Goal: Task Accomplishment & Management: Manage account settings

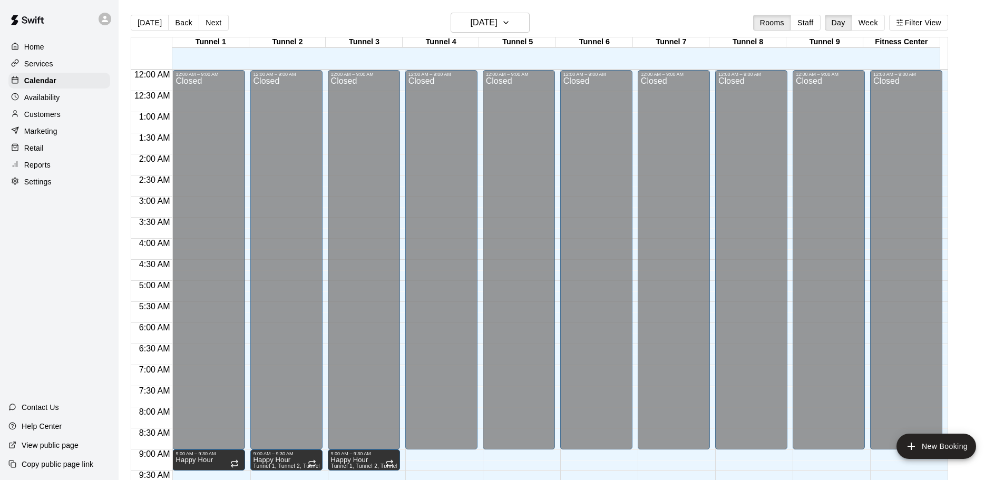
scroll to position [380, 0]
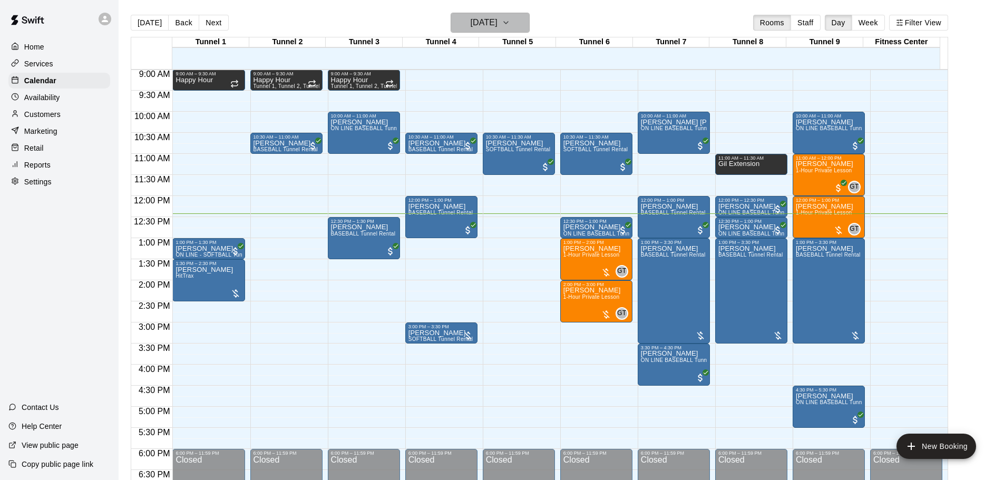
click at [497, 27] on h6 "[DATE]" at bounding box center [484, 22] width 27 height 15
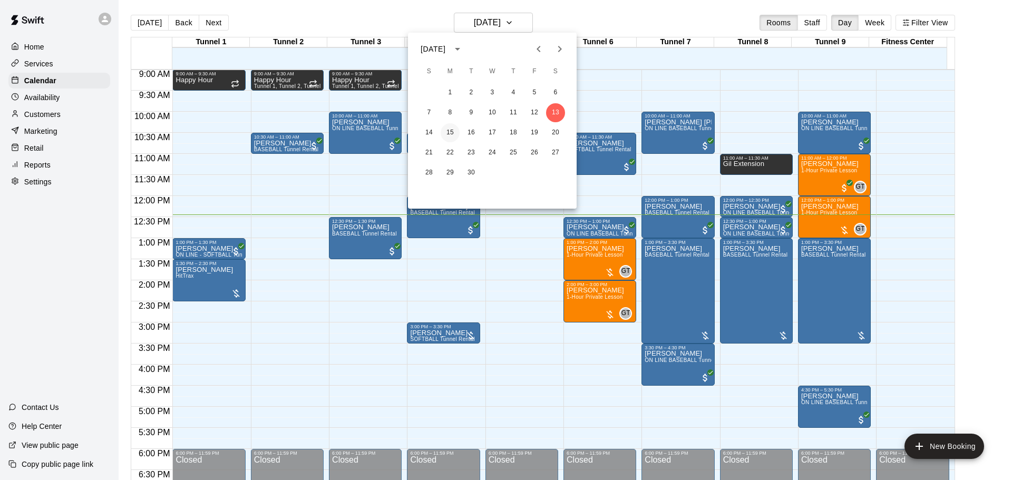
click at [451, 131] on button "15" at bounding box center [450, 132] width 19 height 19
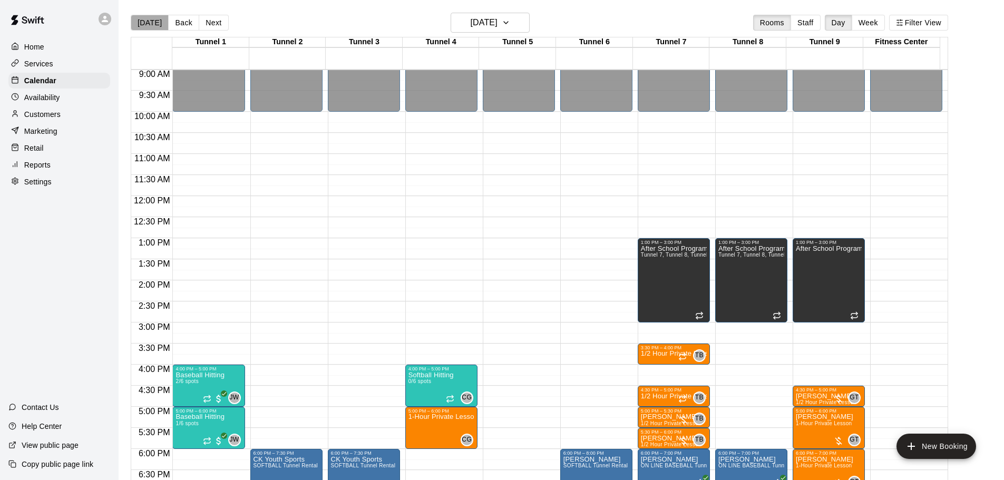
click at [154, 23] on button "[DATE]" at bounding box center [150, 23] width 38 height 16
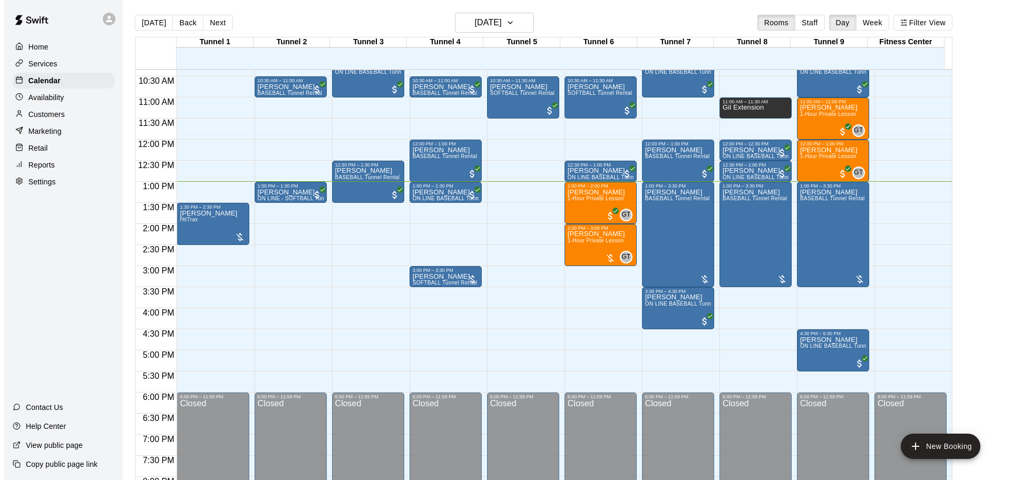
scroll to position [442, 0]
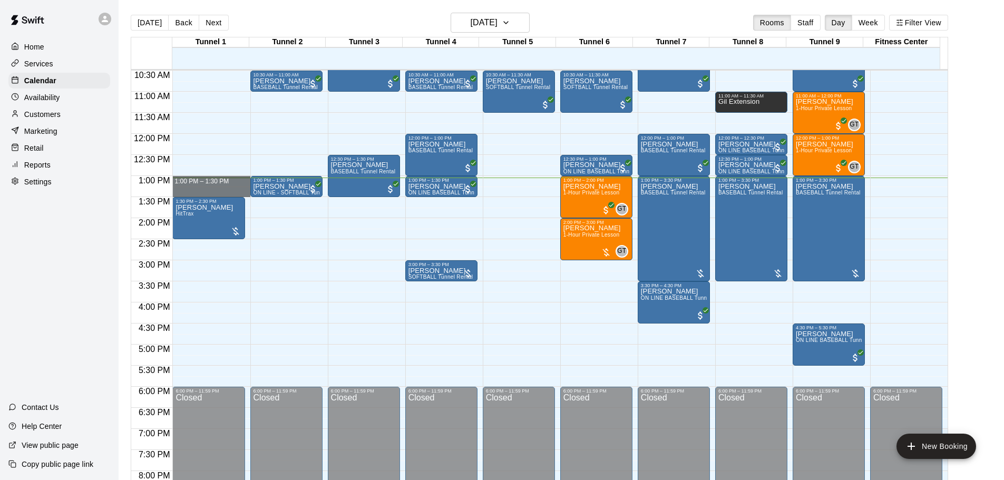
drag, startPoint x: 190, startPoint y: 178, endPoint x: 191, endPoint y: 195, distance: 17.5
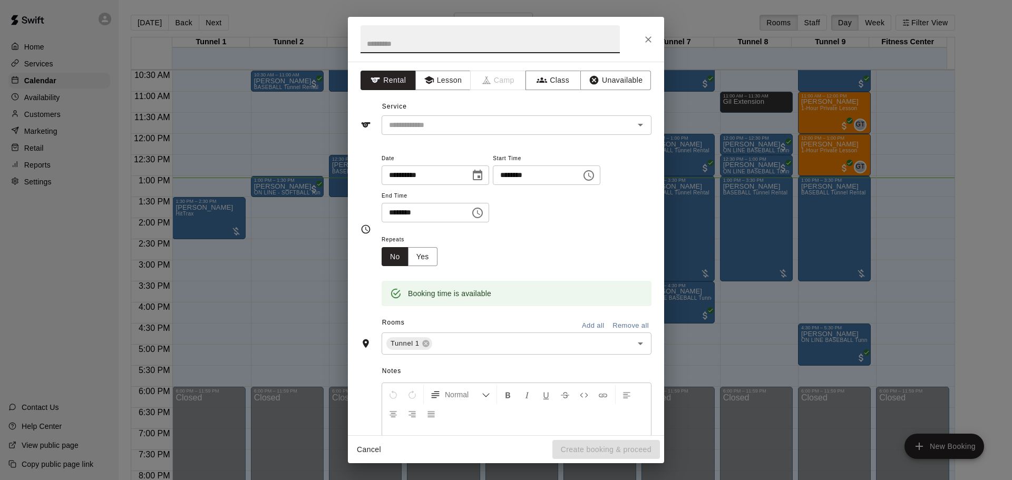
click at [428, 38] on input "text" at bounding box center [489, 39] width 259 height 28
click at [416, 124] on input "text" at bounding box center [501, 125] width 232 height 13
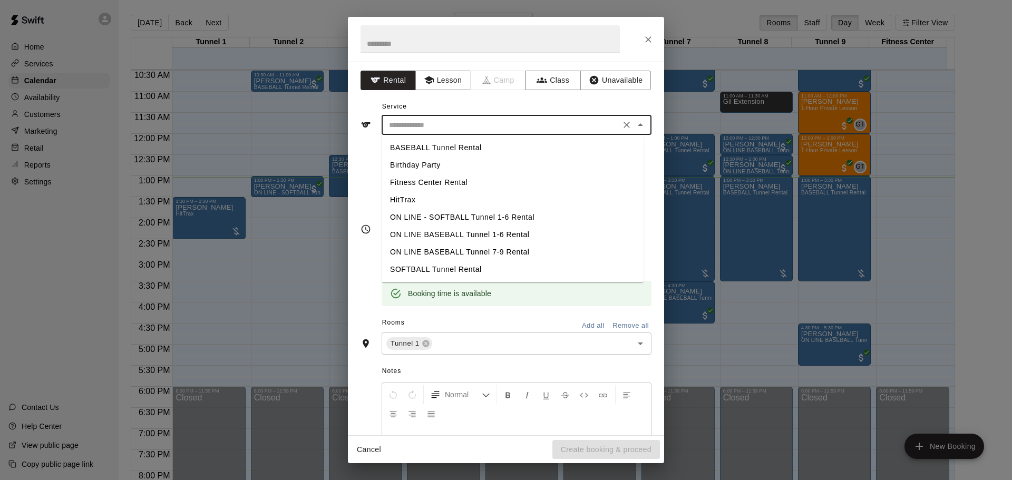
click at [451, 148] on li "BASEBALL Tunnel Rental" at bounding box center [513, 147] width 262 height 17
type input "**********"
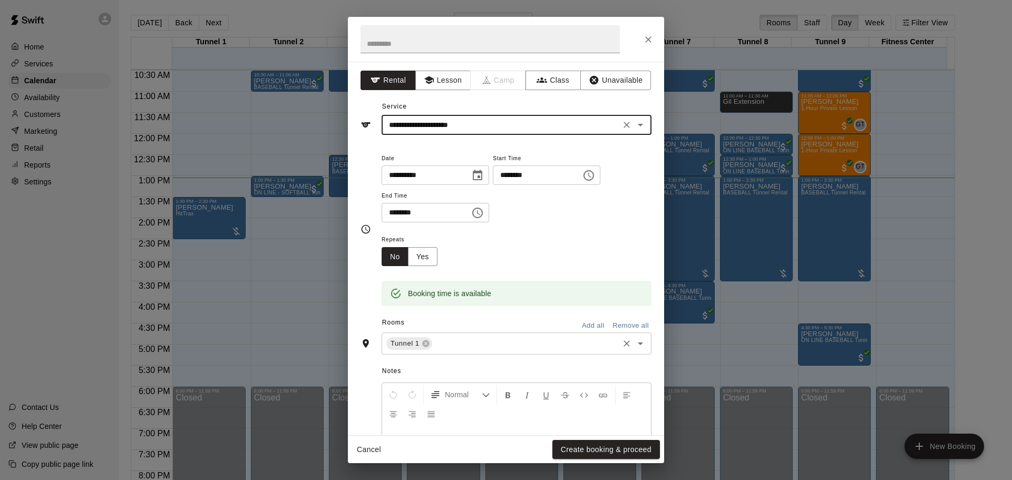
scroll to position [90, 0]
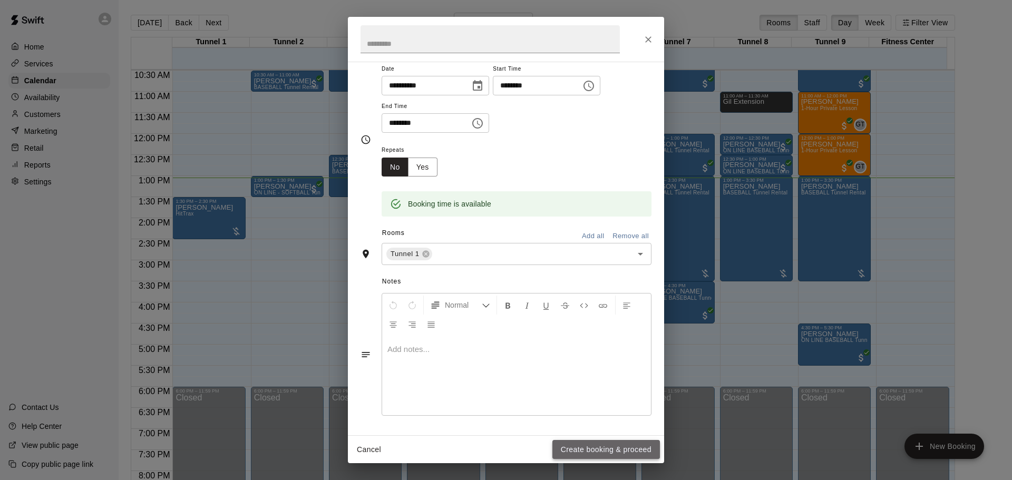
click at [598, 443] on button "Create booking & proceed" at bounding box center [606, 449] width 108 height 19
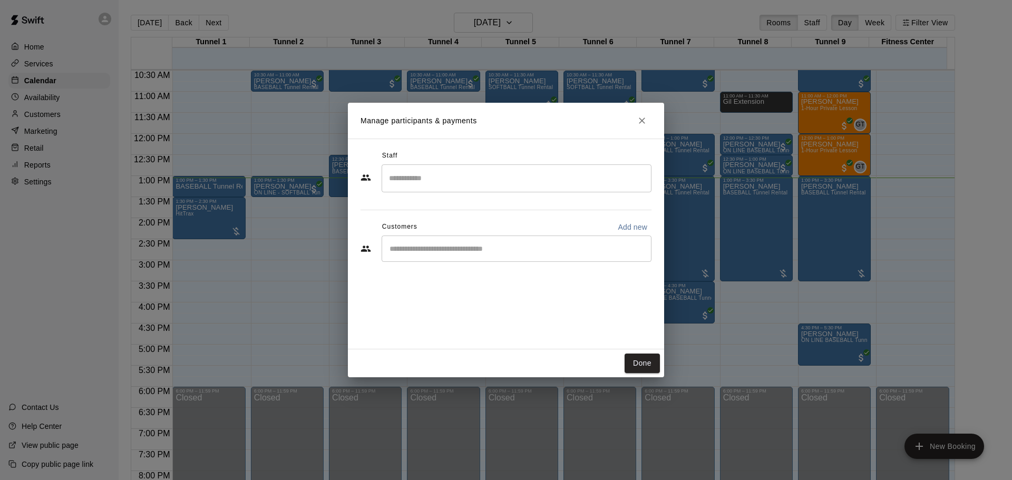
click at [438, 251] on input "Start typing to search customers..." at bounding box center [516, 248] width 260 height 11
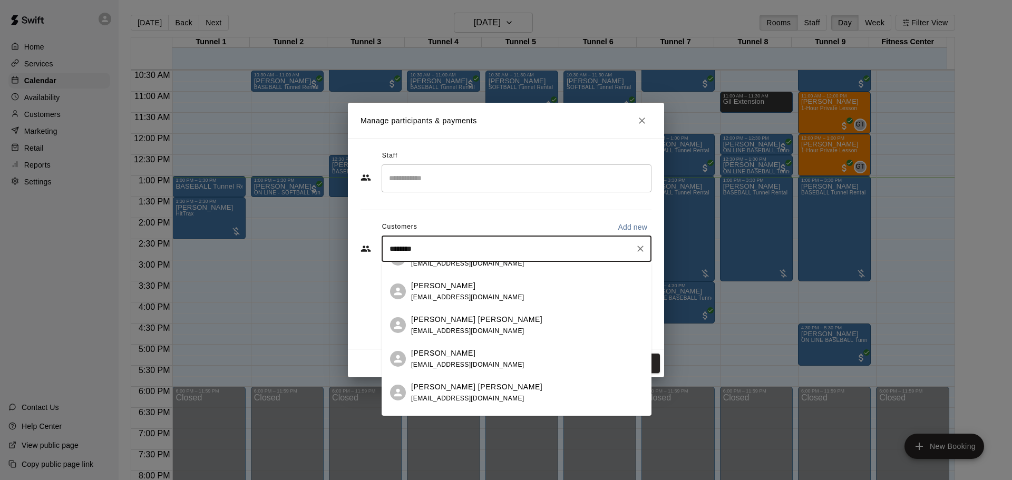
scroll to position [0, 0]
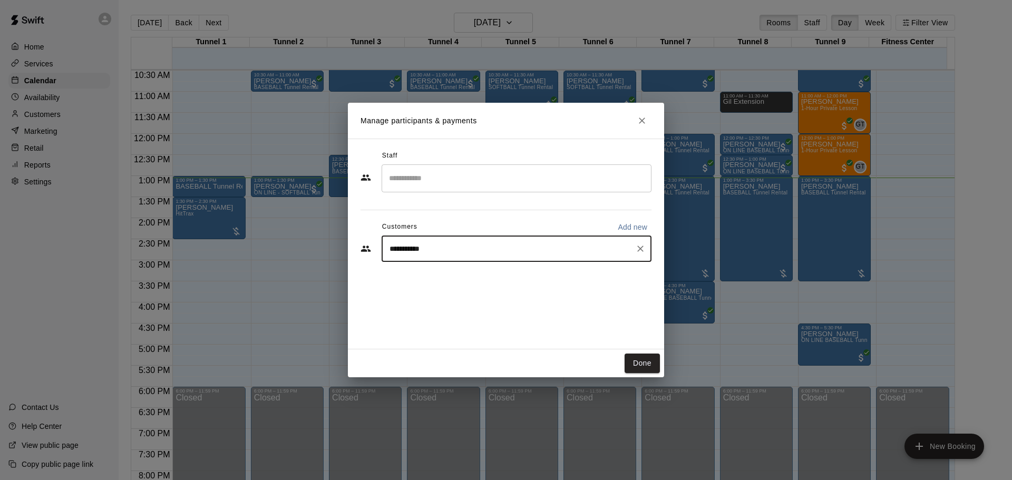
drag, startPoint x: 470, startPoint y: 255, endPoint x: 363, endPoint y: 241, distance: 107.9
click at [362, 242] on div "**********" at bounding box center [505, 249] width 291 height 26
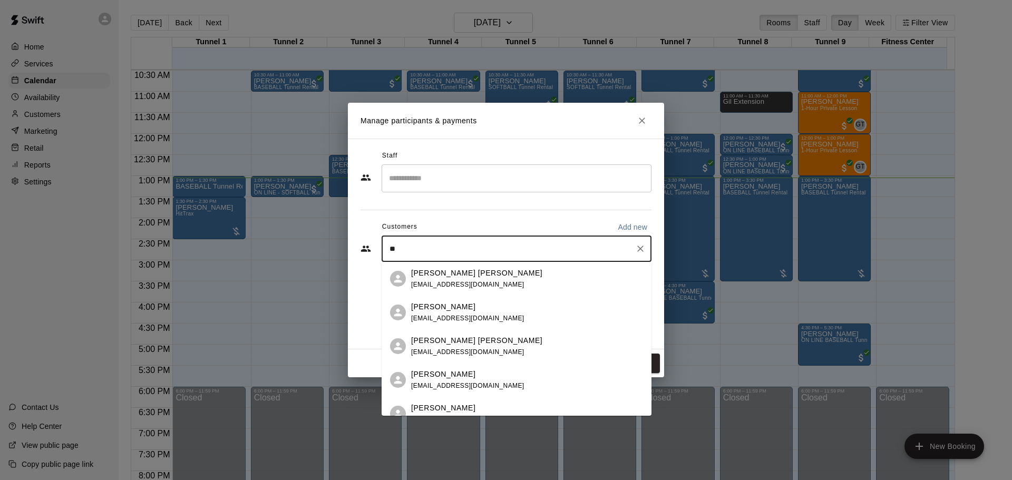
type input "*"
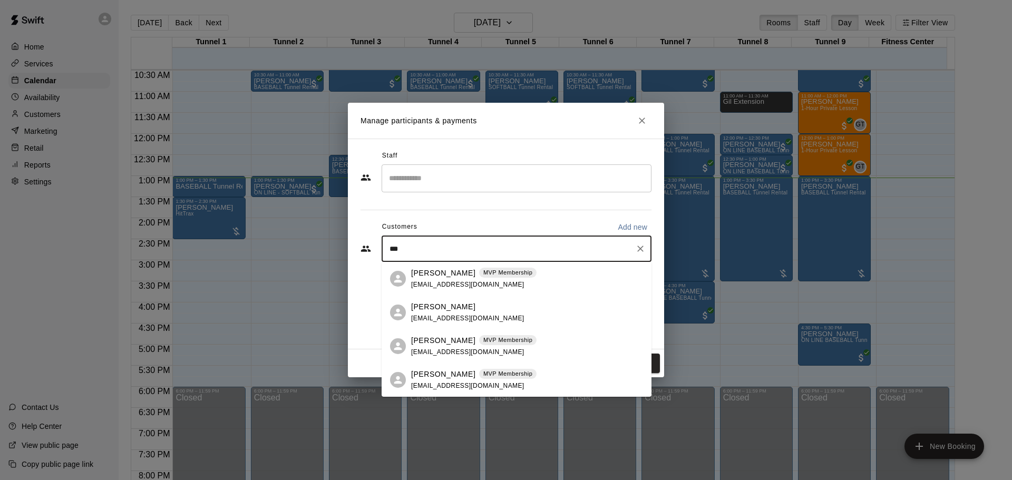
type input "***"
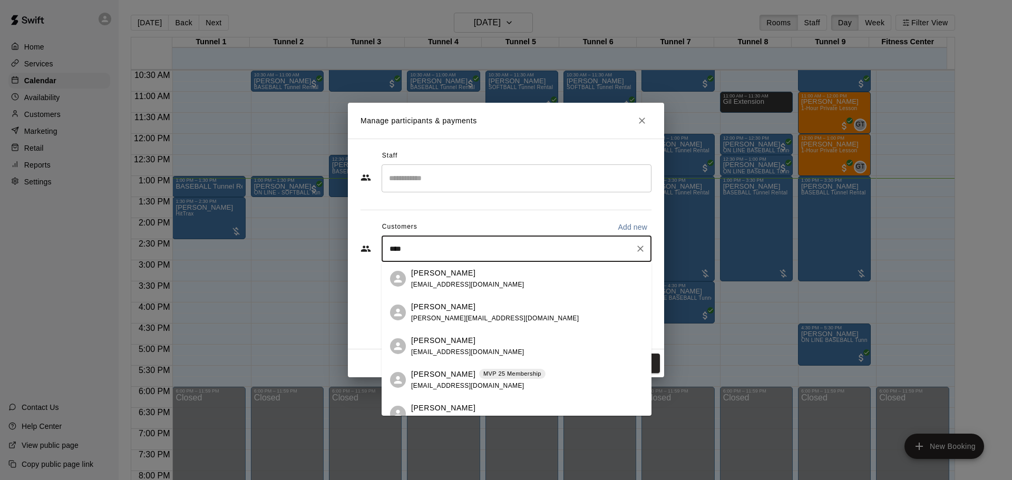
click at [434, 377] on p "[PERSON_NAME]" at bounding box center [443, 374] width 64 height 11
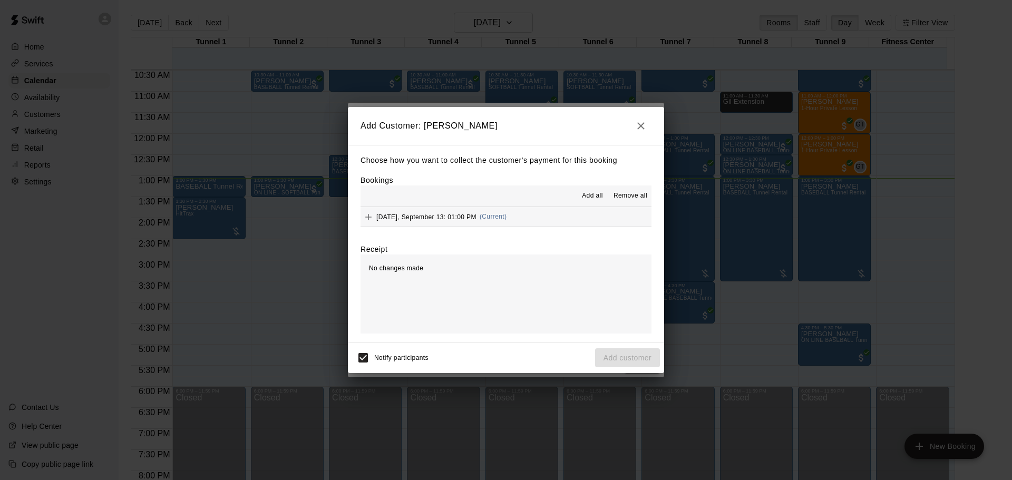
click at [489, 216] on span "(Current)" at bounding box center [493, 216] width 27 height 7
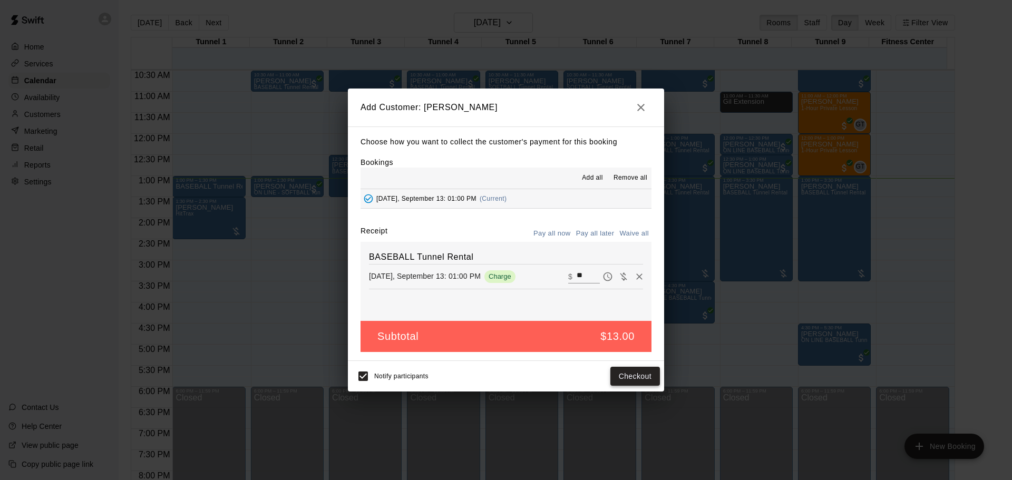
click at [628, 376] on button "Checkout" at bounding box center [635, 376] width 50 height 19
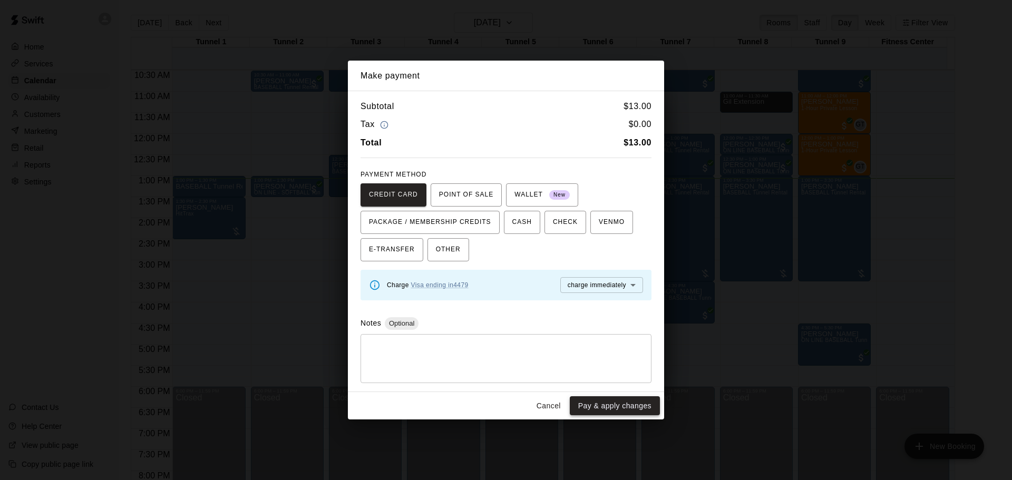
click at [611, 410] on button "Pay & apply changes" at bounding box center [615, 405] width 90 height 19
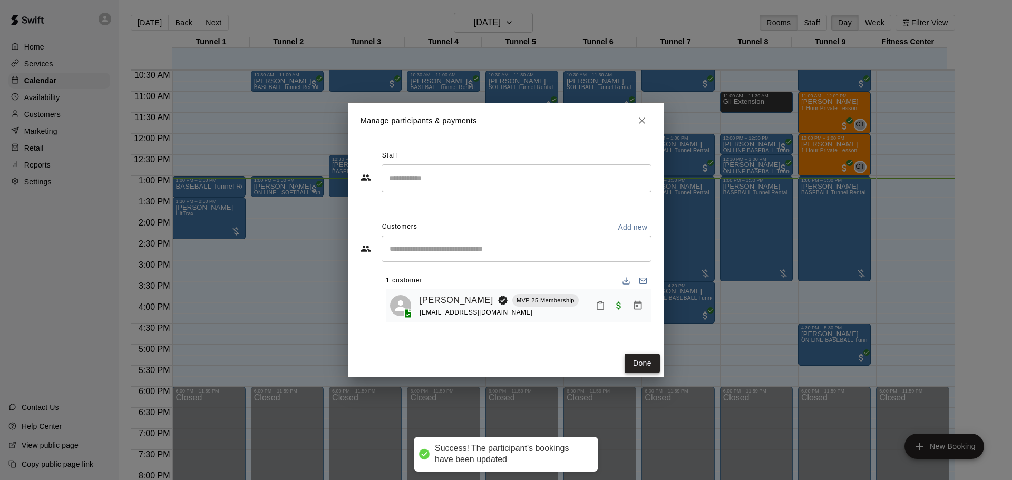
click at [647, 362] on button "Done" at bounding box center [641, 363] width 35 height 19
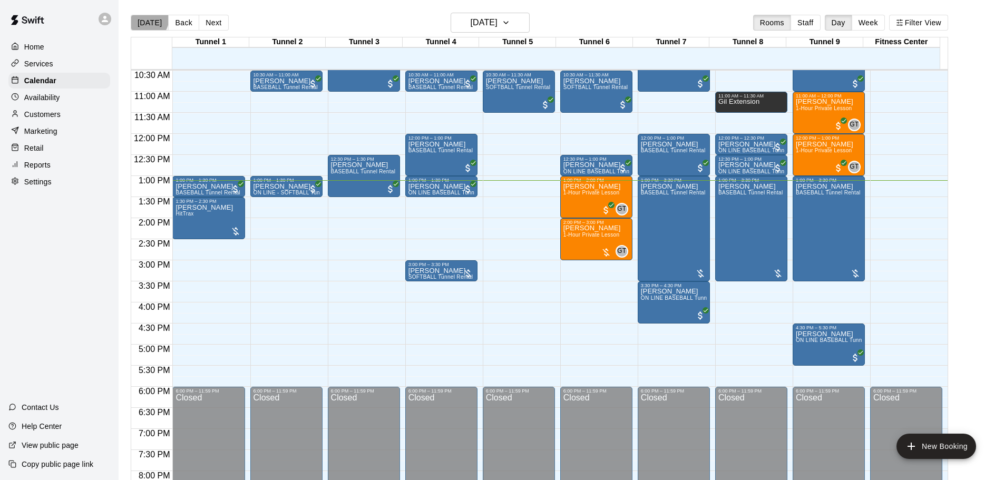
click at [142, 17] on button "[DATE]" at bounding box center [150, 23] width 38 height 16
click at [698, 272] on div at bounding box center [700, 273] width 11 height 11
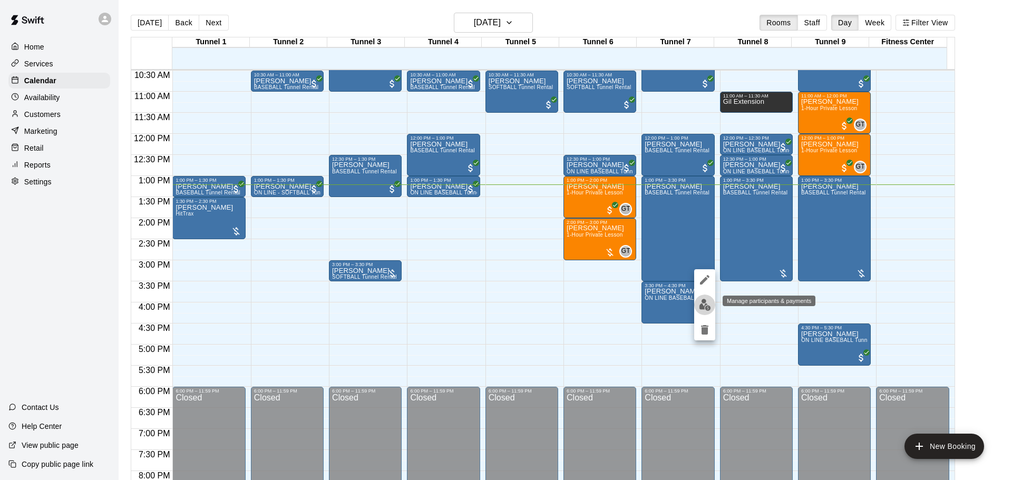
click at [706, 306] on img "edit" at bounding box center [705, 305] width 12 height 12
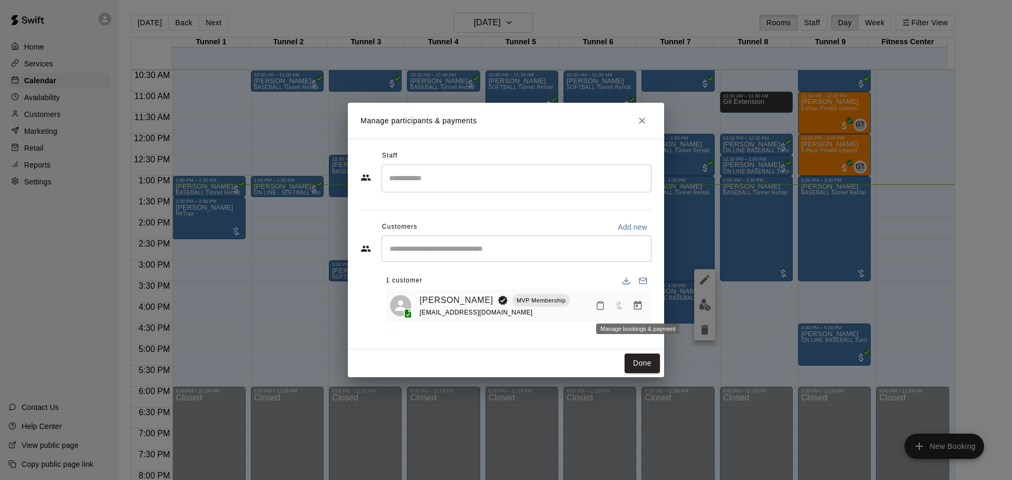
click at [638, 313] on button "Manage bookings & payment" at bounding box center [637, 305] width 19 height 19
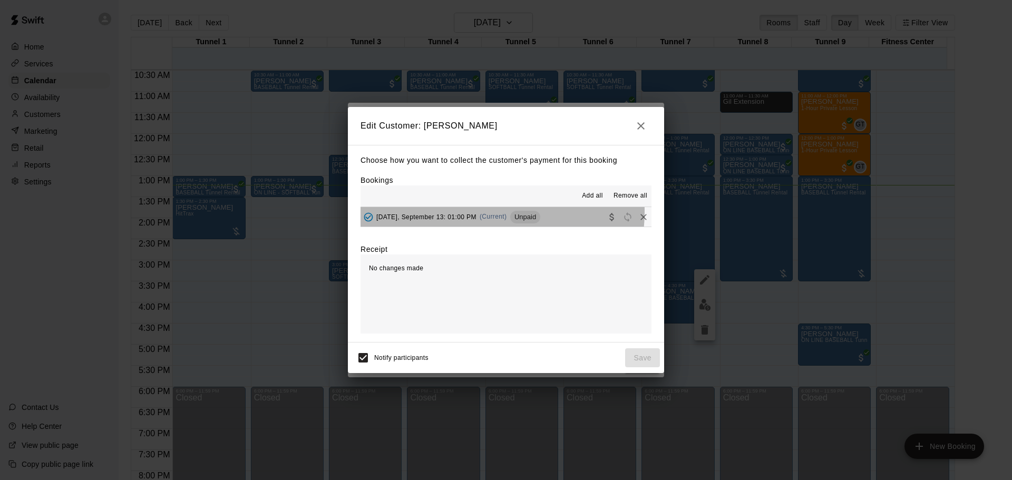
click at [477, 212] on div "[DATE], September 13: 01:00 PM (Current) Unpaid" at bounding box center [450, 217] width 180 height 16
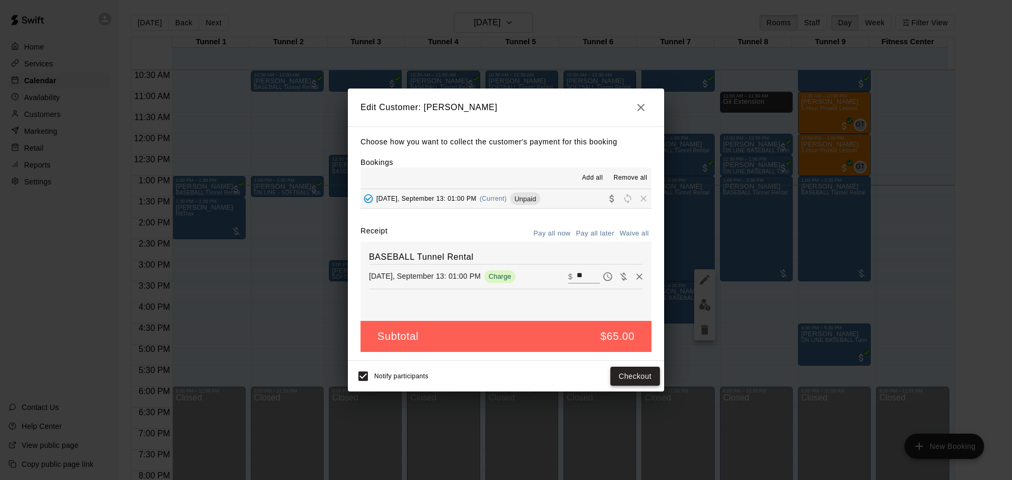
click at [640, 377] on button "Checkout" at bounding box center [635, 376] width 50 height 19
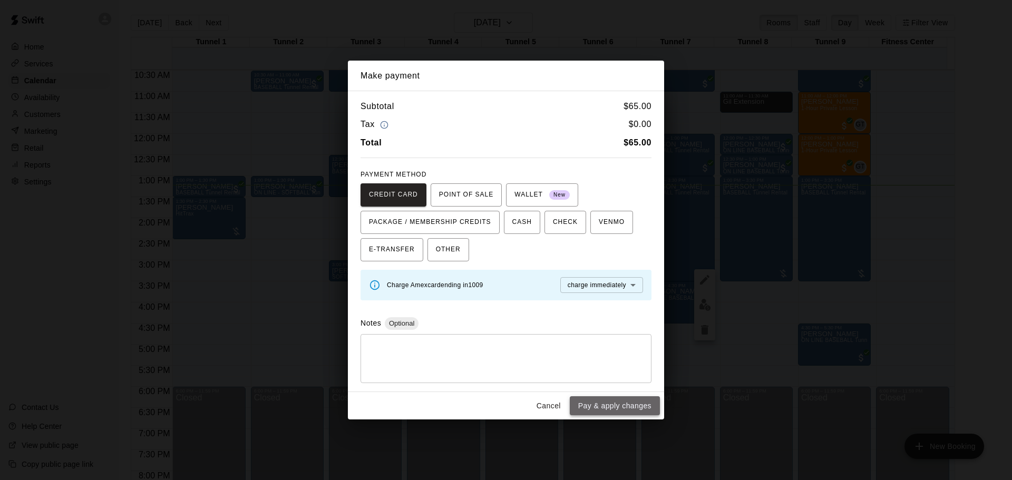
click at [617, 408] on button "Pay & apply changes" at bounding box center [615, 405] width 90 height 19
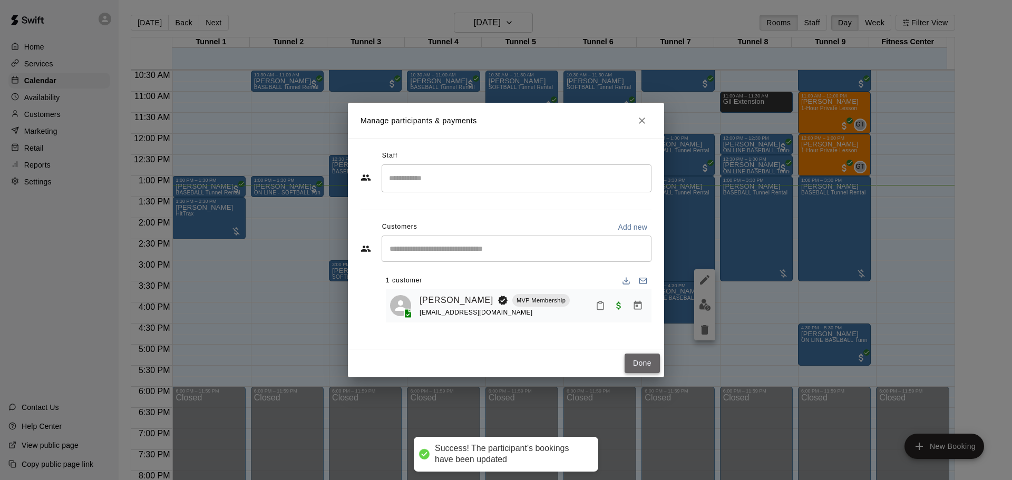
click at [639, 359] on button "Done" at bounding box center [641, 363] width 35 height 19
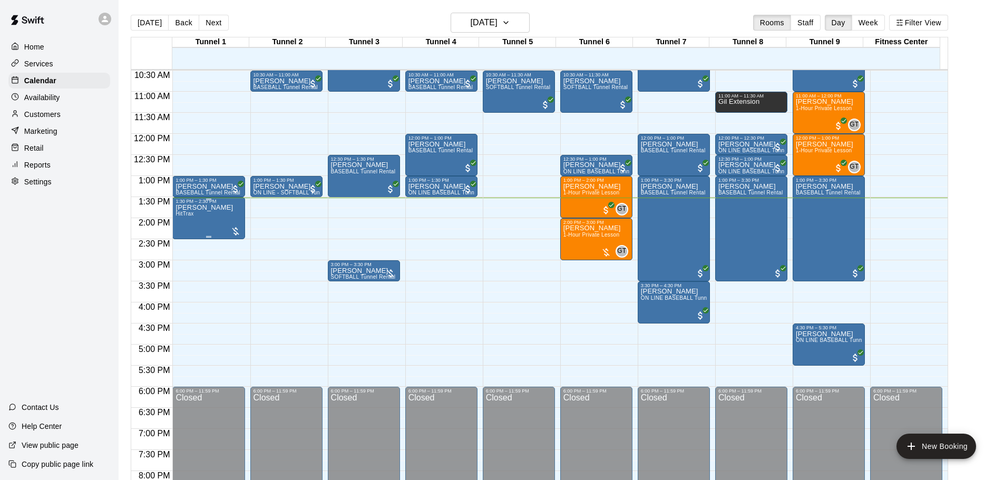
click at [231, 231] on div at bounding box center [235, 231] width 11 height 11
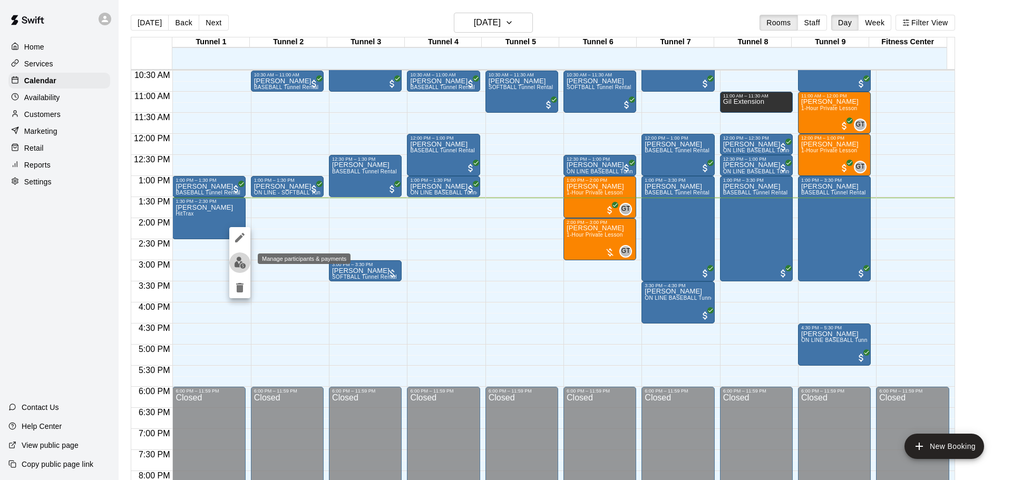
click at [230, 262] on button "edit" at bounding box center [239, 262] width 21 height 21
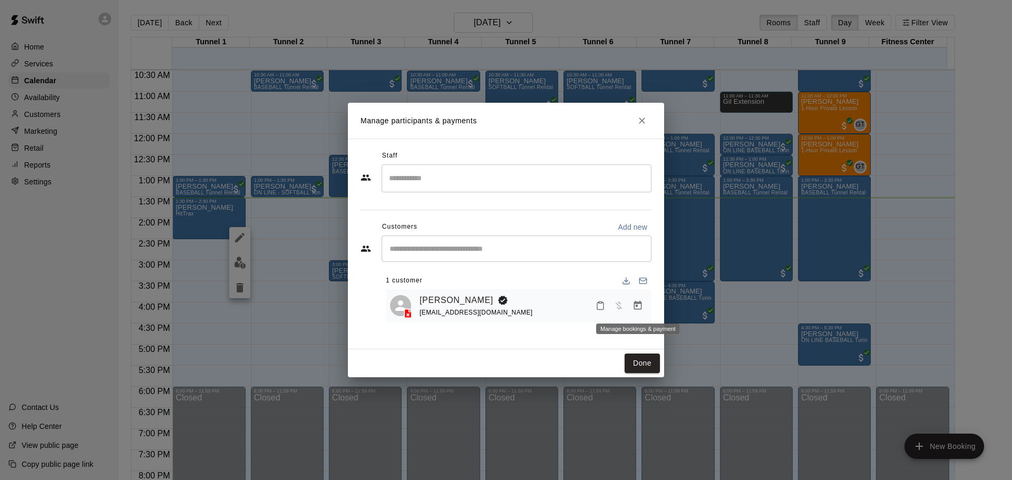
click at [635, 302] on icon "Manage bookings & payment" at bounding box center [638, 305] width 8 height 9
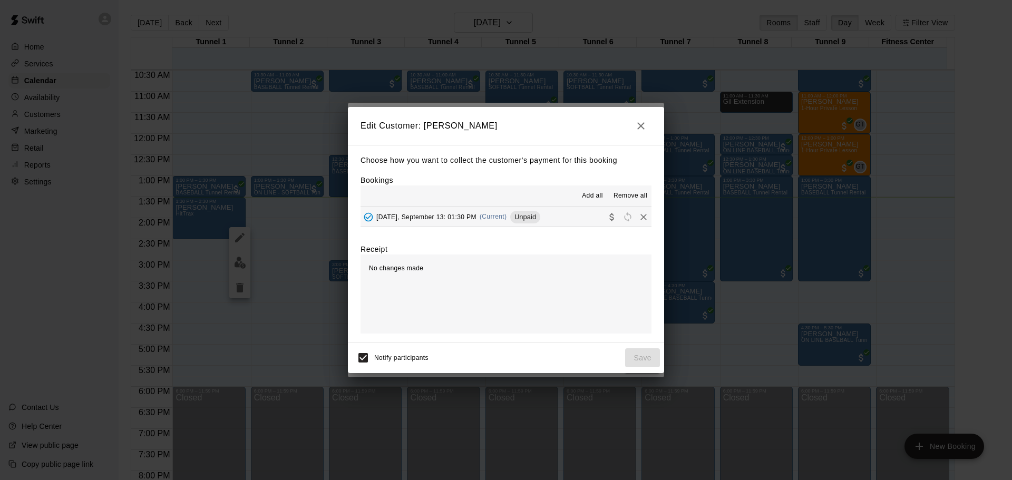
click at [520, 222] on div "Unpaid" at bounding box center [525, 217] width 30 height 13
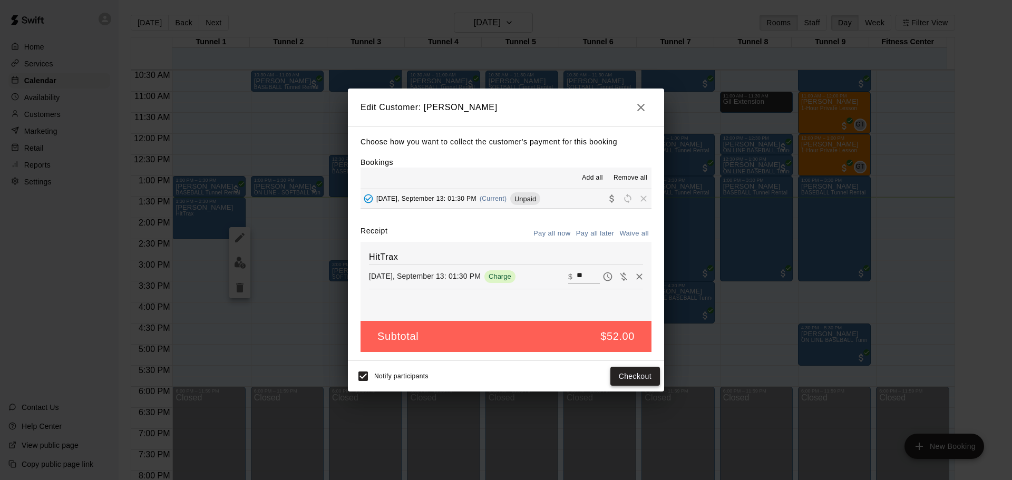
click at [633, 373] on button "Checkout" at bounding box center [635, 376] width 50 height 19
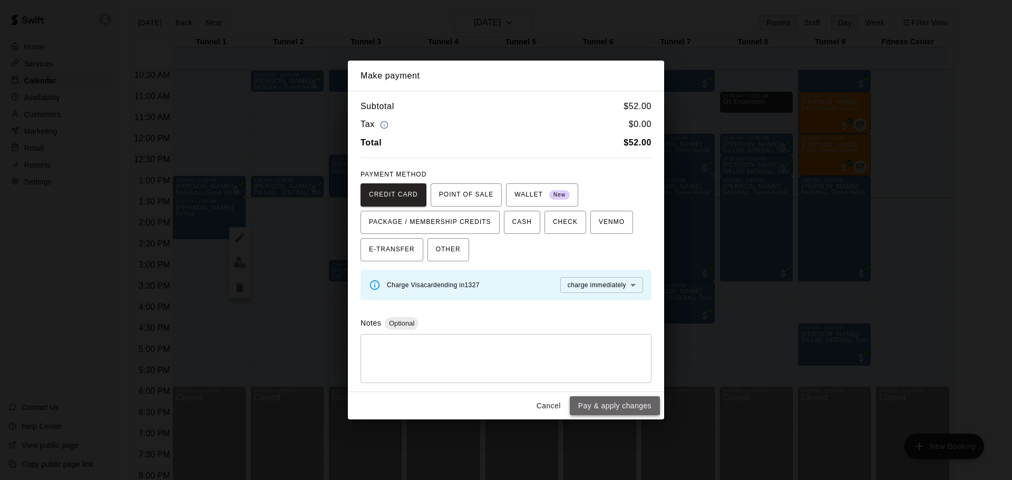
click at [613, 404] on button "Pay & apply changes" at bounding box center [615, 405] width 90 height 19
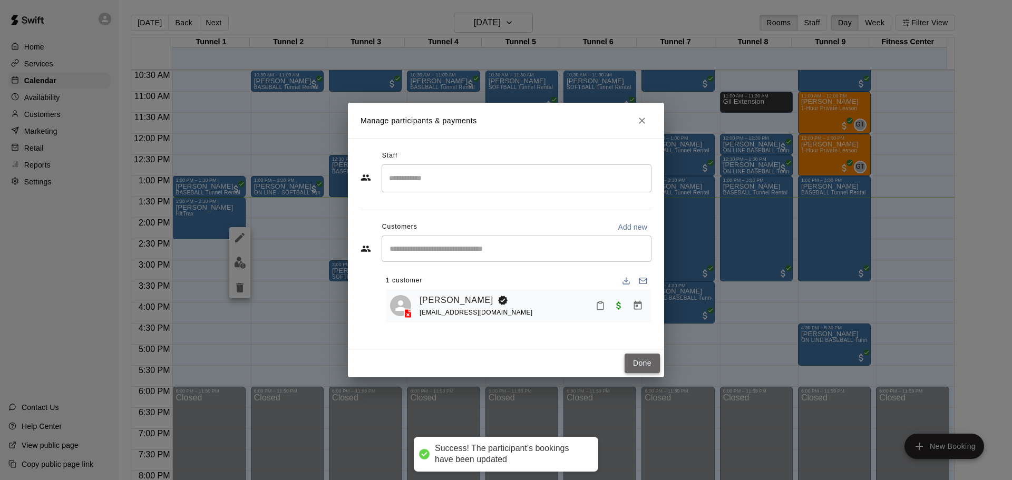
click at [648, 366] on button "Done" at bounding box center [641, 363] width 35 height 19
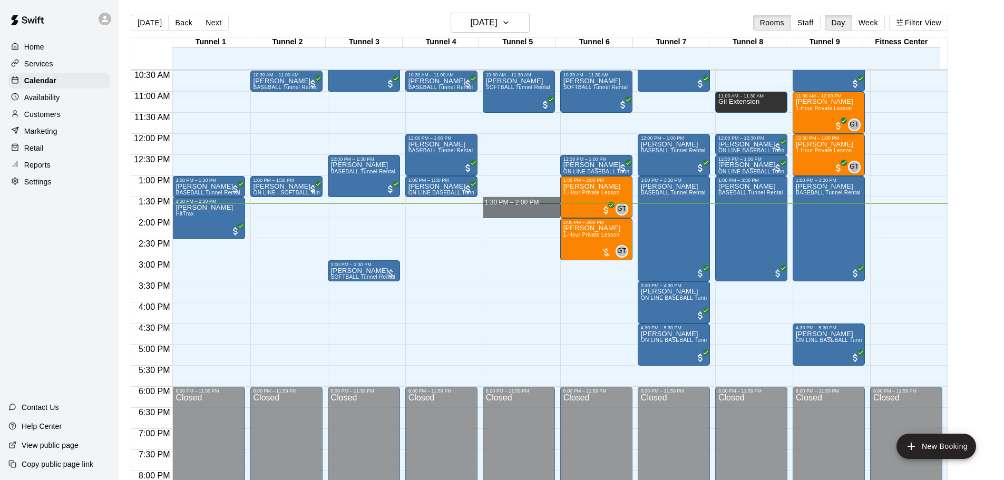
drag, startPoint x: 509, startPoint y: 204, endPoint x: 510, endPoint y: 217, distance: 13.2
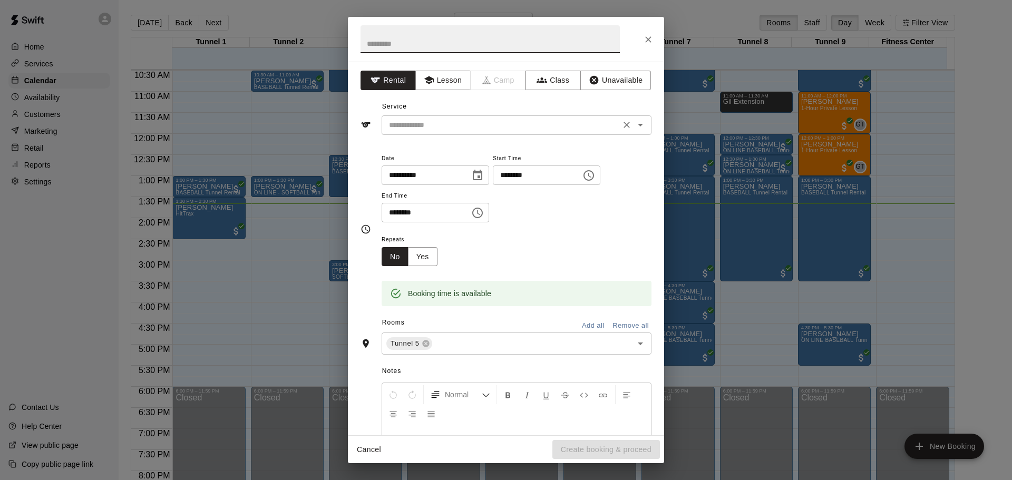
click at [427, 130] on input "text" at bounding box center [501, 125] width 232 height 13
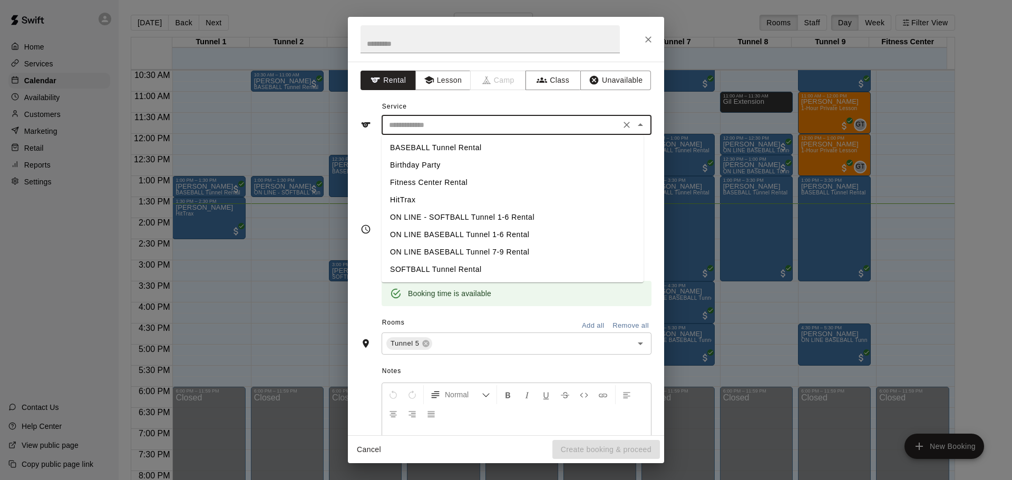
click at [423, 145] on li "BASEBALL Tunnel Rental" at bounding box center [513, 147] width 262 height 17
type input "**********"
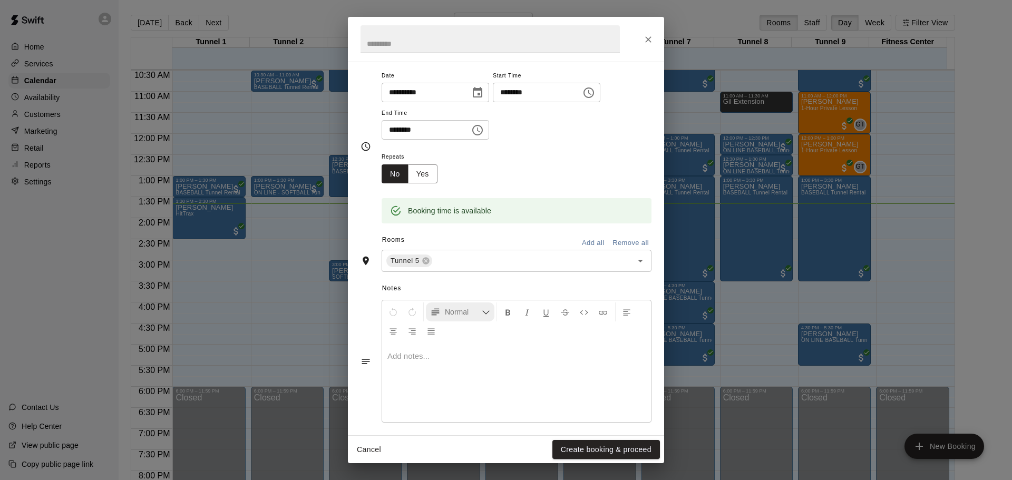
scroll to position [90, 0]
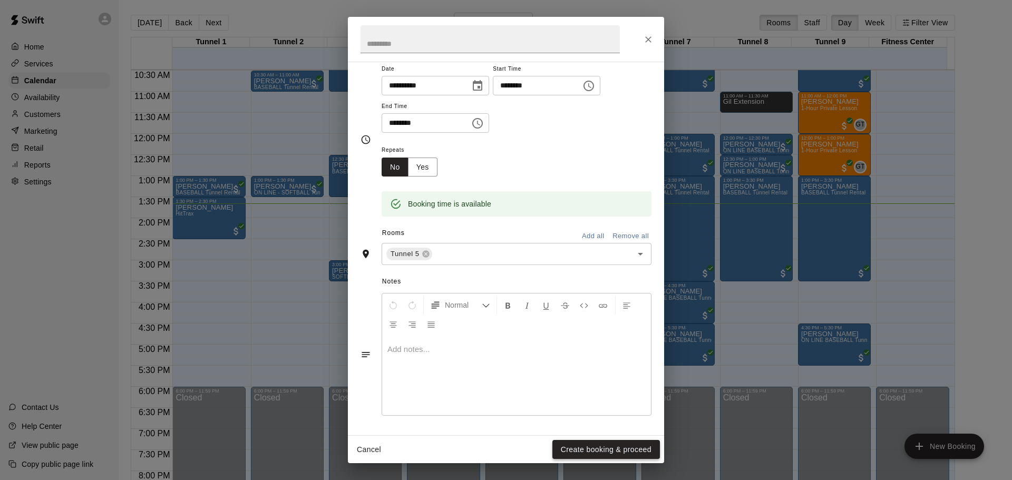
click at [599, 447] on button "Create booking & proceed" at bounding box center [606, 449] width 108 height 19
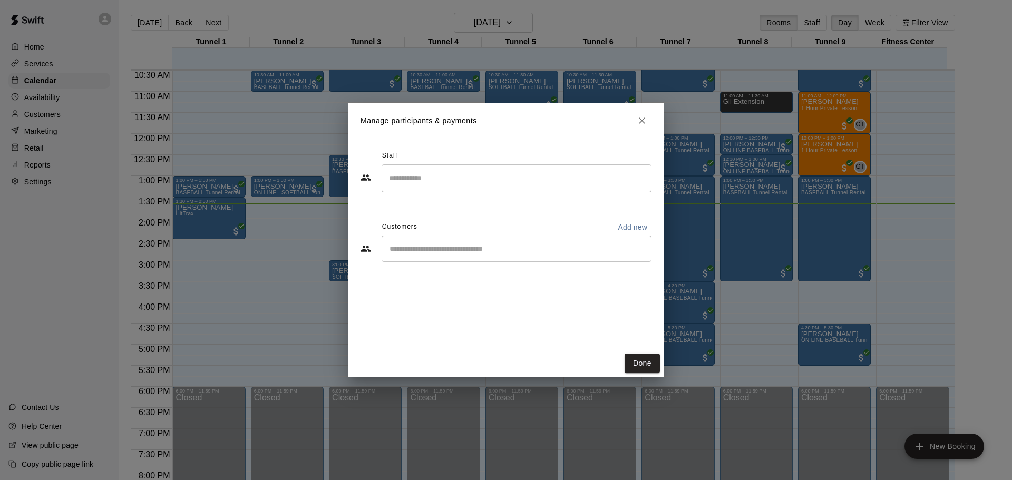
click at [544, 260] on div "​" at bounding box center [517, 249] width 270 height 26
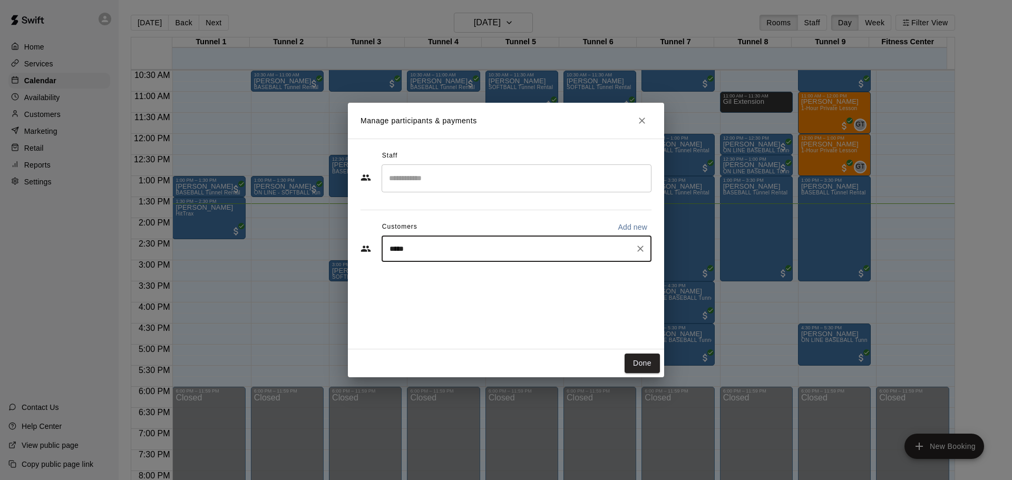
type input "******"
click at [499, 273] on div "[PERSON_NAME] [EMAIL_ADDRESS][DOMAIN_NAME]" at bounding box center [527, 279] width 232 height 23
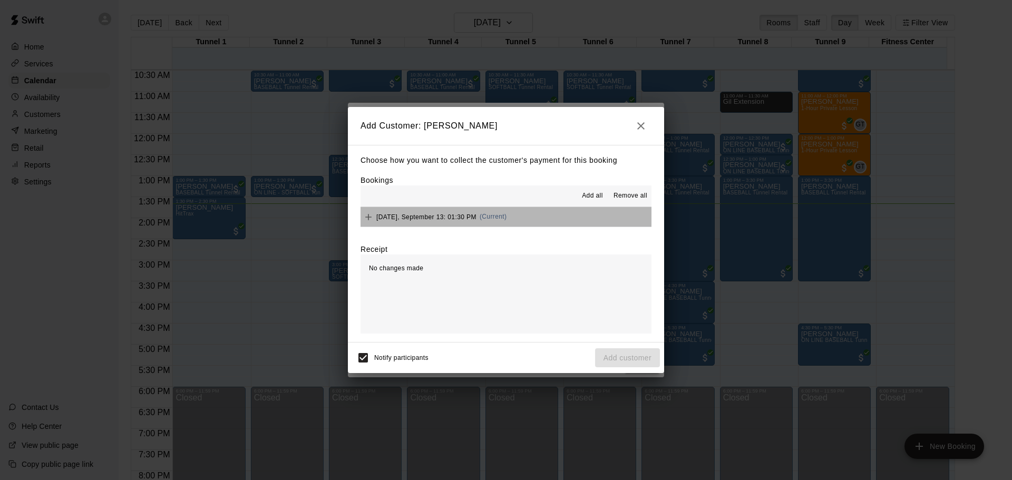
click at [533, 218] on button "[DATE], September 13: 01:30 PM (Current)" at bounding box center [505, 216] width 291 height 19
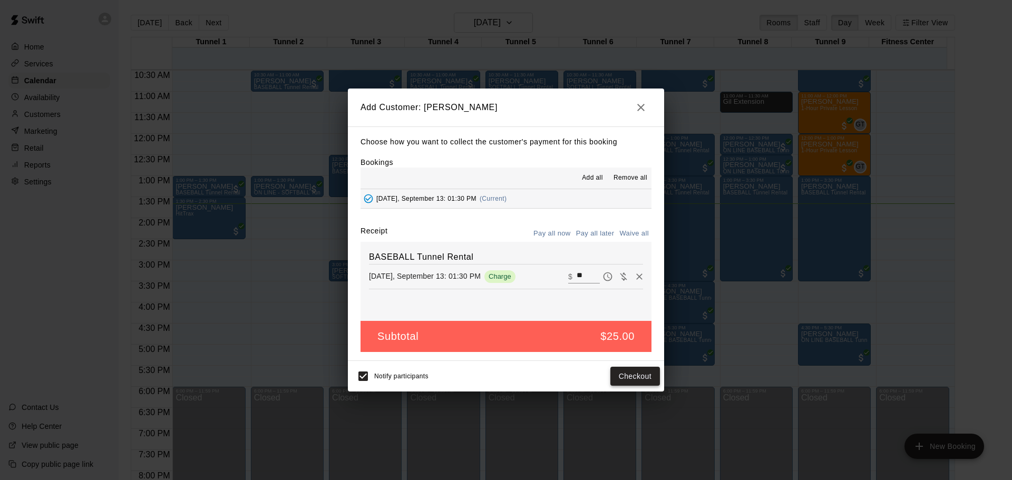
click at [633, 377] on button "Checkout" at bounding box center [635, 376] width 50 height 19
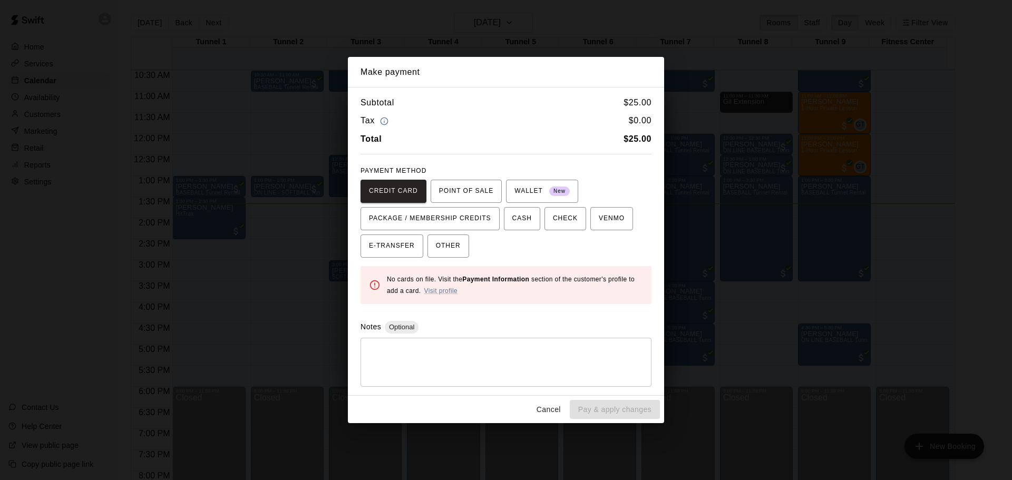
drag, startPoint x: 445, startPoint y: 248, endPoint x: 434, endPoint y: 354, distance: 107.0
click at [445, 248] on span "OTHER" at bounding box center [448, 246] width 25 height 17
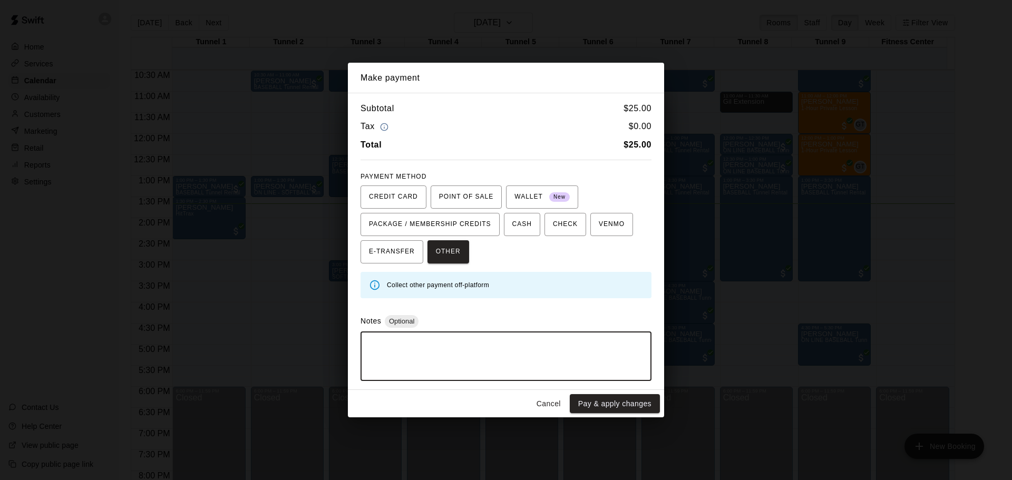
click at [428, 353] on textarea at bounding box center [506, 356] width 276 height 32
type textarea "****"
click at [649, 402] on button "Pay & apply changes" at bounding box center [615, 403] width 90 height 19
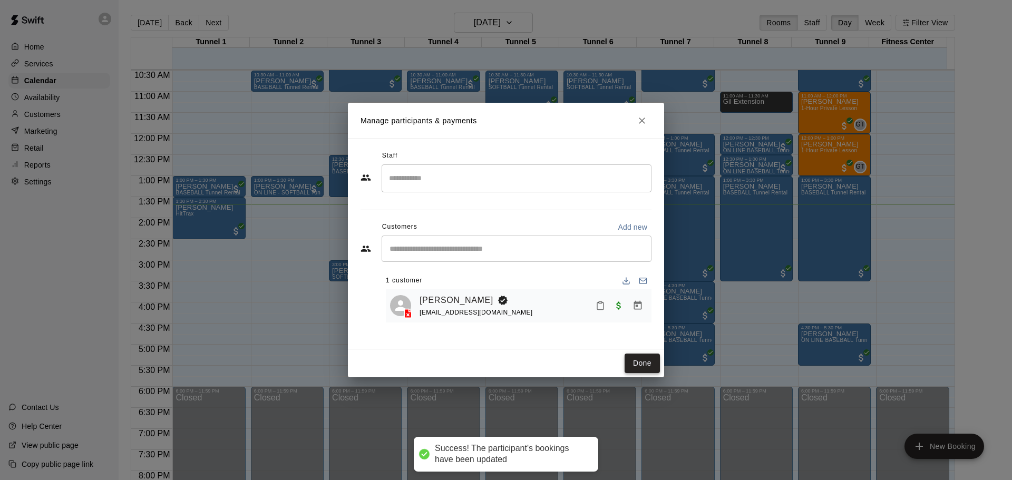
click at [634, 364] on button "Done" at bounding box center [641, 363] width 35 height 19
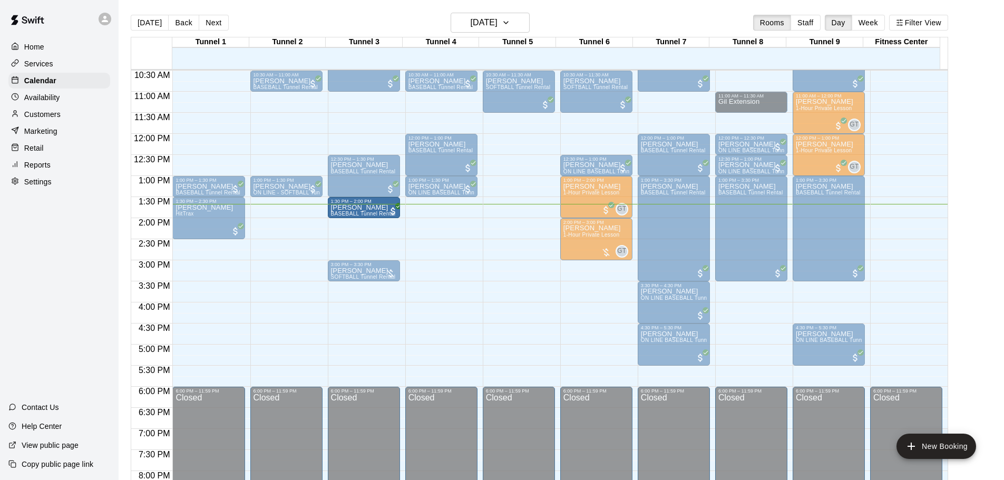
drag, startPoint x: 538, startPoint y: 211, endPoint x: 380, endPoint y: 214, distance: 157.6
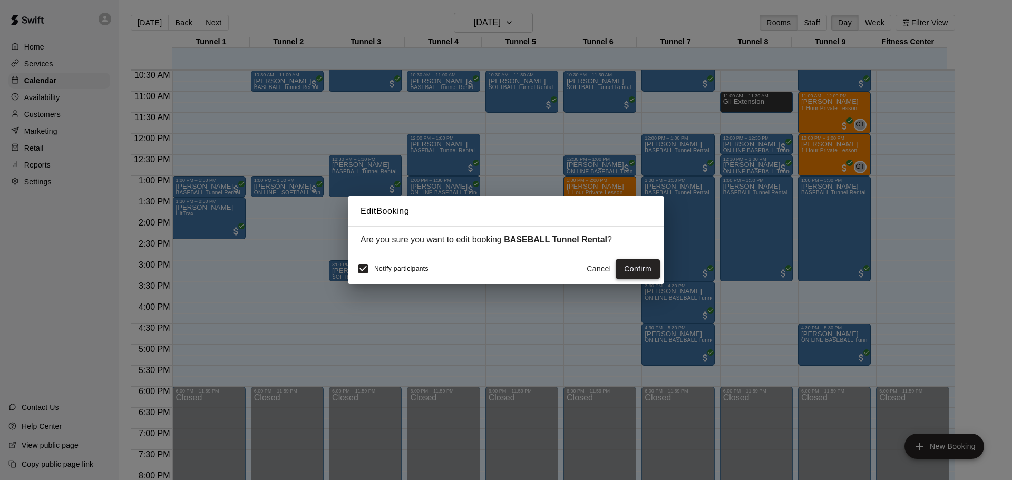
click at [640, 270] on button "Confirm" at bounding box center [638, 268] width 44 height 19
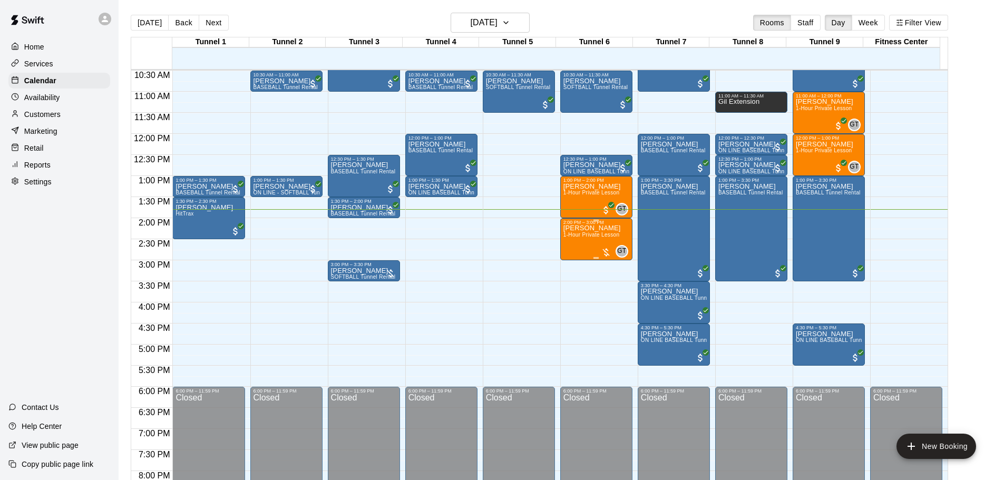
click at [607, 248] on div at bounding box center [606, 252] width 11 height 11
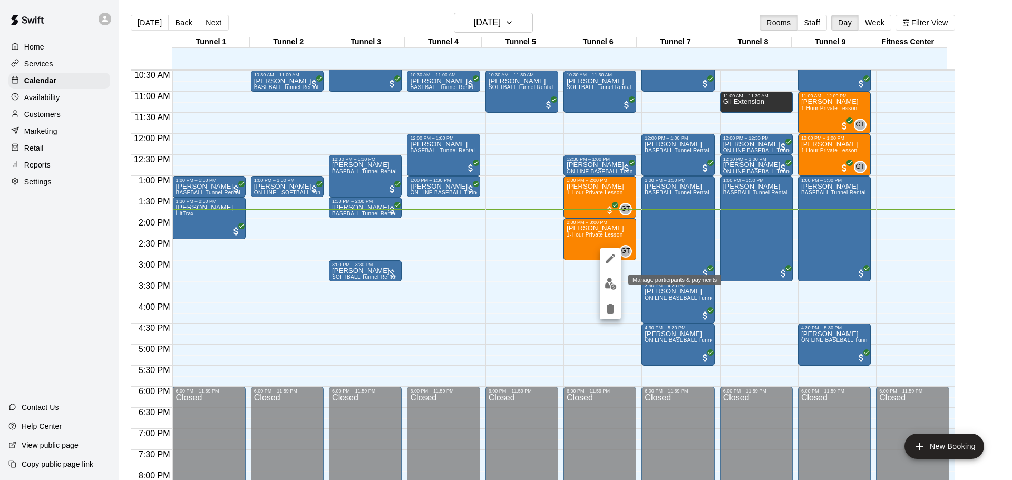
click at [608, 279] on img "edit" at bounding box center [610, 284] width 12 height 12
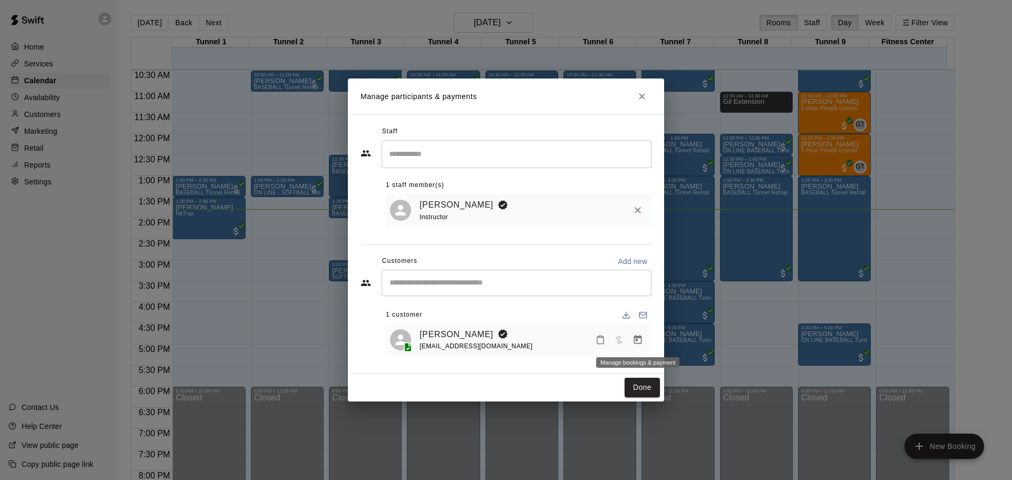
click at [640, 343] on icon "Manage bookings & payment" at bounding box center [637, 340] width 11 height 11
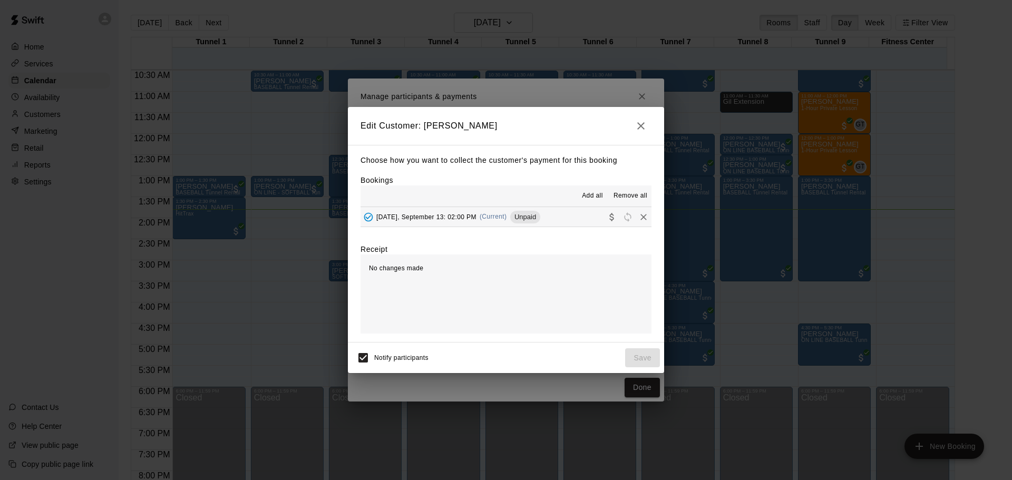
drag, startPoint x: 558, startPoint y: 221, endPoint x: 554, endPoint y: 229, distance: 8.5
click at [558, 221] on button "[DATE], September 13: 02:00 PM (Current) Unpaid" at bounding box center [505, 216] width 291 height 19
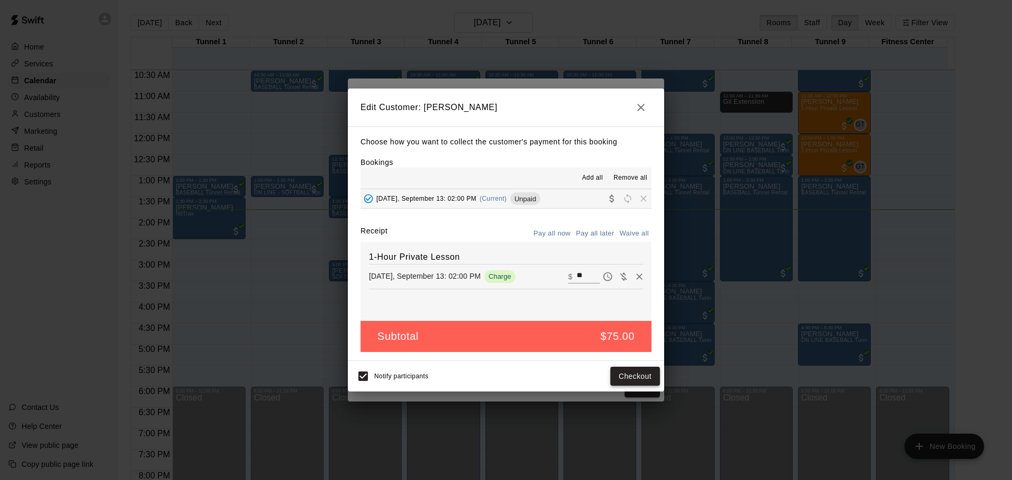
click at [638, 375] on button "Checkout" at bounding box center [635, 376] width 50 height 19
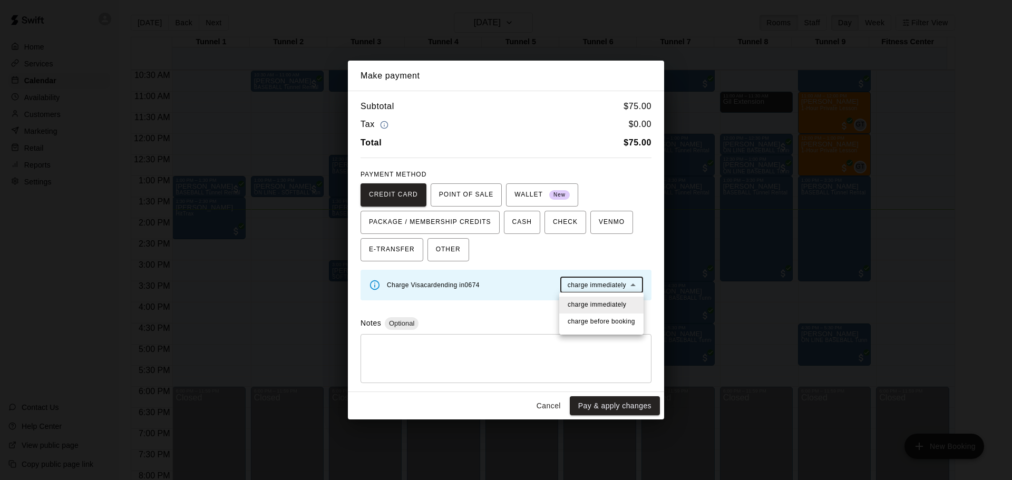
click at [612, 287] on body "Home Services Calendar Availability Customers Marketing Retail Reports Settings…" at bounding box center [506, 248] width 1012 height 497
click at [526, 277] on div at bounding box center [506, 240] width 1012 height 480
click at [447, 290] on div "Charge Visa card ending in 0674" at bounding box center [433, 285] width 93 height 12
click at [551, 408] on button "Cancel" at bounding box center [549, 405] width 34 height 19
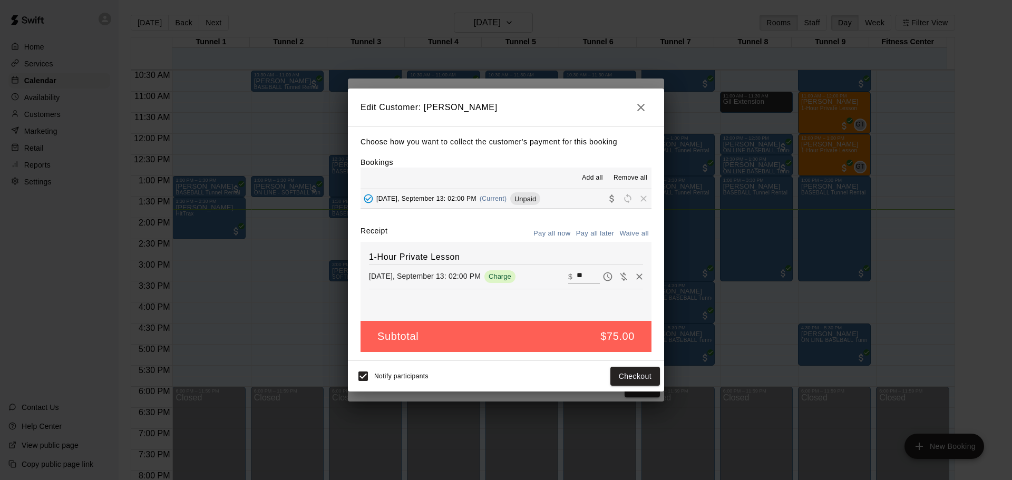
click at [637, 100] on button "button" at bounding box center [640, 107] width 21 height 21
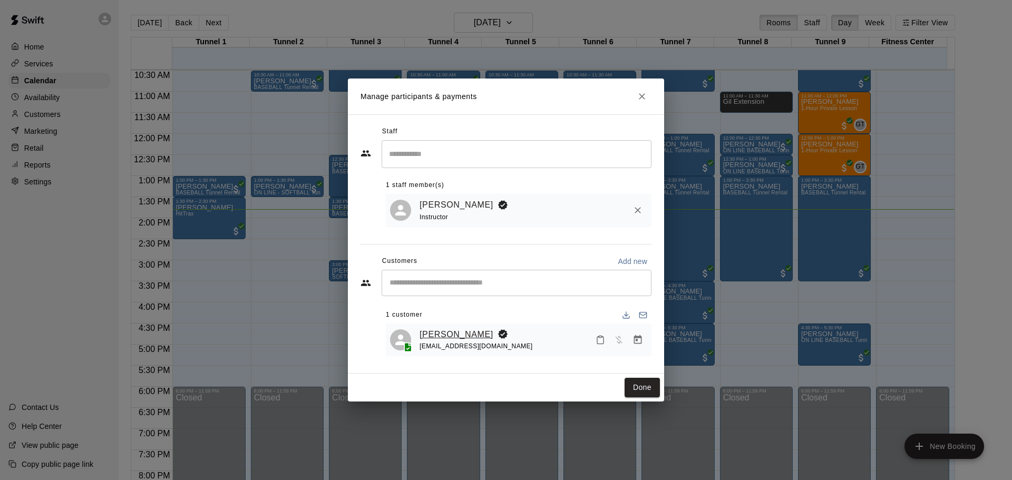
click at [427, 330] on link "[PERSON_NAME]" at bounding box center [456, 335] width 74 height 14
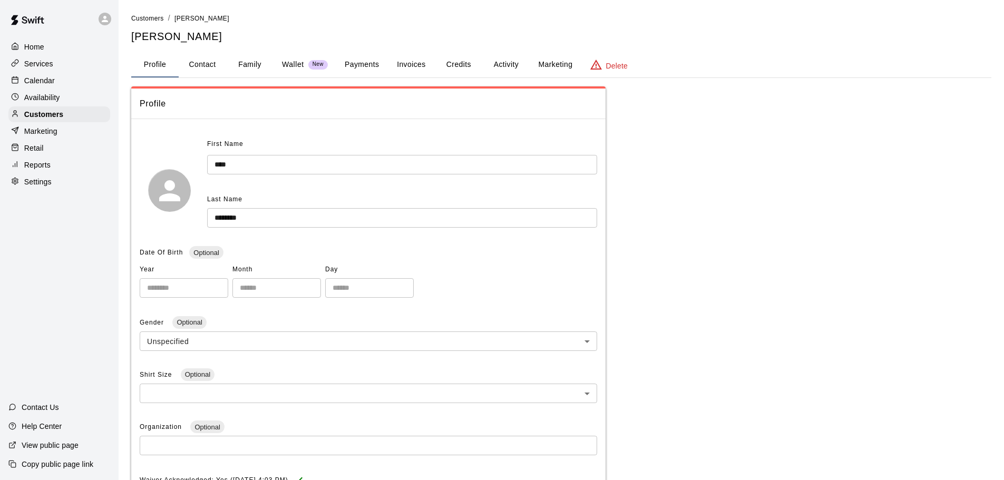
click at [291, 58] on button "Wallet New" at bounding box center [305, 64] width 63 height 25
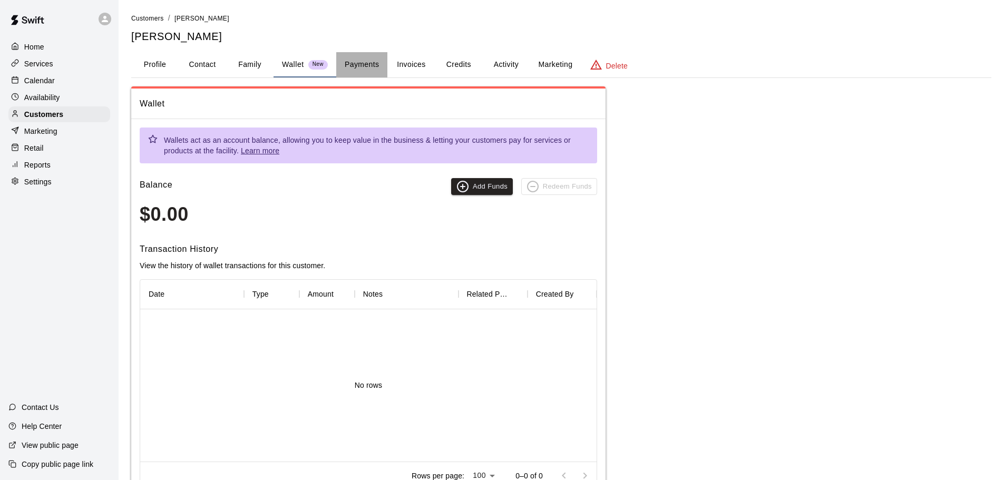
click at [370, 73] on button "Payments" at bounding box center [361, 64] width 51 height 25
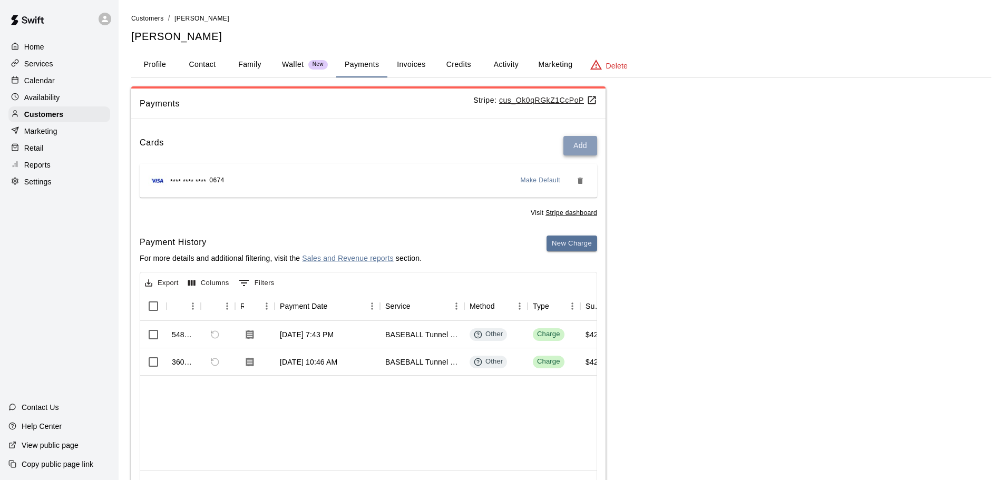
click at [587, 147] on button "Add" at bounding box center [580, 145] width 34 height 19
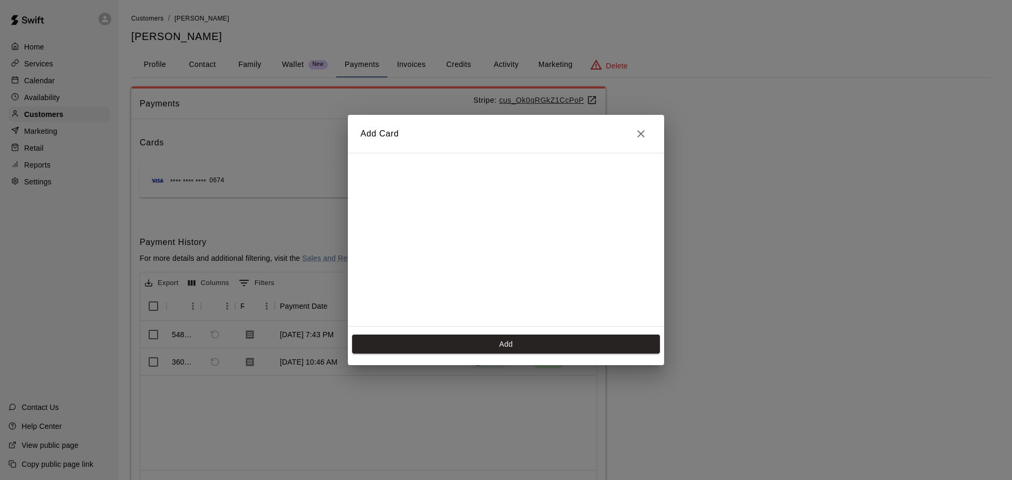
scroll to position [188, 0]
click at [507, 344] on button "Add" at bounding box center [506, 344] width 308 height 19
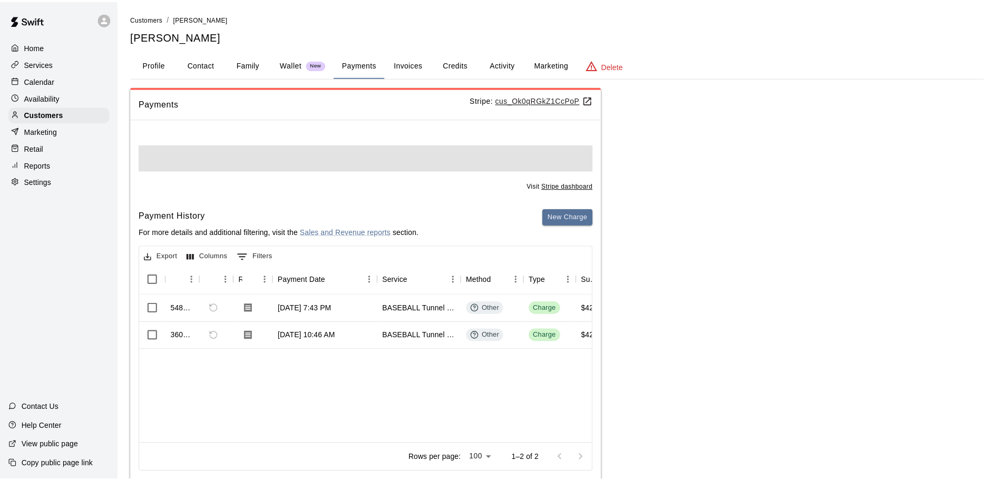
scroll to position [0, 0]
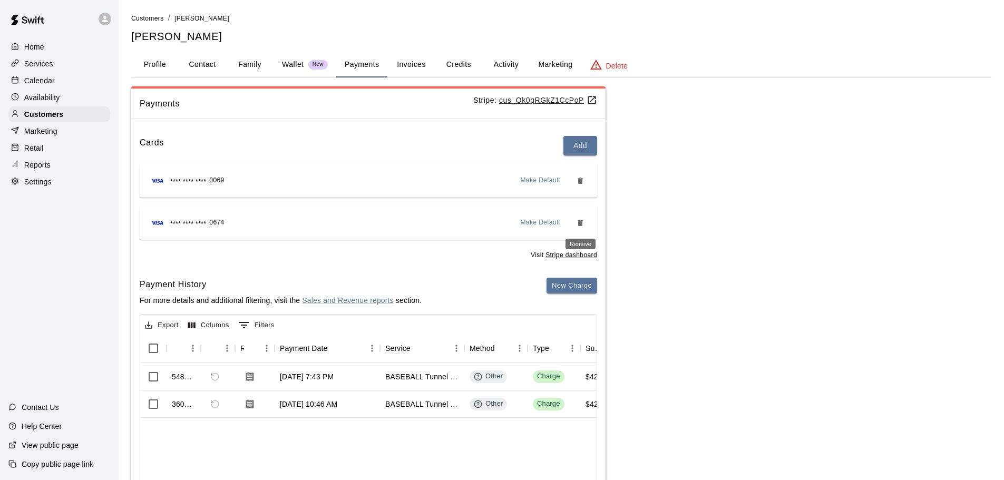
click at [583, 221] on icon "Remove" at bounding box center [580, 223] width 8 height 8
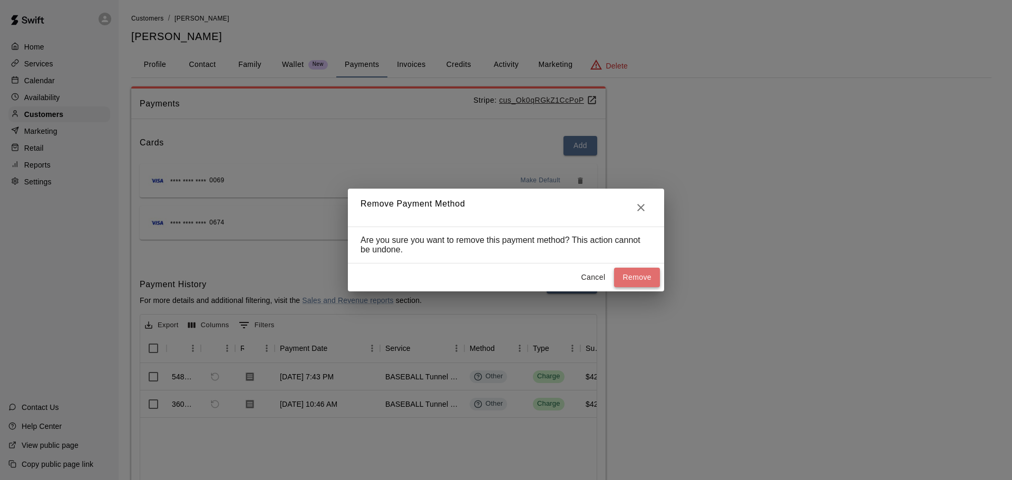
click at [622, 272] on button "Remove" at bounding box center [637, 277] width 46 height 19
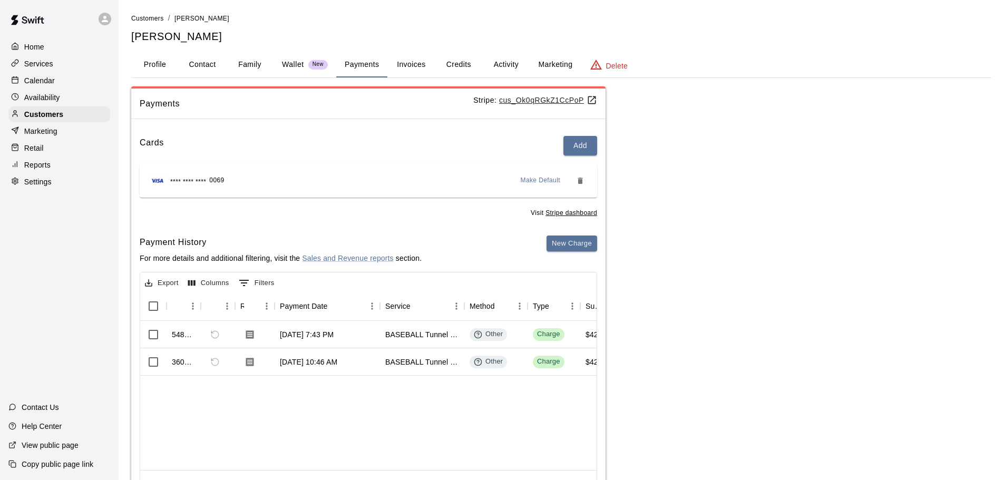
click at [549, 183] on span "Make Default" at bounding box center [541, 180] width 40 height 11
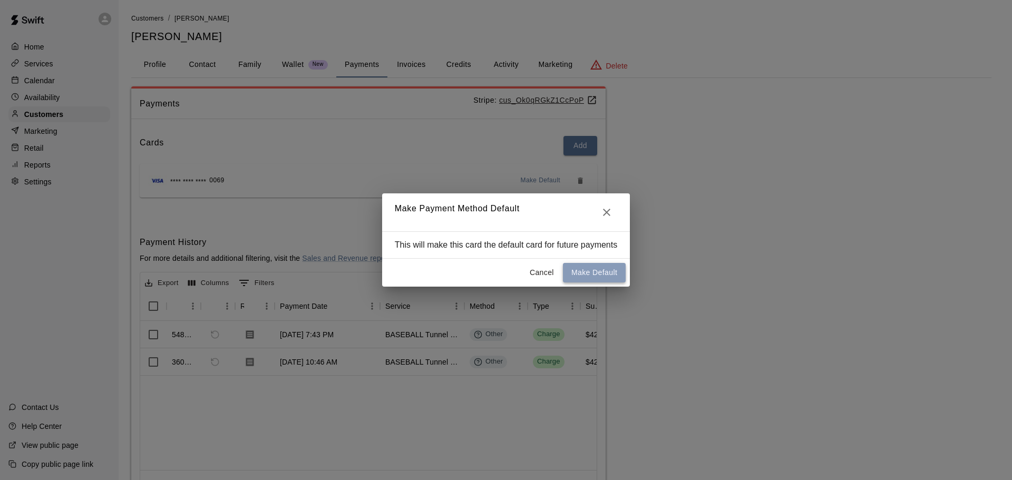
click at [618, 269] on button "Make Default" at bounding box center [594, 272] width 63 height 19
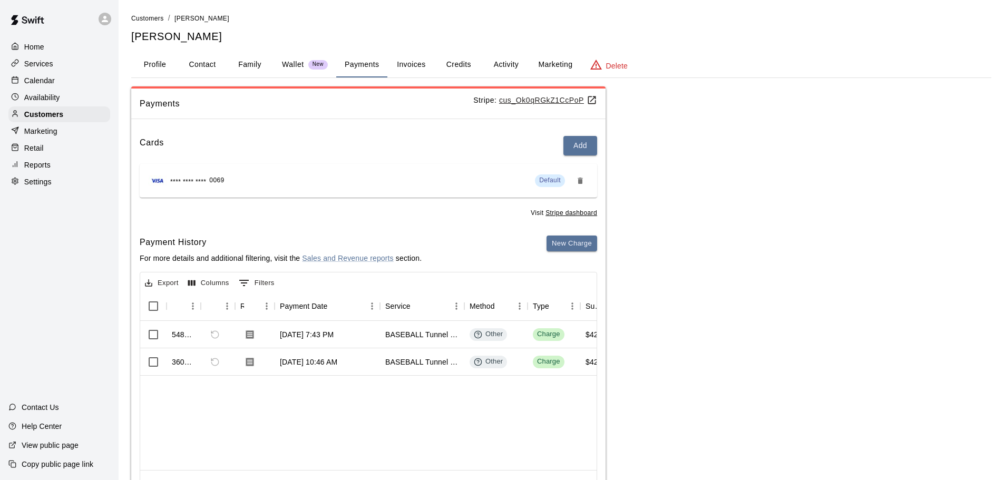
click at [38, 82] on p "Calendar" at bounding box center [39, 80] width 31 height 11
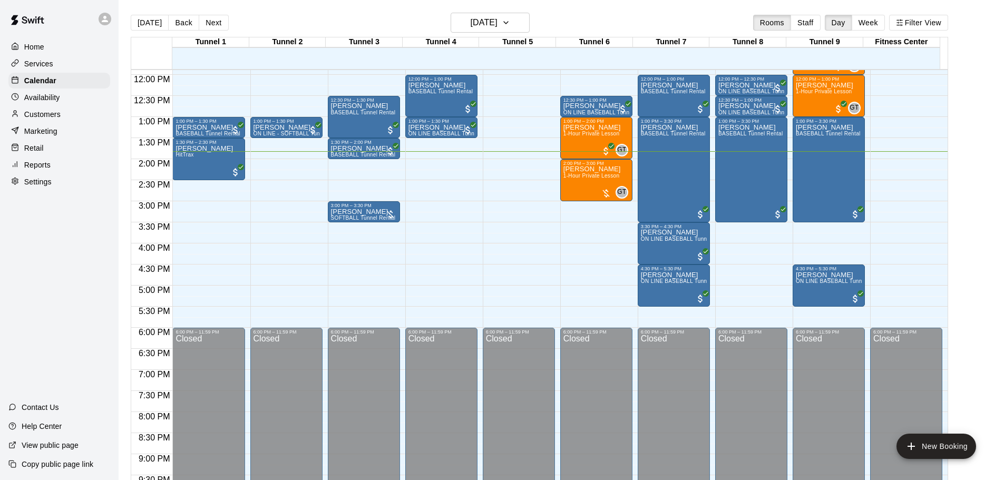
scroll to position [453, 0]
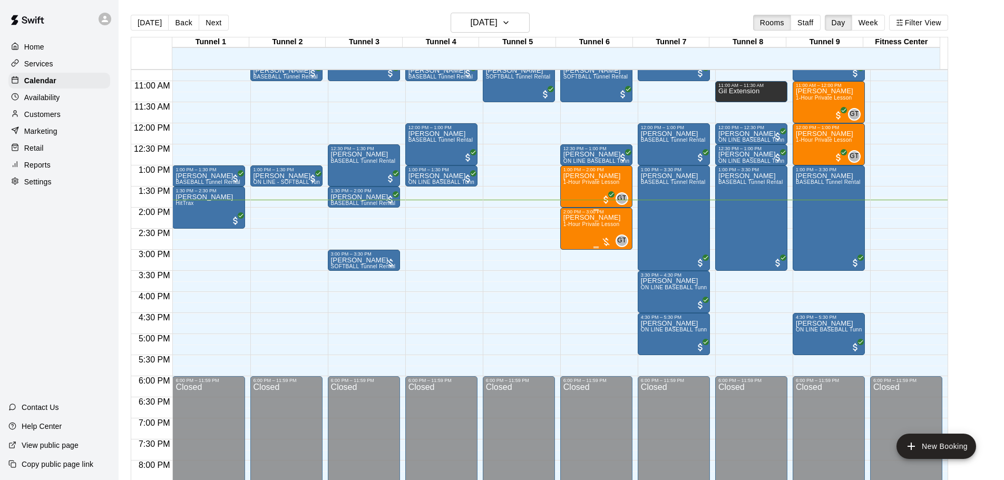
click at [605, 240] on div at bounding box center [606, 242] width 11 height 11
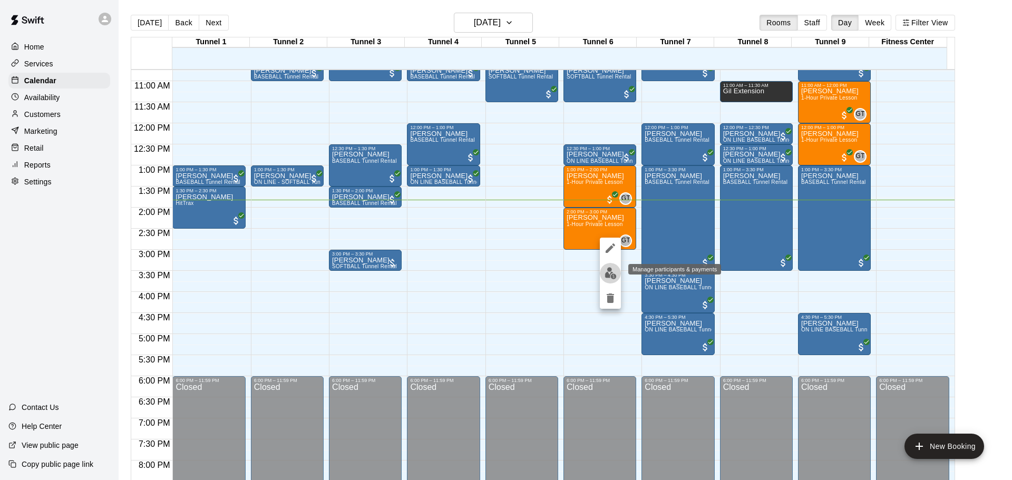
click at [611, 269] on img "edit" at bounding box center [610, 273] width 12 height 12
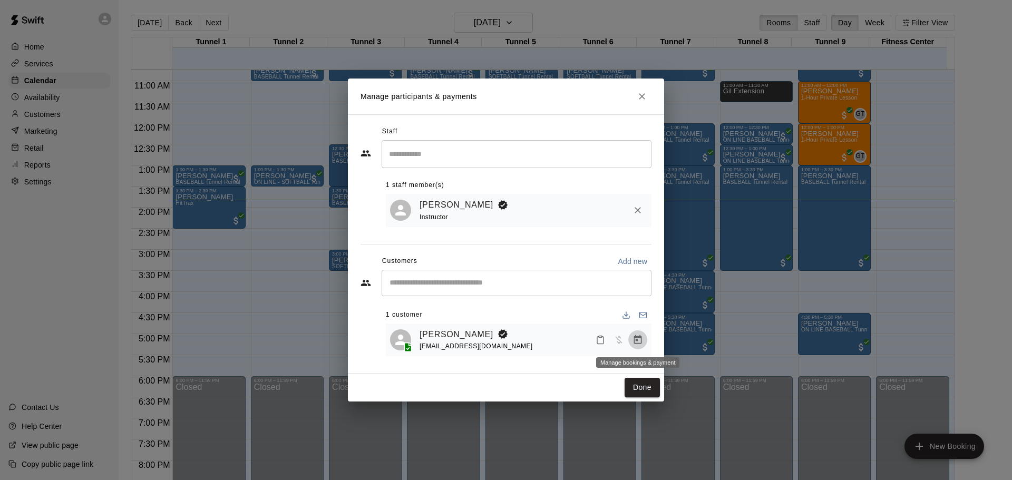
click at [636, 334] on button "Manage bookings & payment" at bounding box center [637, 339] width 19 height 19
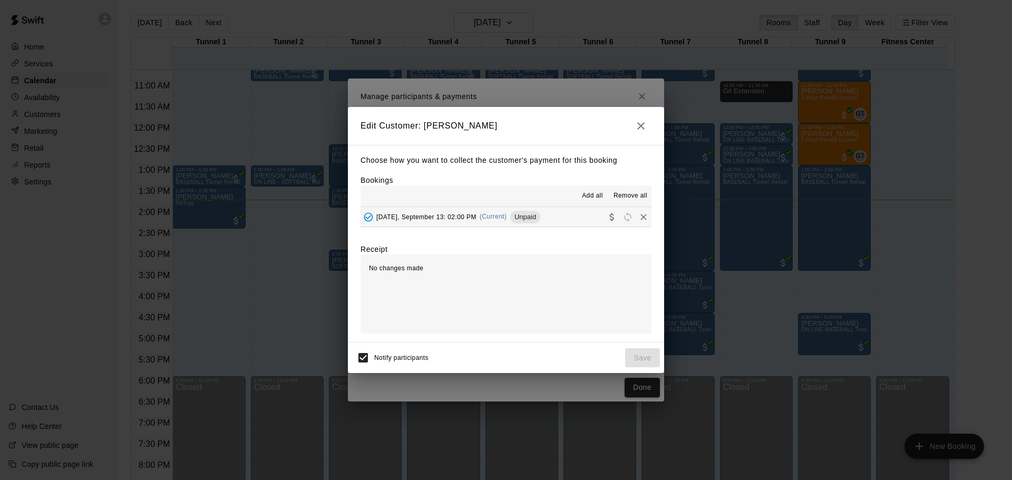
click at [497, 223] on div "[DATE], September 13: 02:00 PM (Current) Unpaid" at bounding box center [450, 217] width 180 height 16
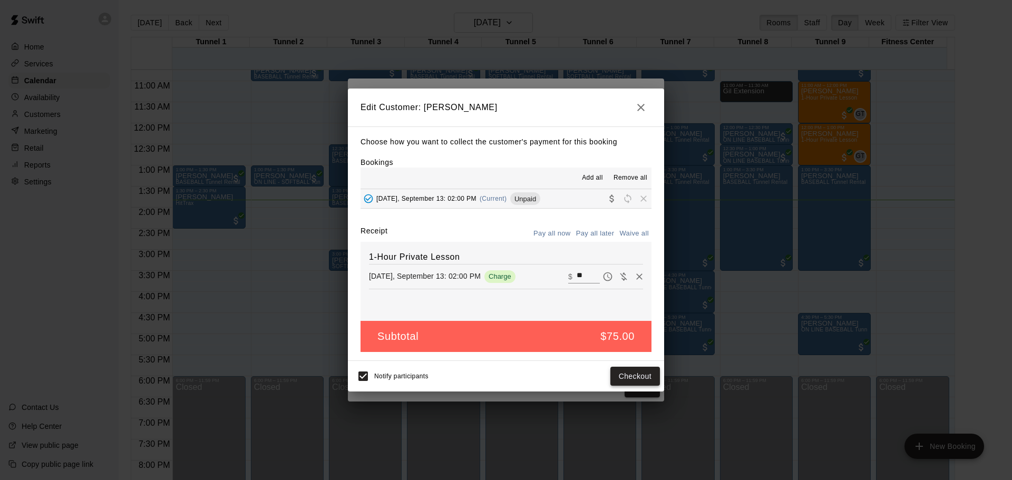
click at [623, 374] on button "Checkout" at bounding box center [635, 376] width 50 height 19
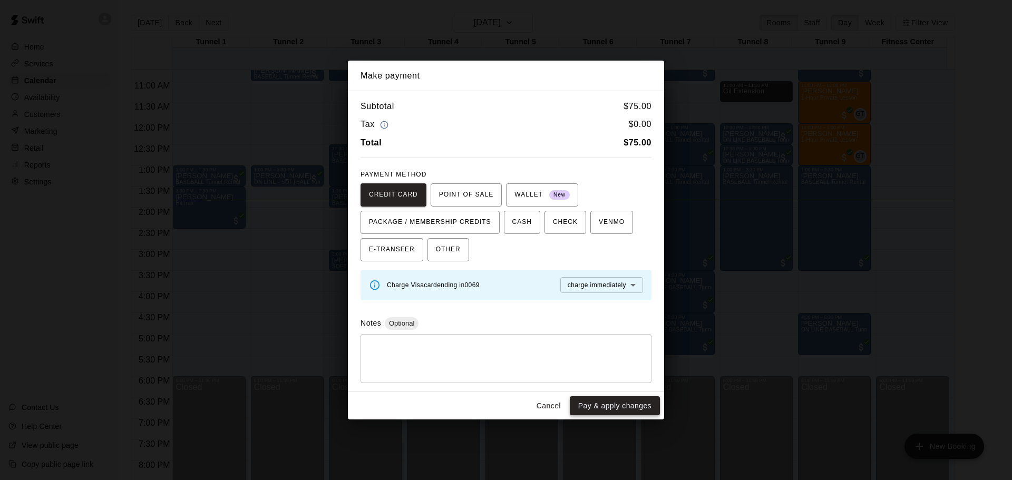
click at [619, 403] on button "Pay & apply changes" at bounding box center [615, 405] width 90 height 19
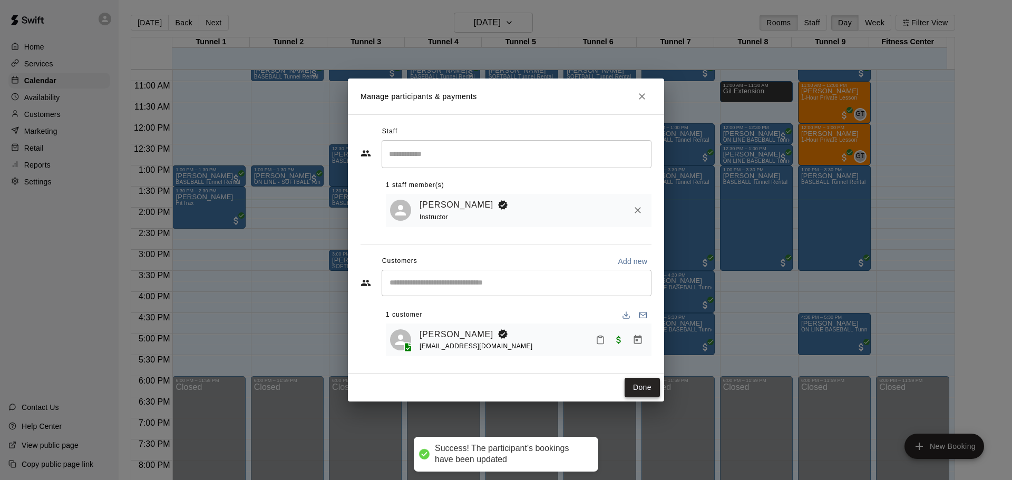
click at [645, 384] on button "Done" at bounding box center [641, 387] width 35 height 19
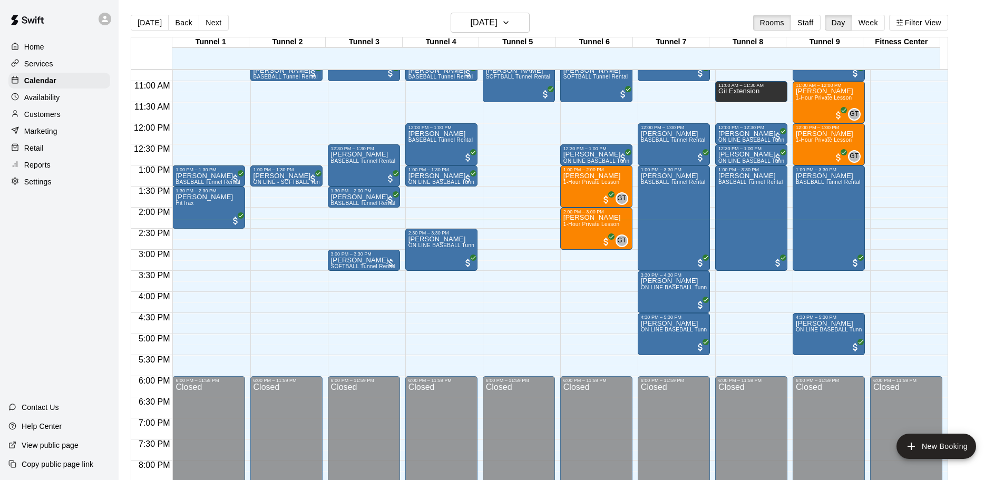
click at [39, 117] on p "Customers" at bounding box center [42, 114] width 36 height 11
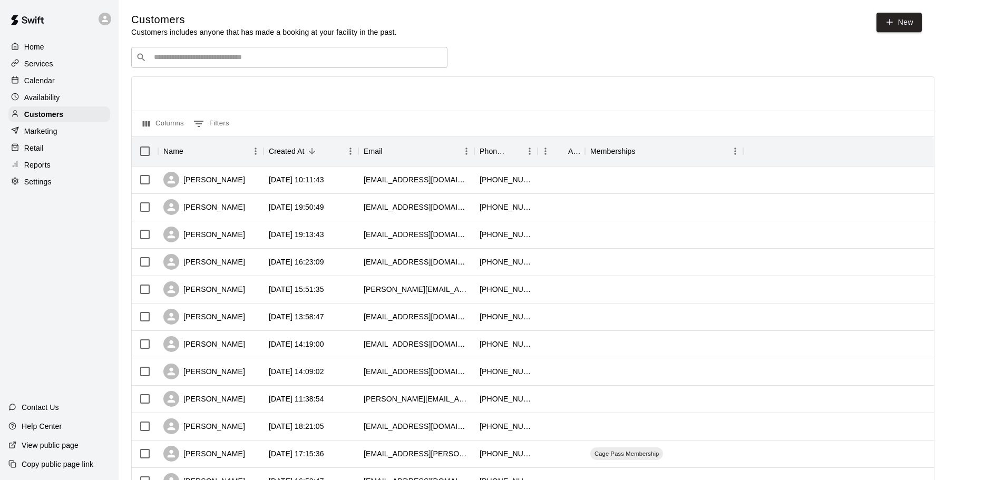
click at [271, 54] on input "Search customers by name or email" at bounding box center [297, 57] width 292 height 11
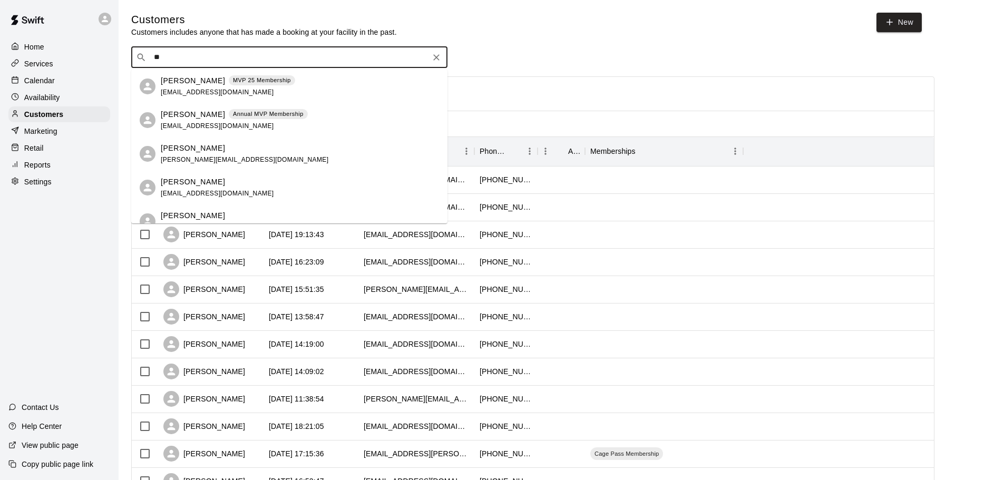
type input "*"
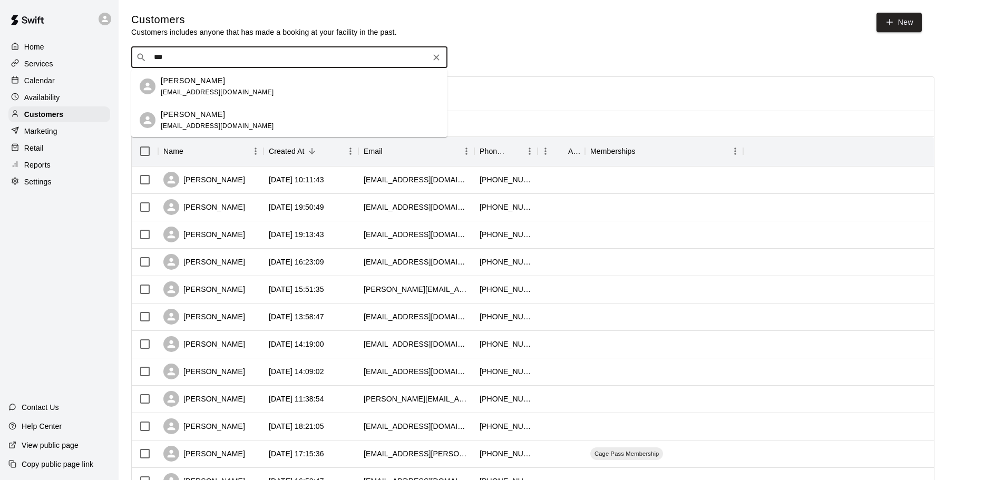
type input "****"
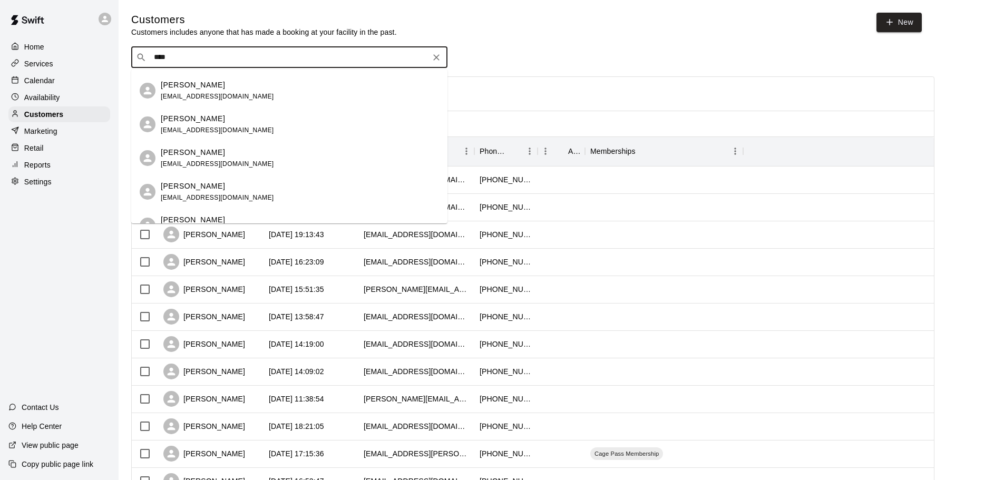
scroll to position [105, 0]
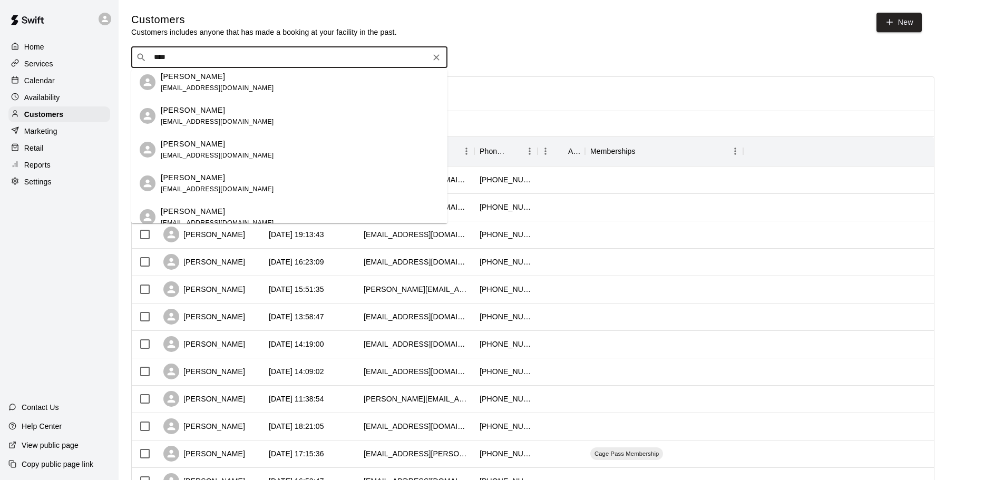
click at [210, 118] on span "[EMAIL_ADDRESS][DOMAIN_NAME]" at bounding box center [217, 121] width 113 height 7
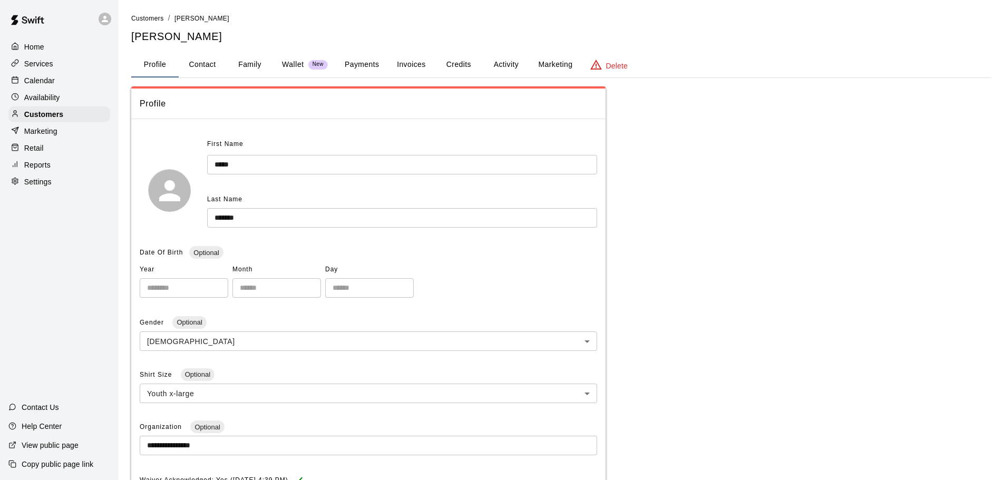
click at [372, 62] on button "Payments" at bounding box center [361, 64] width 51 height 25
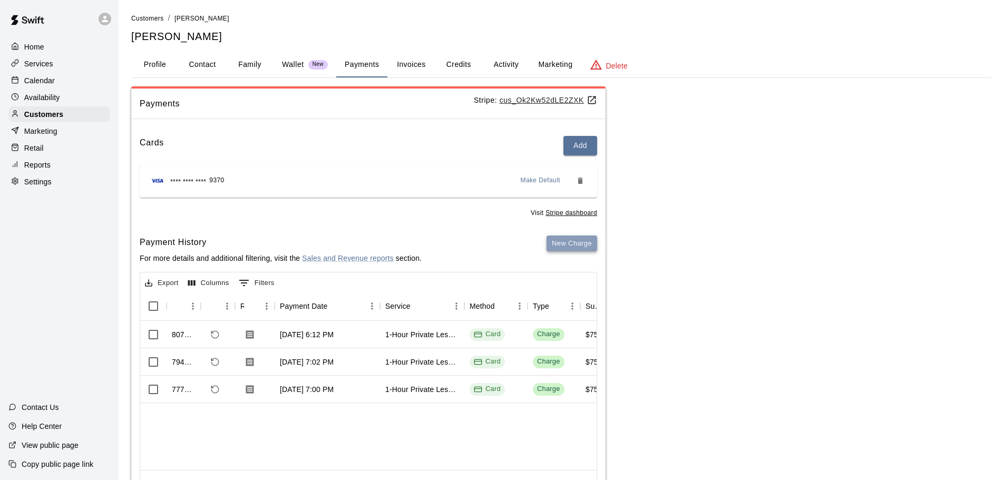
click at [582, 248] on button "New Charge" at bounding box center [571, 244] width 51 height 16
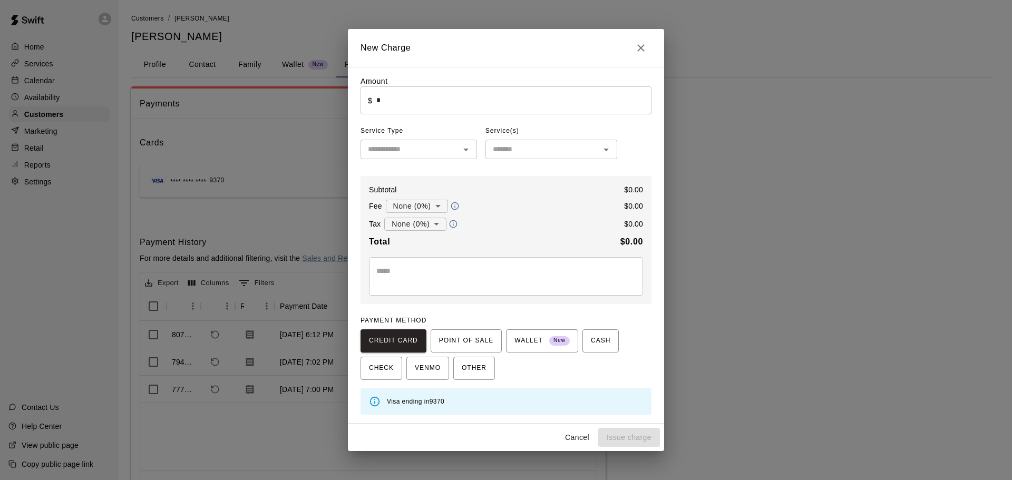
click at [429, 113] on input "*" at bounding box center [513, 100] width 275 height 28
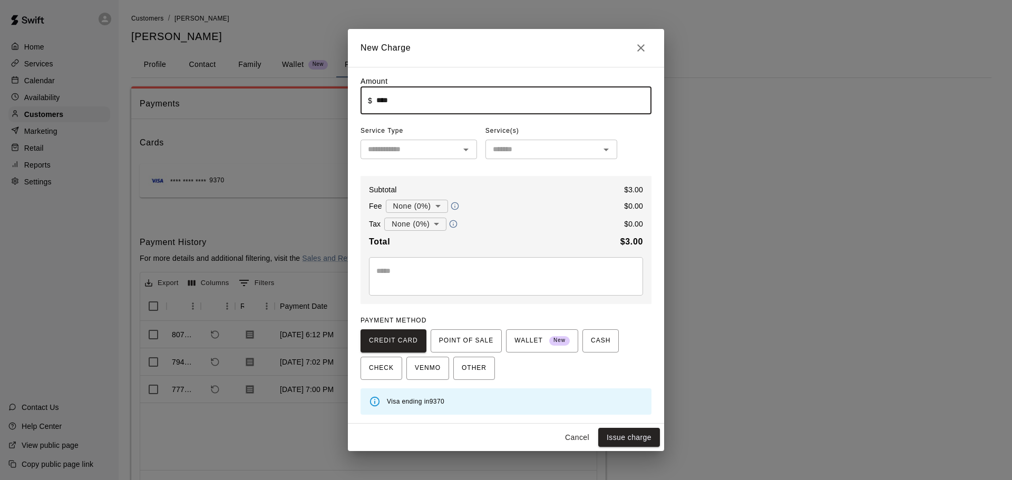
click at [456, 150] on div "​" at bounding box center [418, 149] width 116 height 19
type input "****"
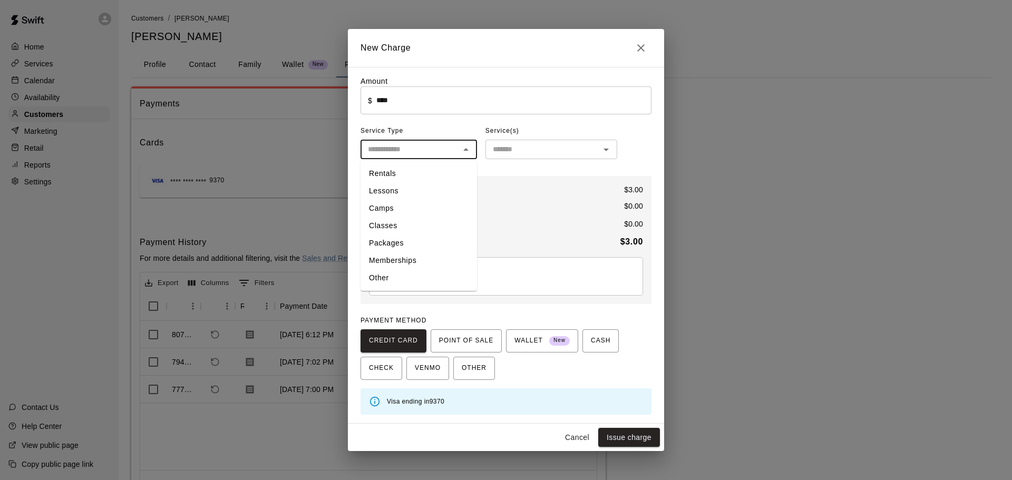
click at [424, 277] on li "Other" at bounding box center [418, 277] width 116 height 17
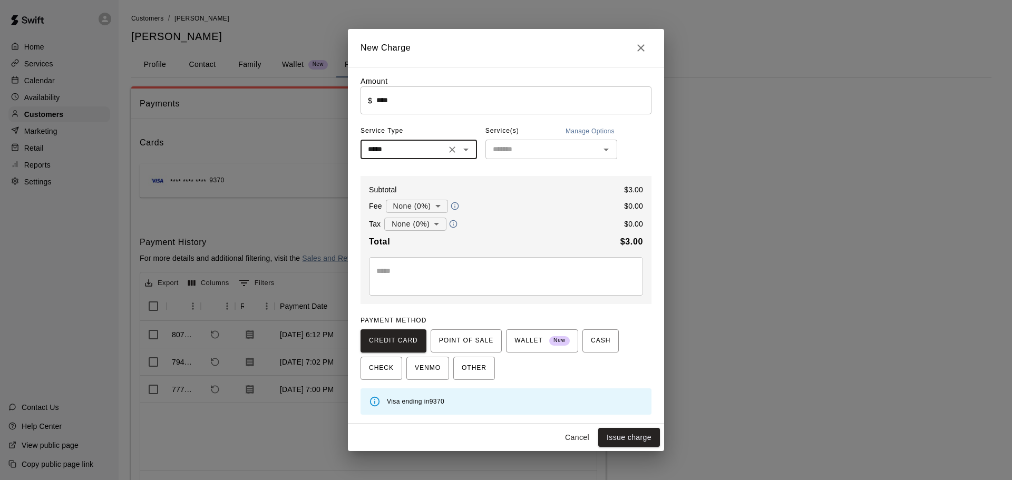
type input "*****"
click at [507, 151] on input "text" at bounding box center [543, 149] width 108 height 13
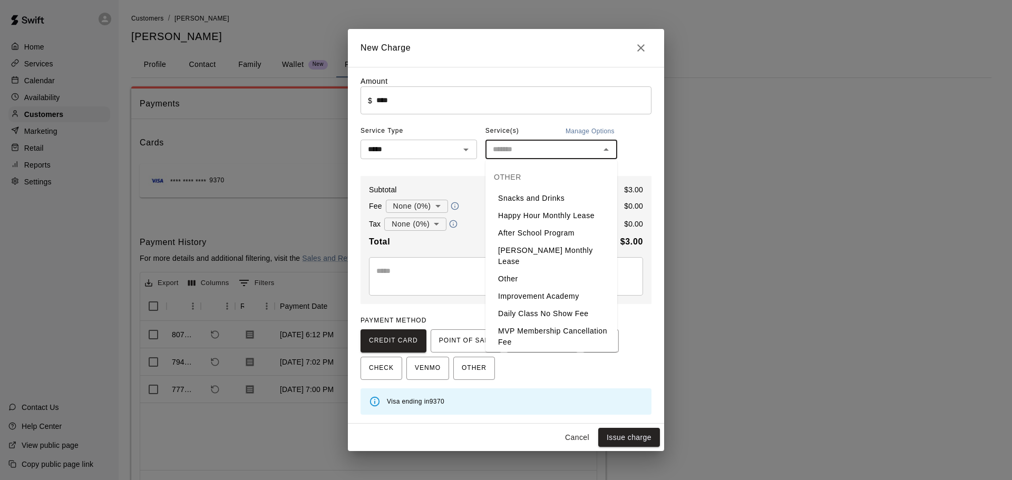
click at [512, 199] on li "Snacks and Drinks" at bounding box center [551, 198] width 132 height 17
type input "**********"
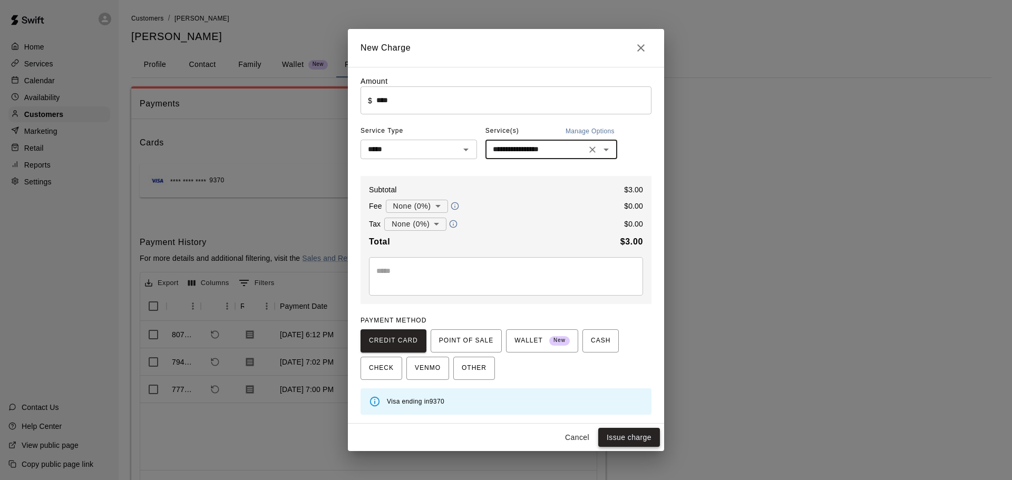
click at [640, 437] on button "Issue charge" at bounding box center [629, 437] width 62 height 19
type input "*"
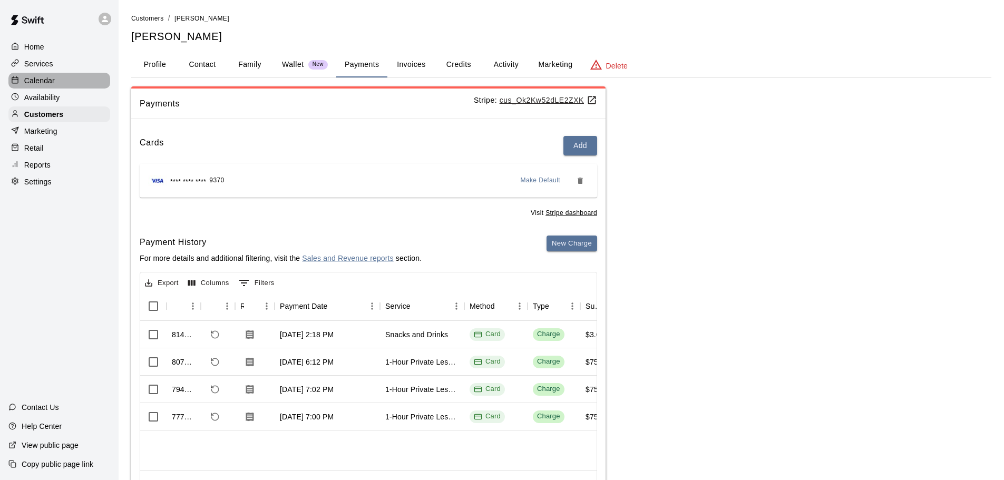
click at [40, 85] on p "Calendar" at bounding box center [39, 80] width 31 height 11
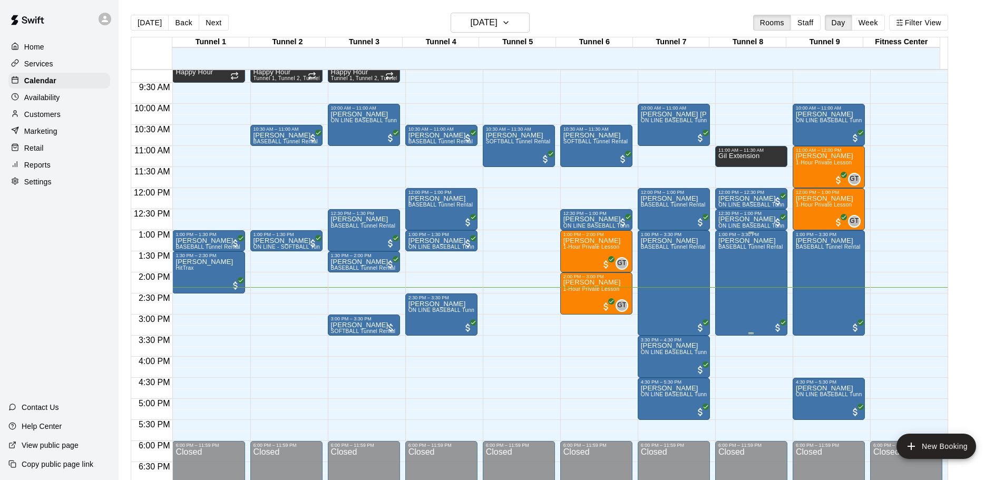
scroll to position [453, 0]
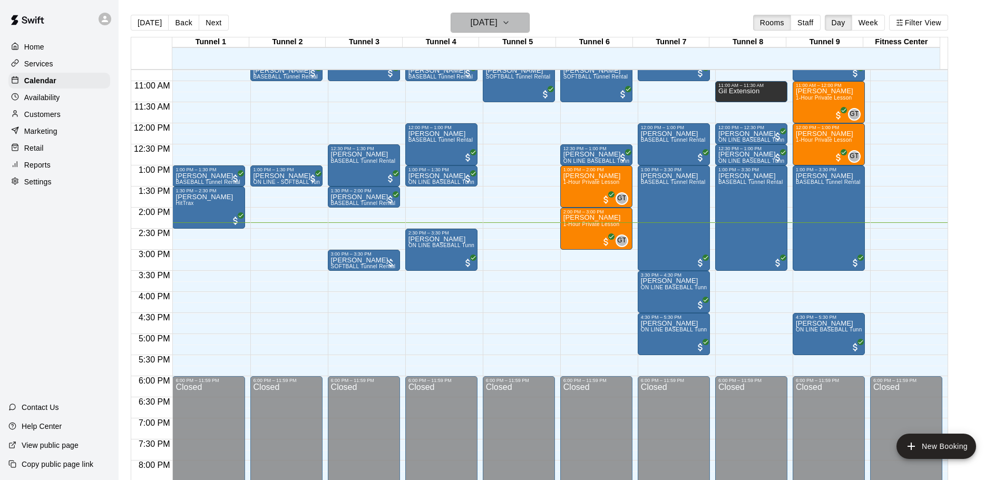
click at [495, 22] on h6 "[DATE]" at bounding box center [484, 22] width 27 height 15
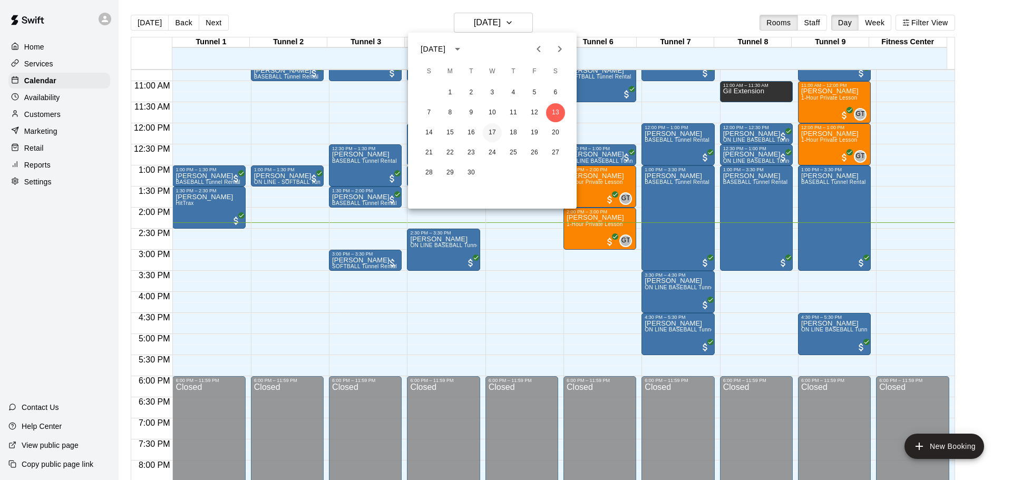
click at [497, 126] on button "17" at bounding box center [492, 132] width 19 height 19
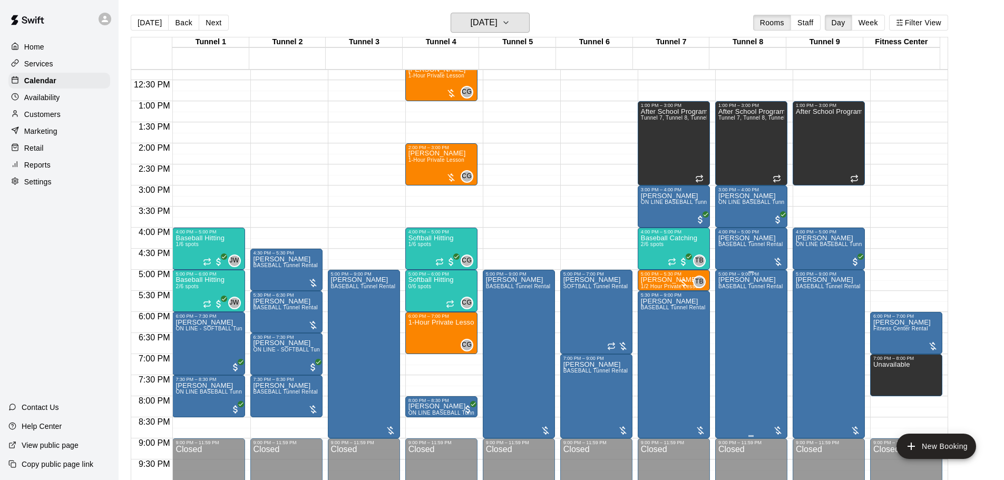
scroll to position [591, 0]
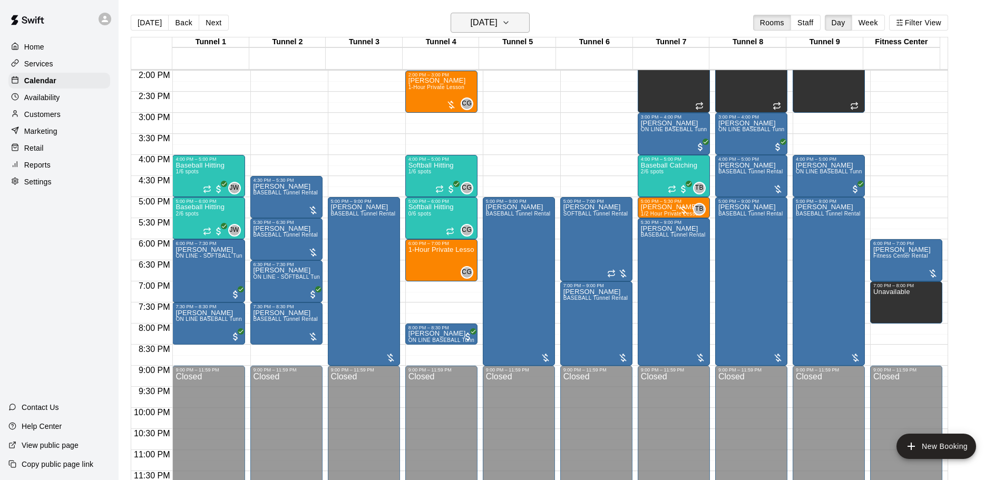
click at [497, 22] on h6 "[DATE]" at bounding box center [484, 22] width 27 height 15
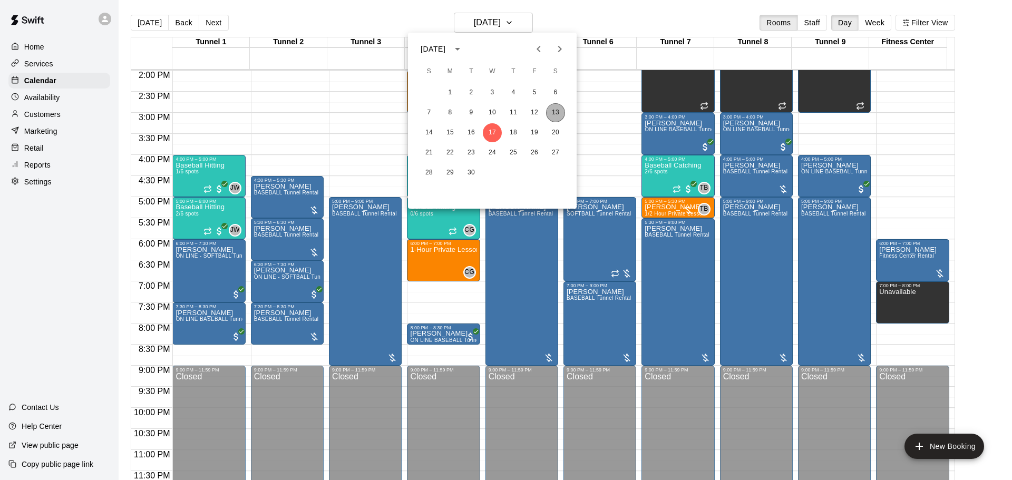
click at [554, 108] on button "13" at bounding box center [555, 112] width 19 height 19
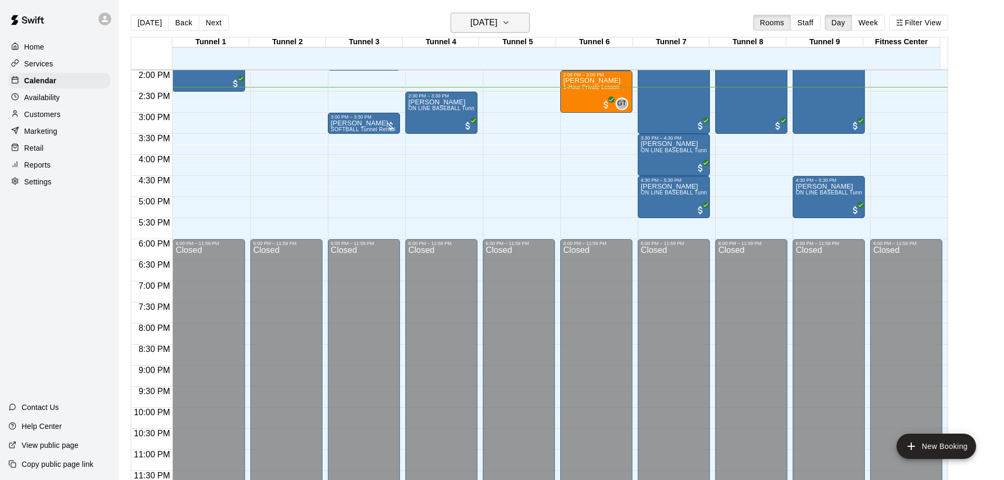
click at [497, 25] on h6 "[DATE]" at bounding box center [484, 22] width 27 height 15
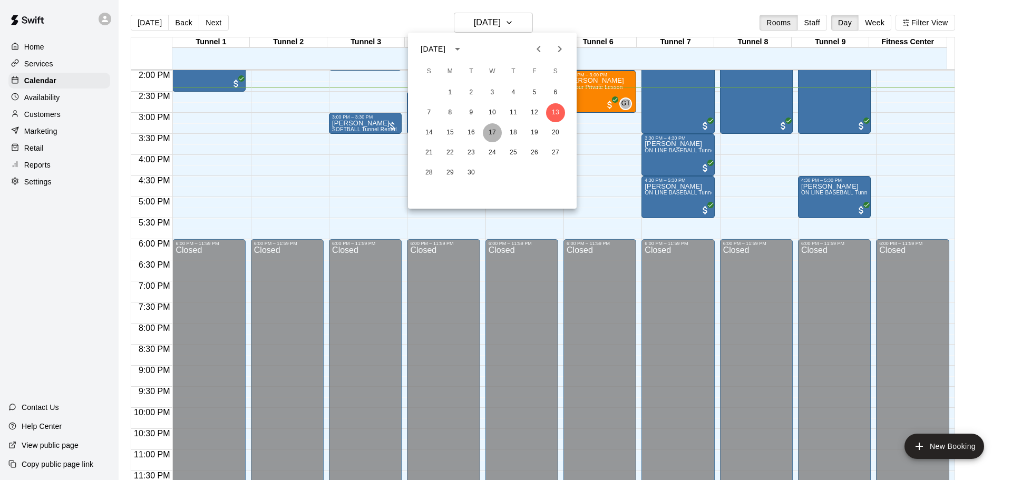
click at [496, 136] on button "17" at bounding box center [492, 132] width 19 height 19
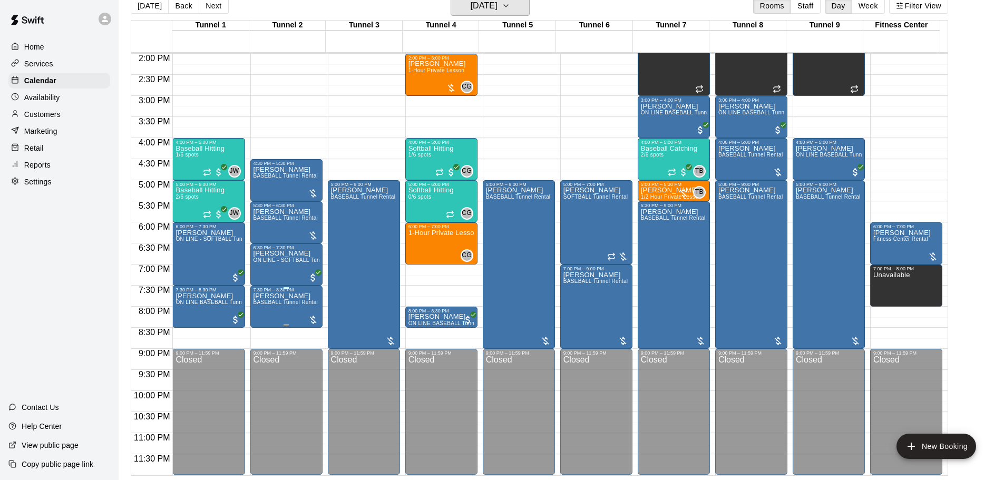
scroll to position [538, 0]
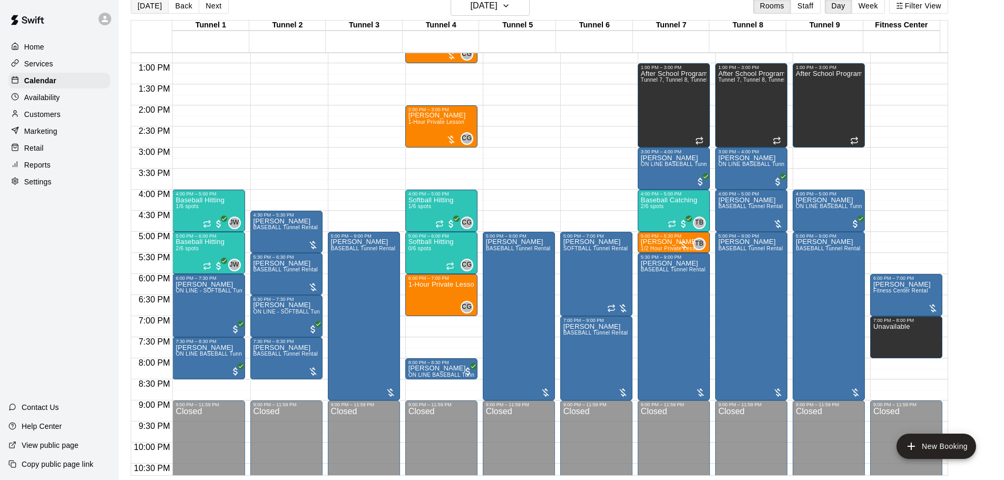
click at [142, 9] on button "[DATE]" at bounding box center [150, 6] width 38 height 16
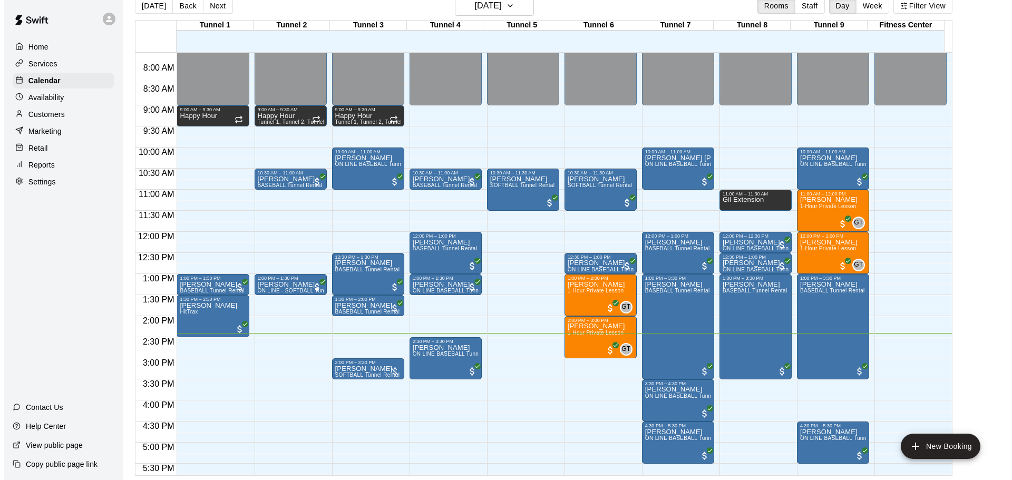
scroll to position [380, 0]
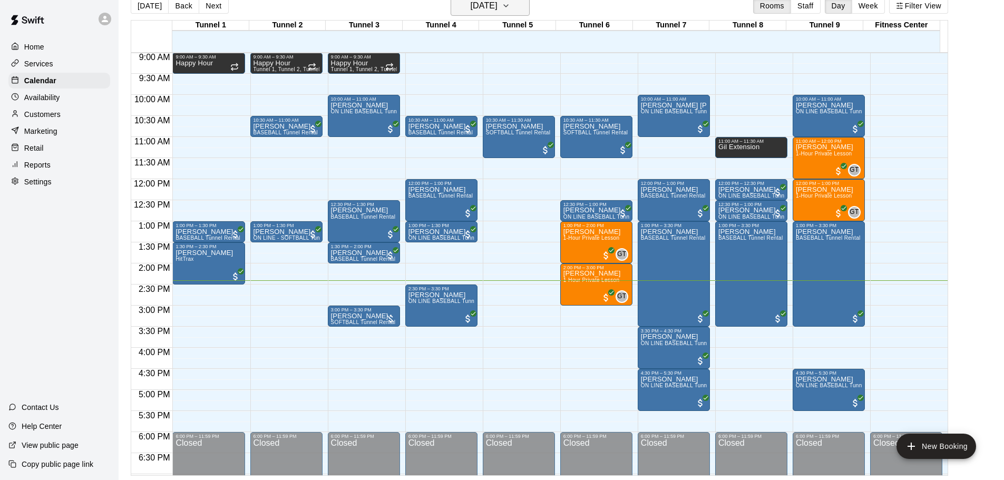
click at [497, 3] on h6 "[DATE]" at bounding box center [484, 5] width 27 height 15
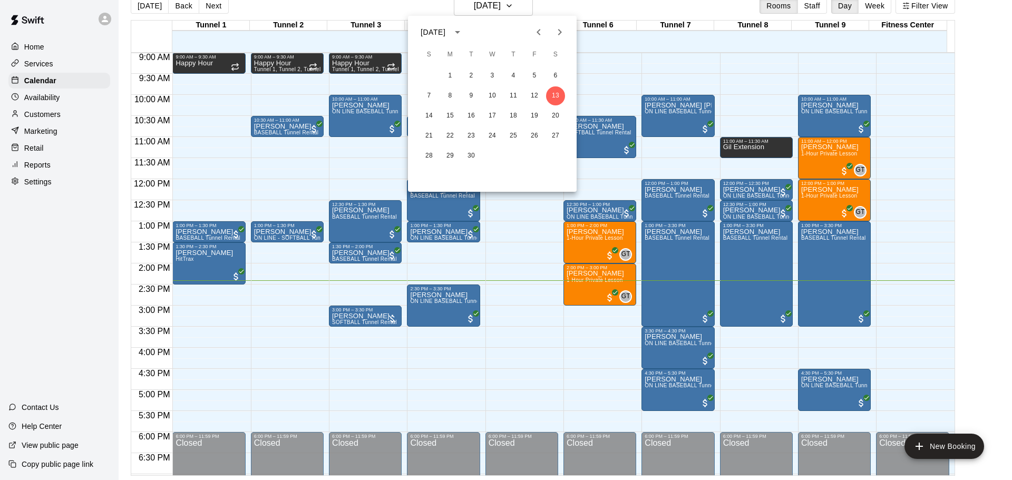
click at [534, 35] on icon "Previous month" at bounding box center [538, 32] width 13 height 13
click at [563, 158] on button "30" at bounding box center [555, 156] width 19 height 19
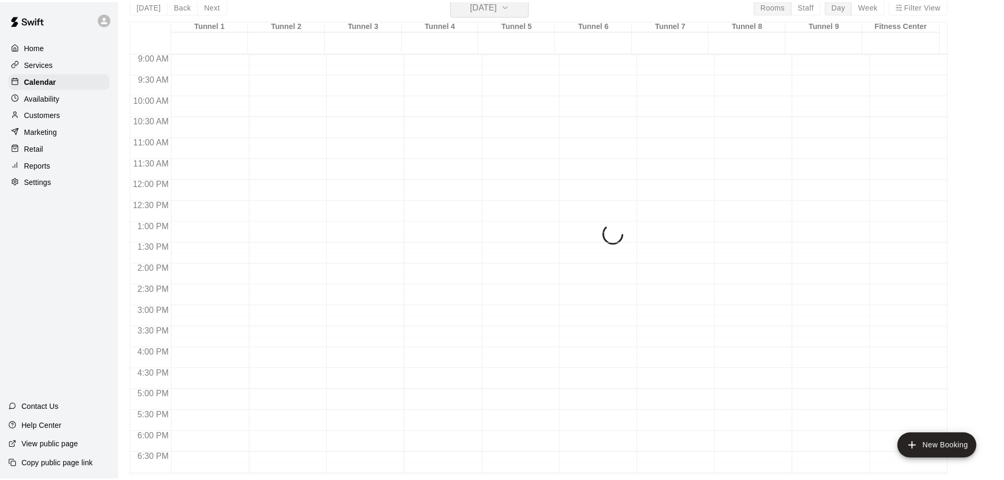
scroll to position [13, 0]
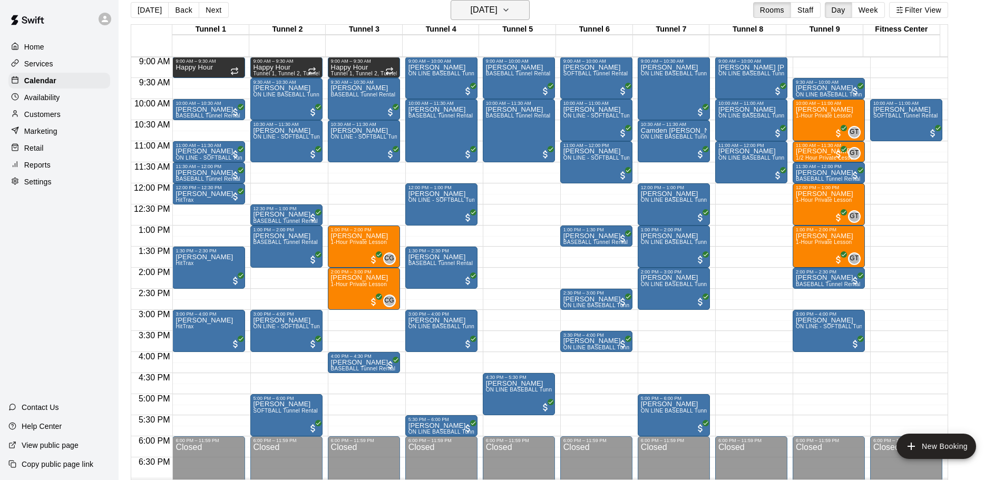
click at [490, 8] on h6 "[DATE]" at bounding box center [484, 10] width 27 height 15
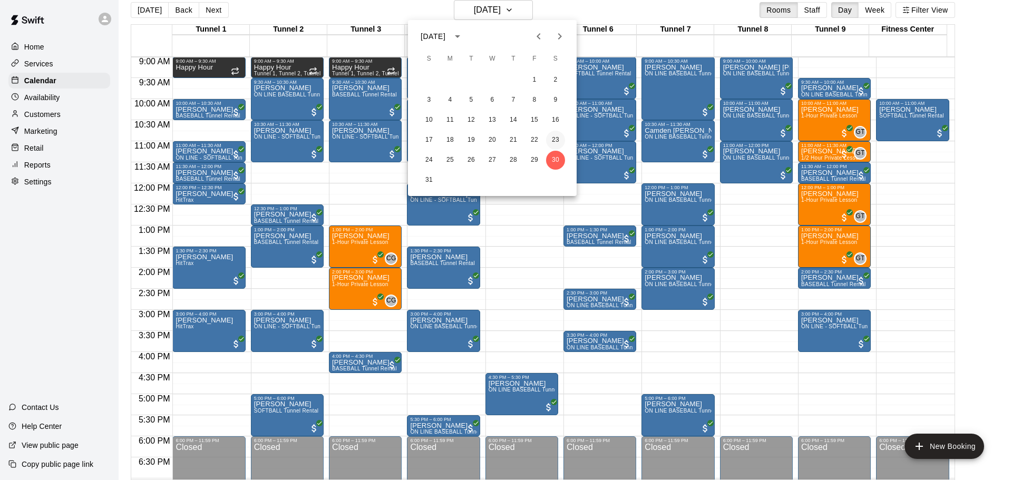
click at [554, 131] on button "23" at bounding box center [555, 140] width 19 height 19
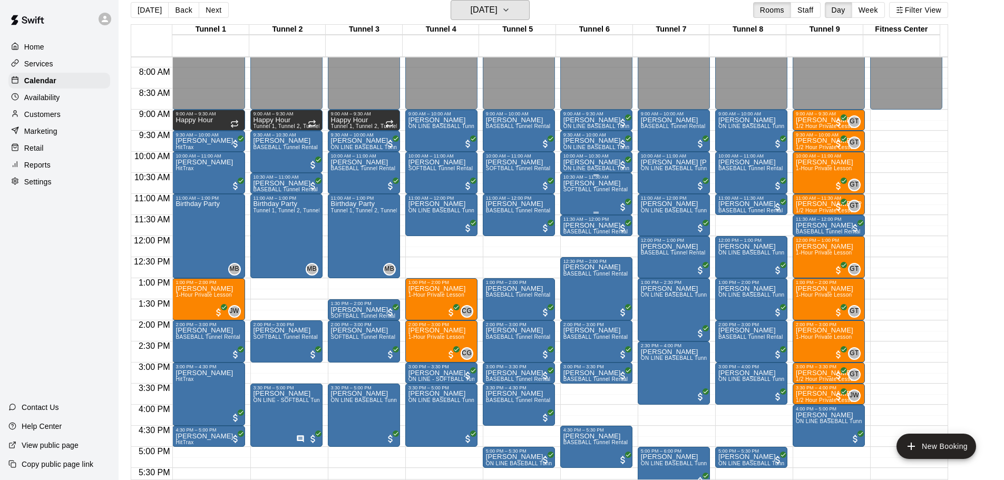
scroll to position [380, 0]
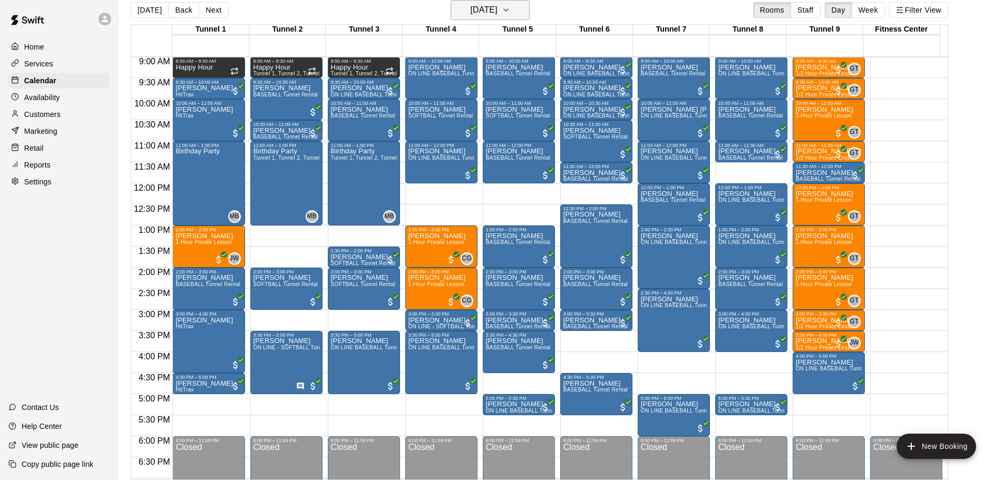
click at [524, 16] on button "[DATE]" at bounding box center [490, 10] width 79 height 20
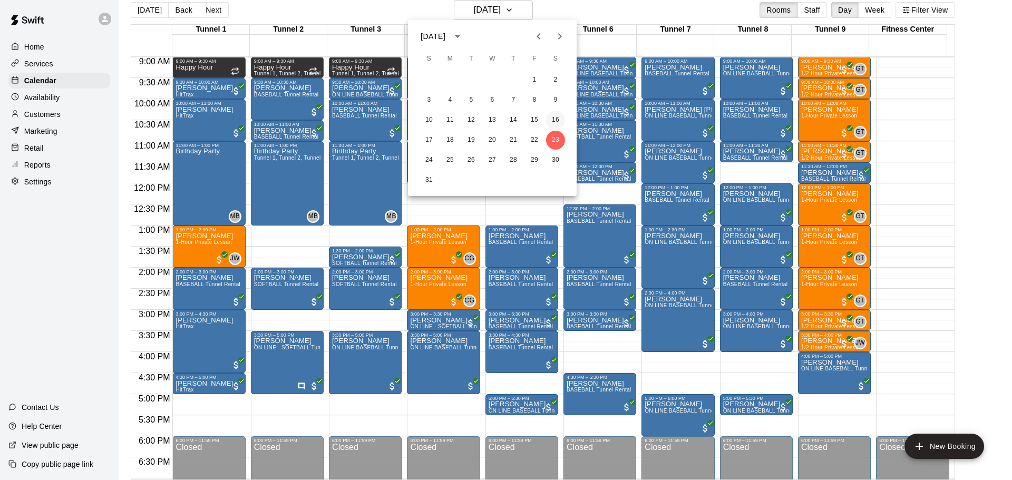
click at [558, 119] on button "16" at bounding box center [555, 120] width 19 height 19
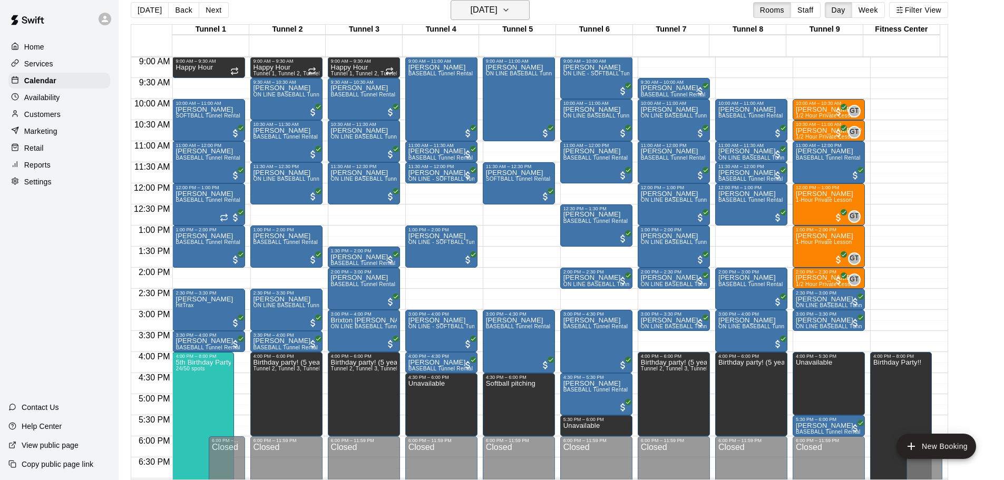
click at [488, 6] on h6 "[DATE]" at bounding box center [484, 10] width 27 height 15
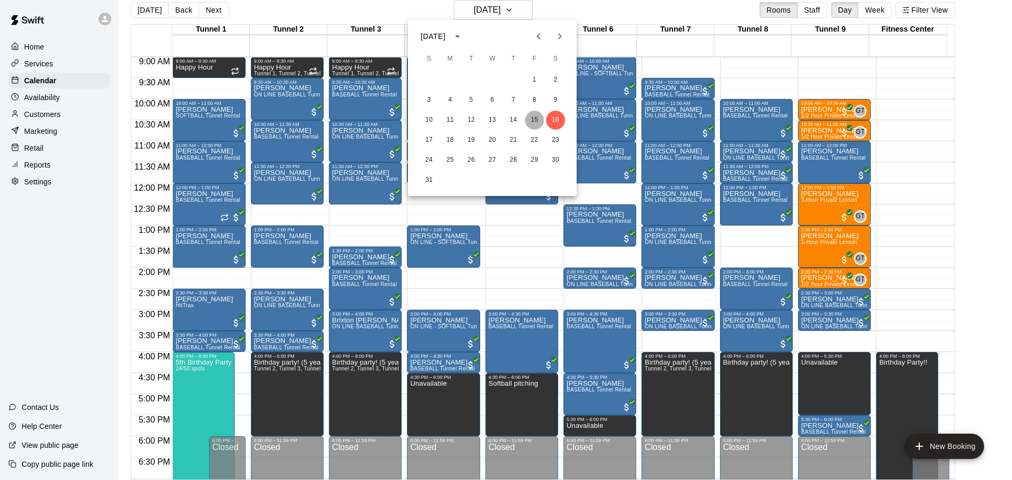
click at [542, 115] on button "15" at bounding box center [534, 120] width 19 height 19
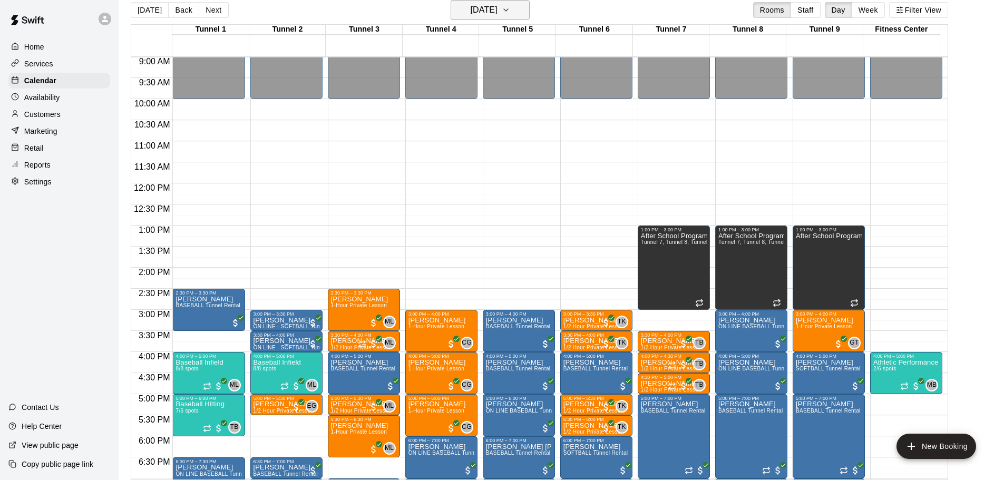
click at [497, 6] on h6 "[DATE]" at bounding box center [484, 10] width 27 height 15
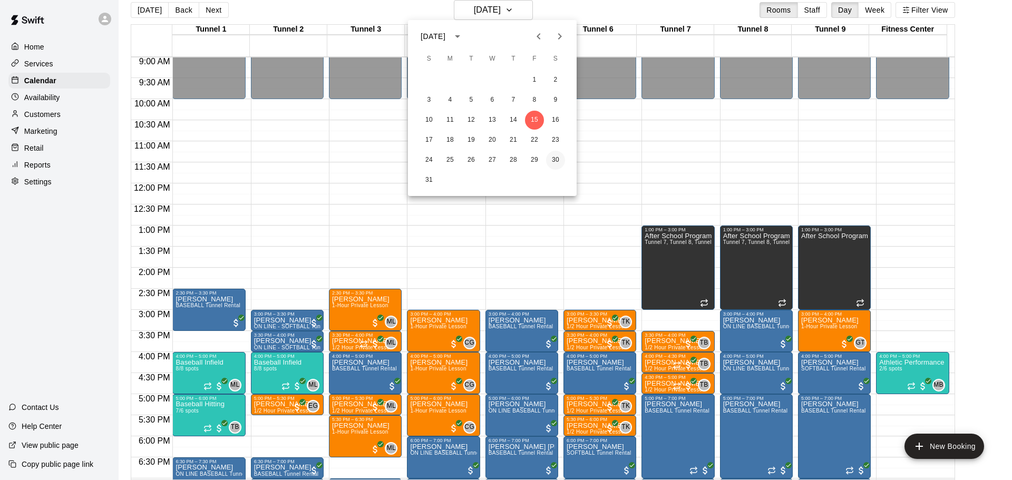
click at [557, 165] on button "30" at bounding box center [555, 160] width 19 height 19
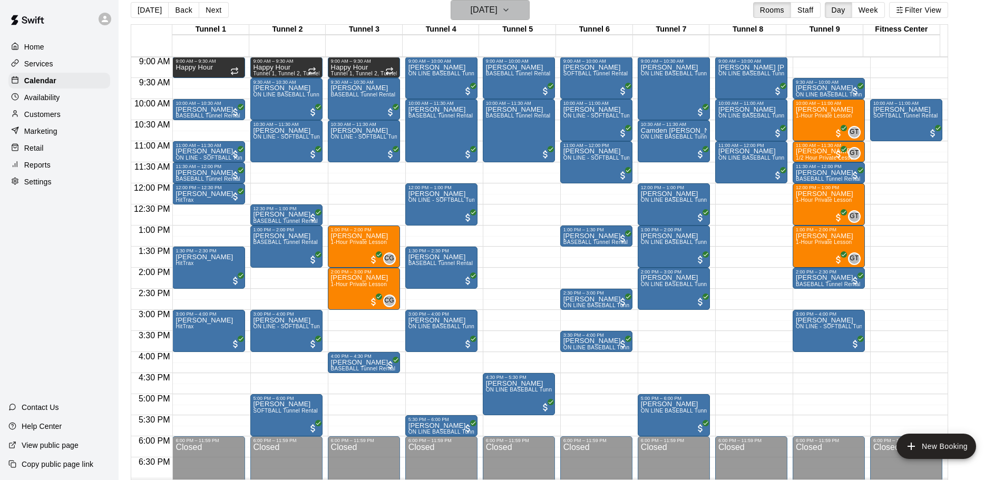
click at [510, 9] on icon "button" at bounding box center [506, 10] width 8 height 13
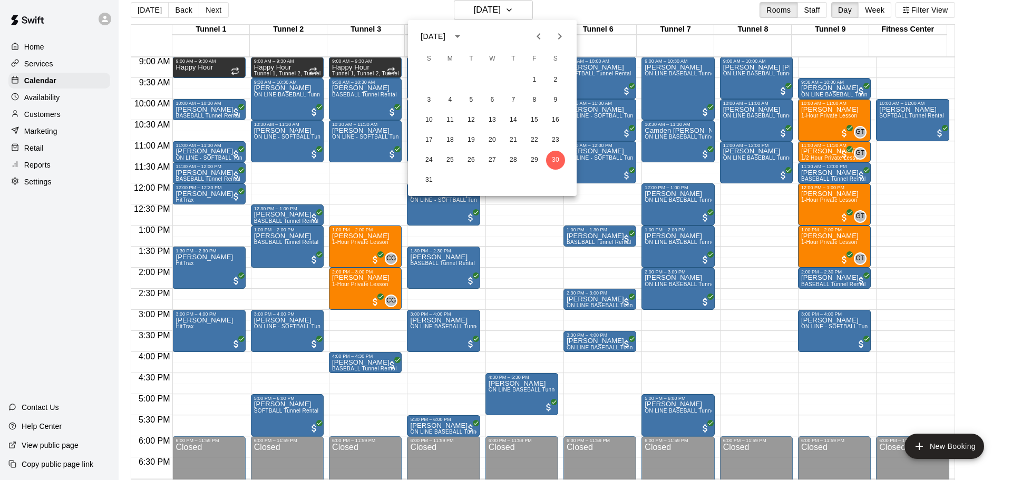
click at [561, 37] on icon "Next month" at bounding box center [560, 36] width 4 height 6
click at [558, 122] on button "20" at bounding box center [555, 120] width 19 height 19
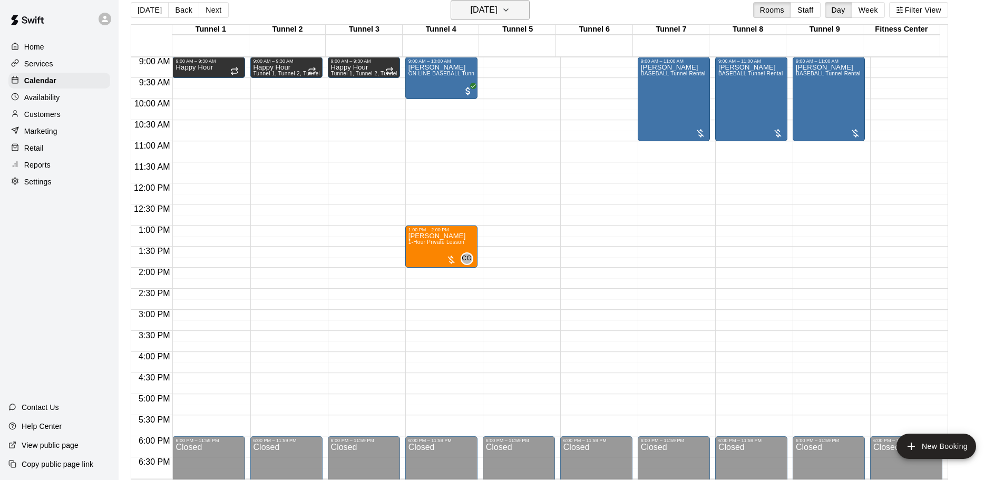
click at [501, 0] on button "[DATE]" at bounding box center [490, 10] width 79 height 20
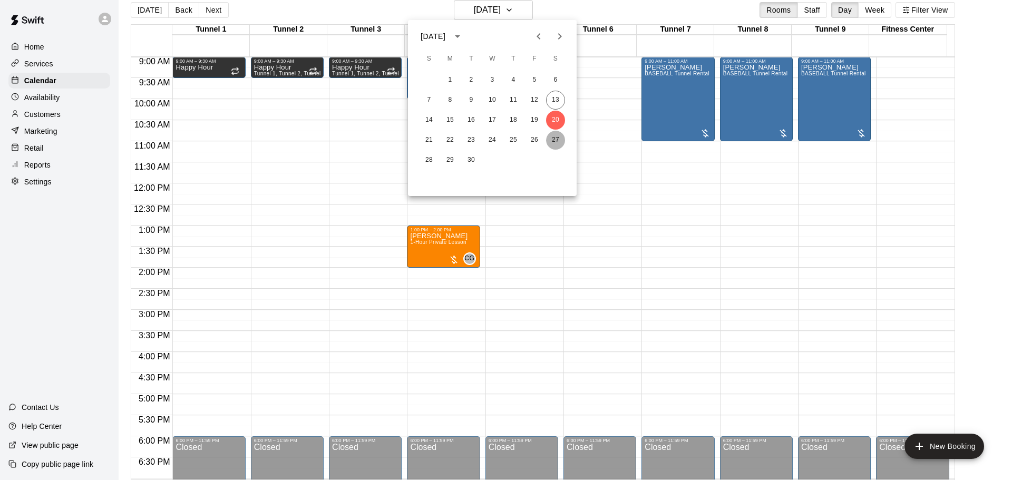
click at [560, 146] on button "27" at bounding box center [555, 140] width 19 height 19
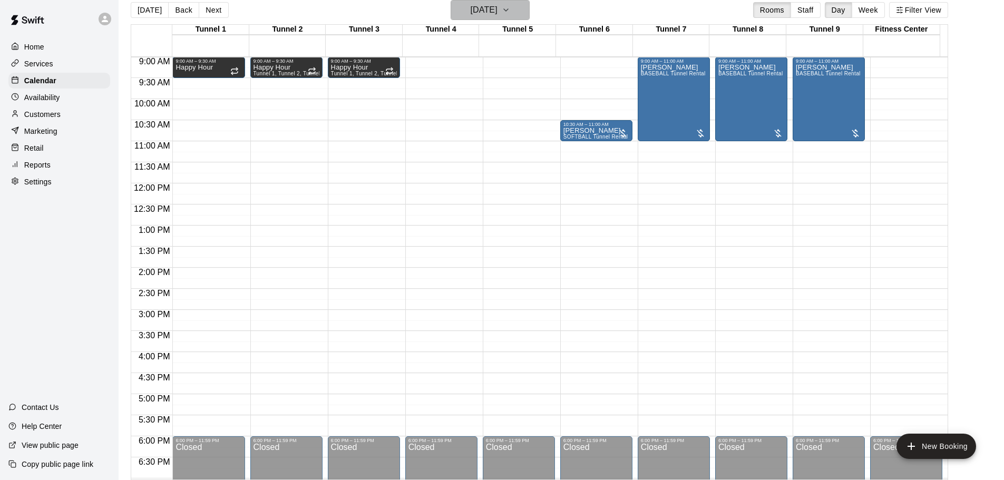
click at [497, 11] on h6 "[DATE]" at bounding box center [484, 10] width 27 height 15
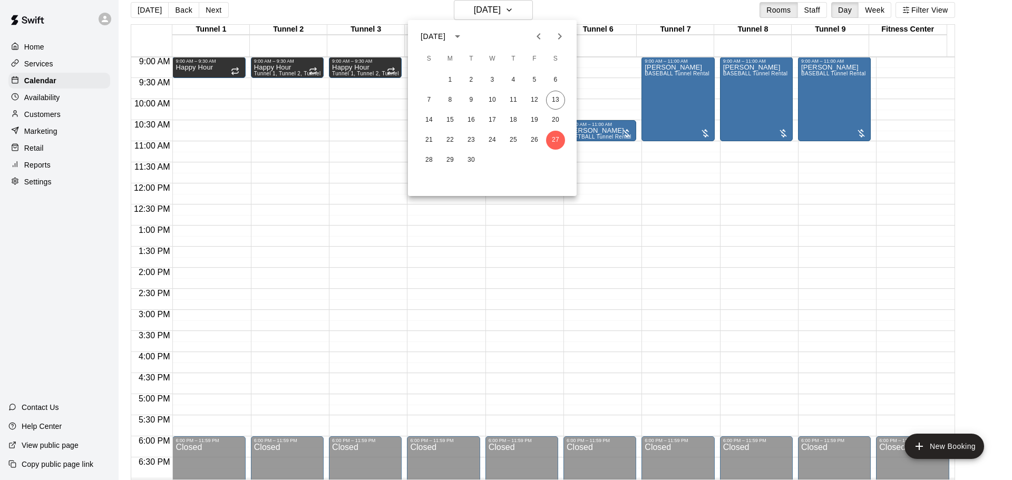
click at [554, 38] on icon "Next month" at bounding box center [559, 36] width 13 height 13
click at [551, 73] on button "4" at bounding box center [555, 80] width 19 height 19
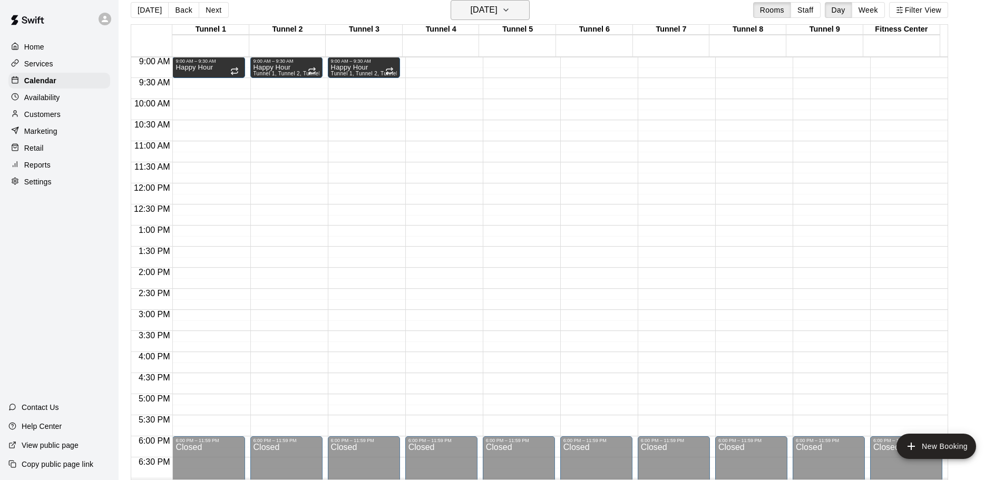
click at [525, 17] on button "[DATE]" at bounding box center [490, 10] width 79 height 20
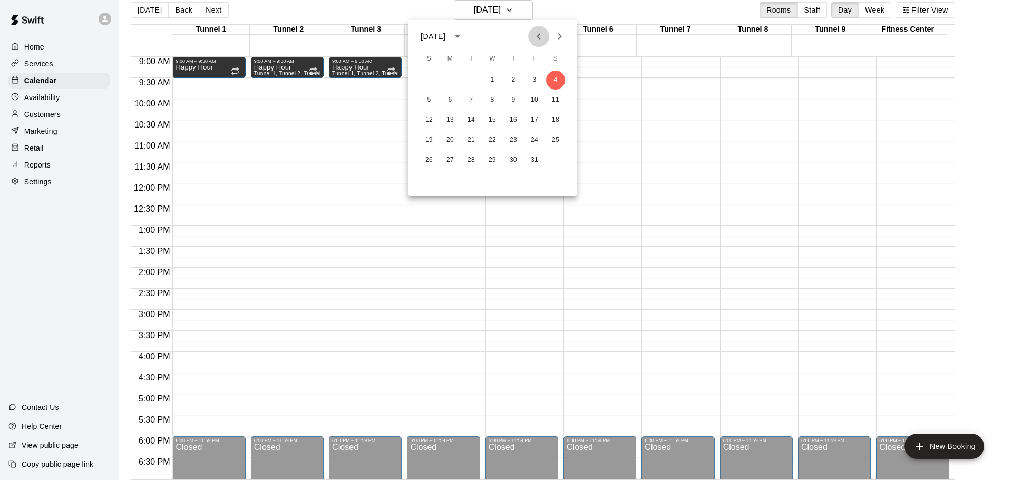
click at [545, 42] on button "Previous month" at bounding box center [538, 36] width 21 height 21
click at [562, 39] on icon "Next month" at bounding box center [559, 36] width 13 height 13
click at [555, 94] on button "13" at bounding box center [555, 100] width 19 height 19
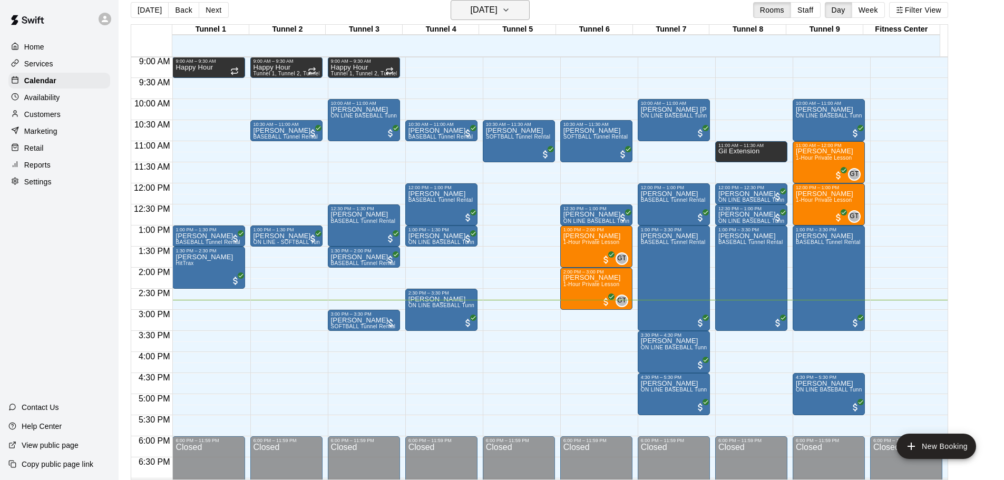
click at [520, 11] on button "[DATE]" at bounding box center [490, 10] width 79 height 20
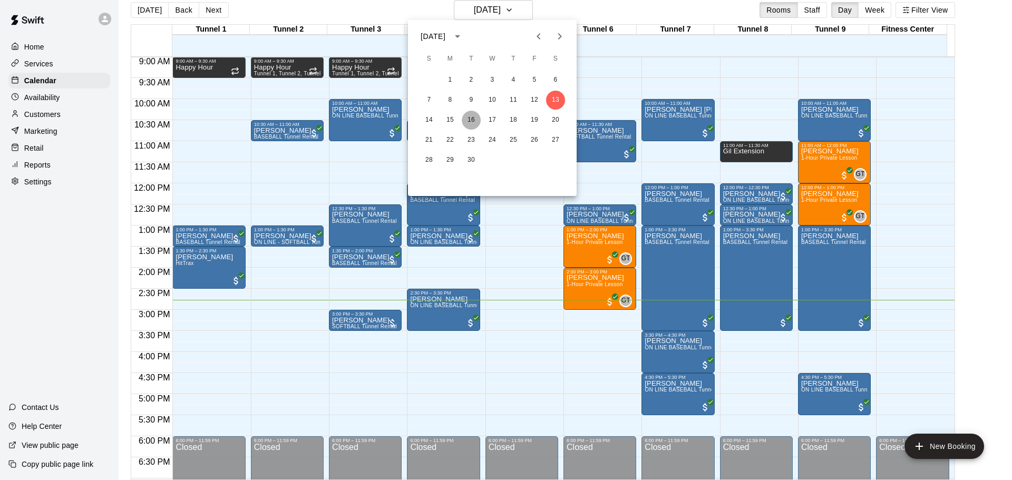
click at [467, 120] on button "16" at bounding box center [471, 120] width 19 height 19
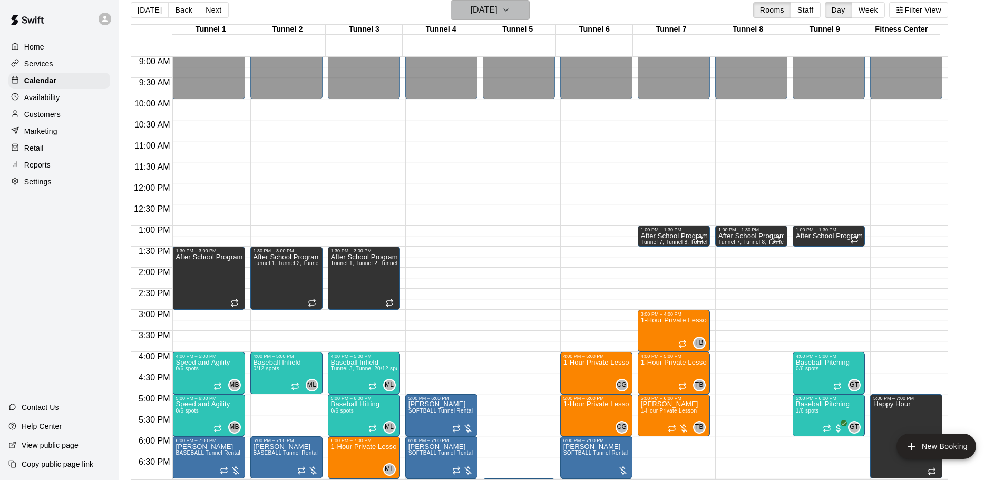
click at [497, 17] on h6 "[DATE]" at bounding box center [484, 10] width 27 height 15
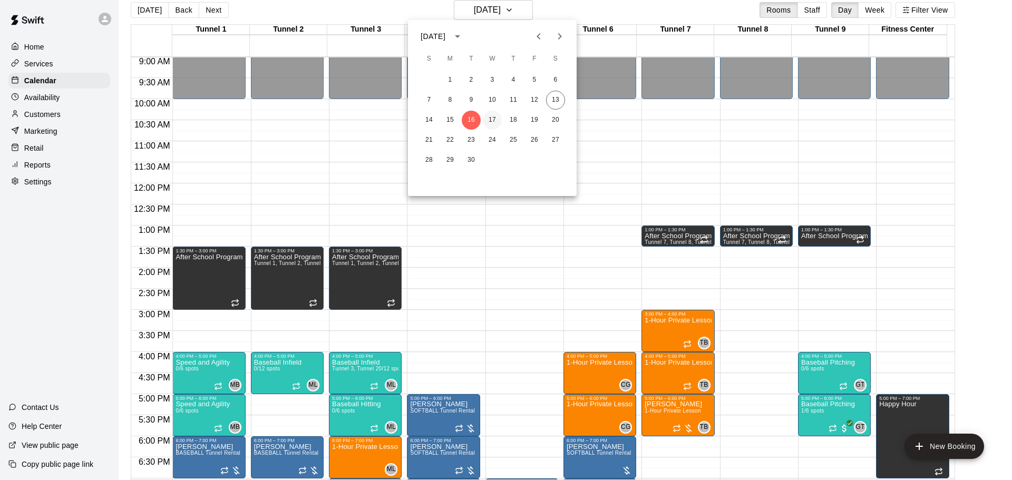
click at [492, 116] on button "17" at bounding box center [492, 120] width 19 height 19
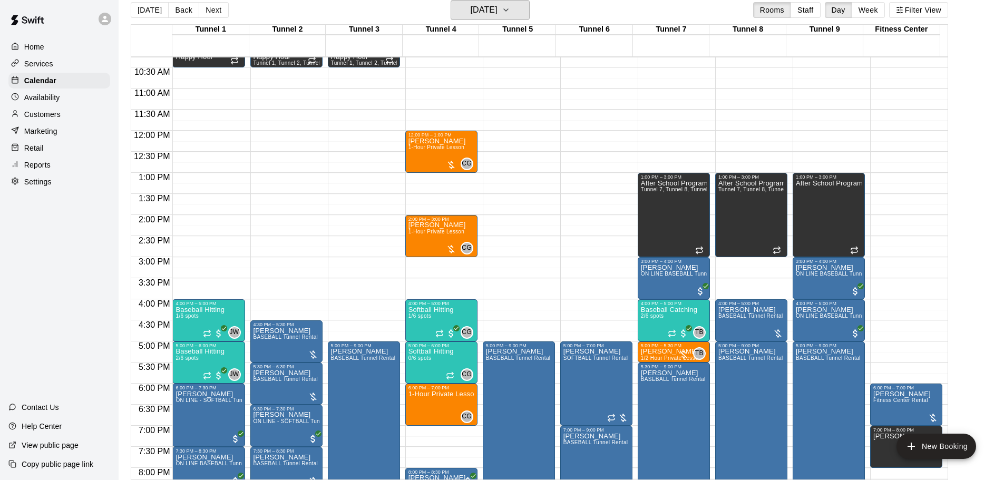
scroll to position [485, 0]
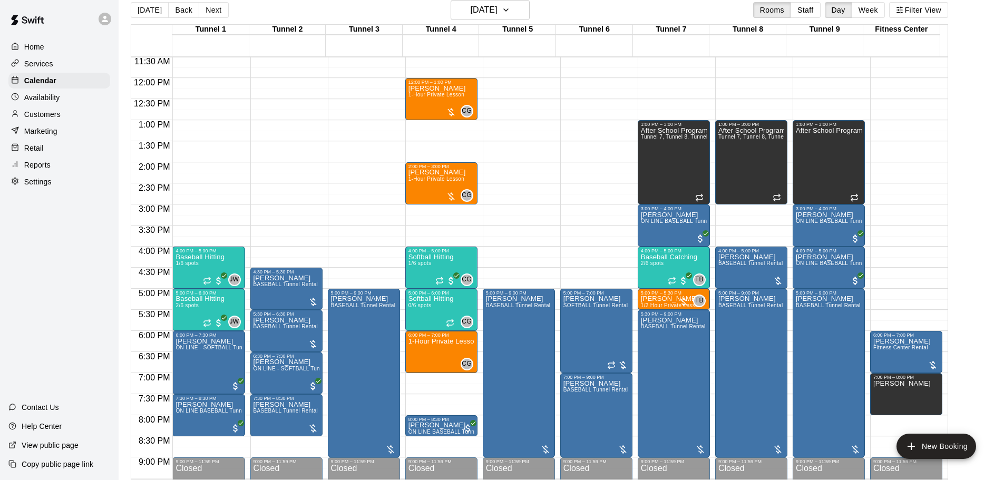
click at [739, 211] on div "12:00 AM – 10:00 AM Closed 1:00 PM – 3:00 PM After School Program Tunnel 7, Tun…" at bounding box center [751, 78] width 72 height 1012
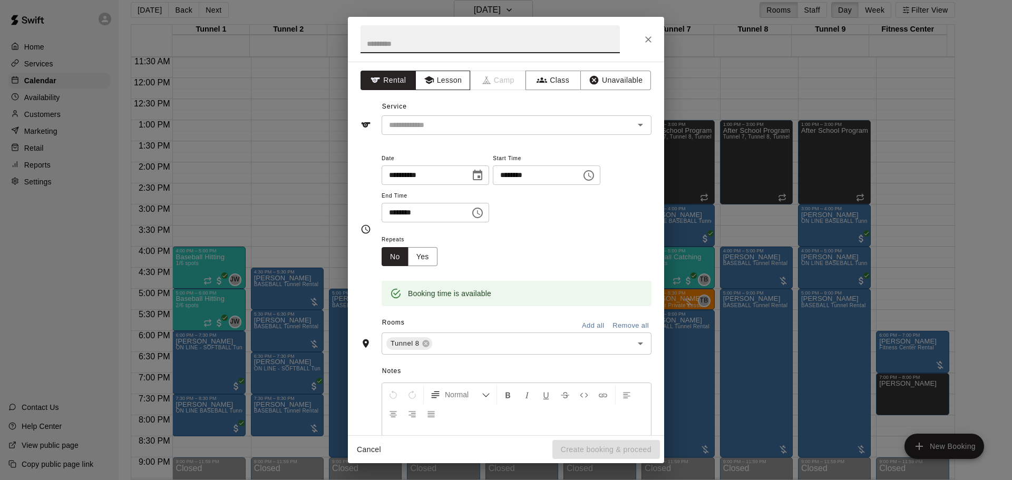
click at [455, 82] on button "Lesson" at bounding box center [442, 80] width 55 height 19
click at [634, 127] on icon "Open" at bounding box center [640, 125] width 13 height 13
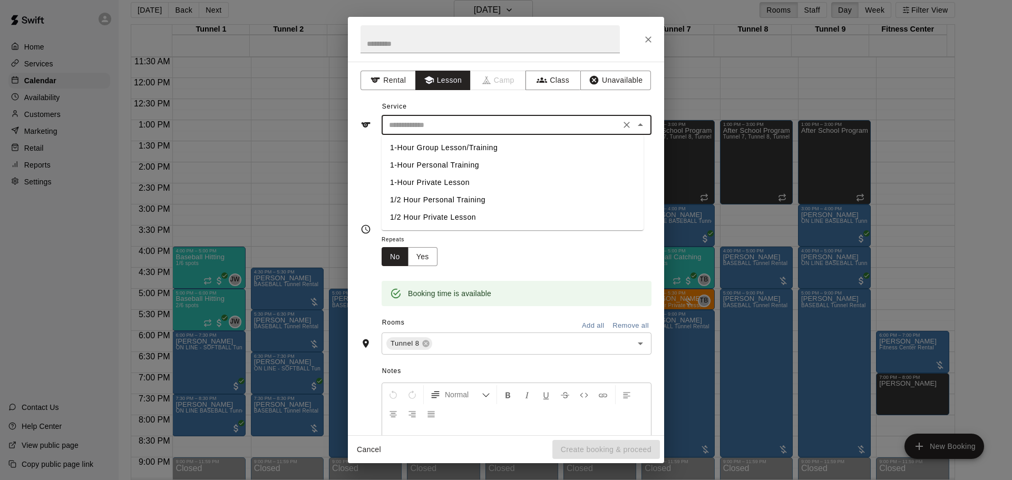
click at [454, 187] on li "1-Hour Private Lesson" at bounding box center [513, 182] width 262 height 17
type input "**********"
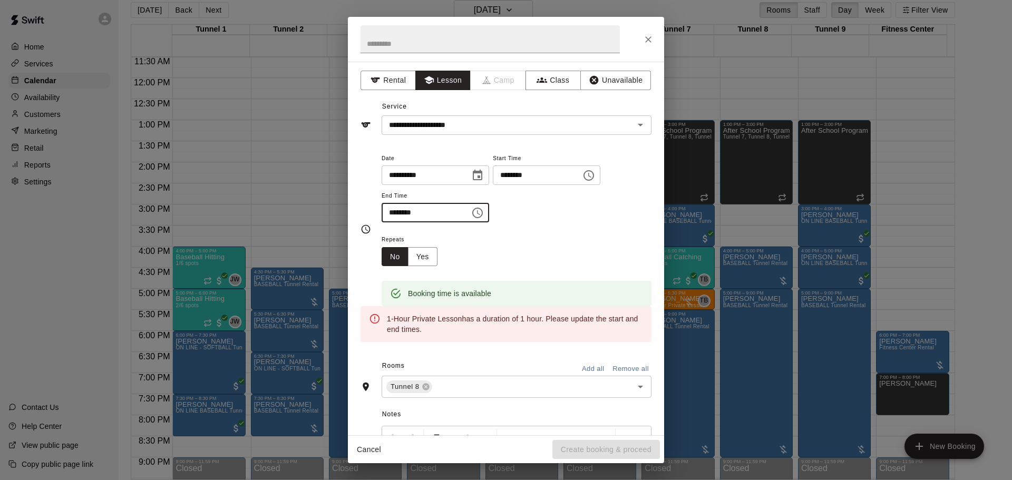
click at [395, 210] on input "********" at bounding box center [422, 212] width 81 height 19
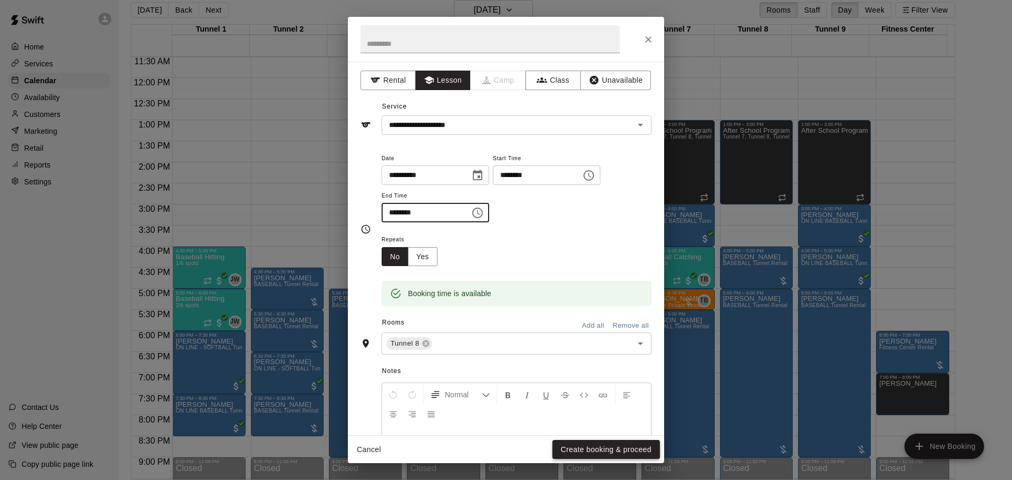
type input "********"
click at [577, 456] on button "Create booking & proceed" at bounding box center [606, 449] width 108 height 19
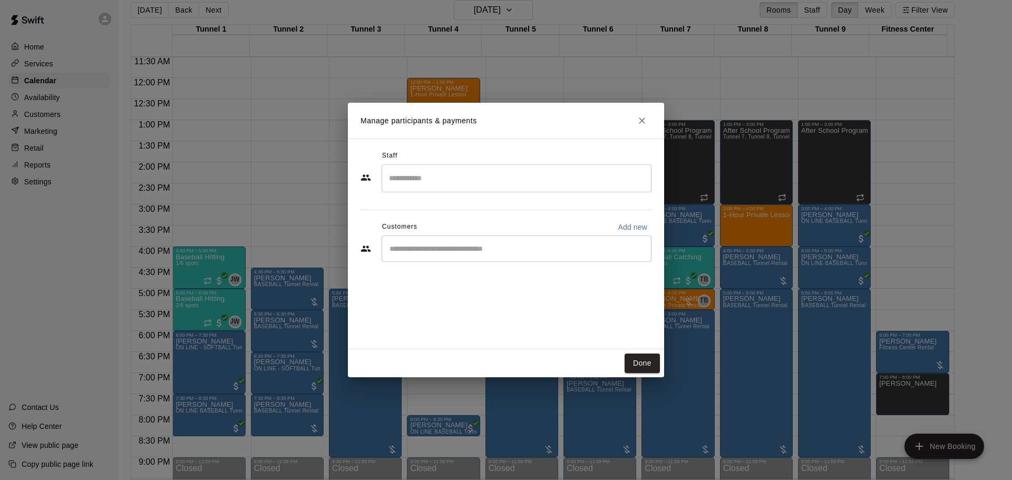
click at [425, 186] on input "Search staff" at bounding box center [516, 178] width 260 height 18
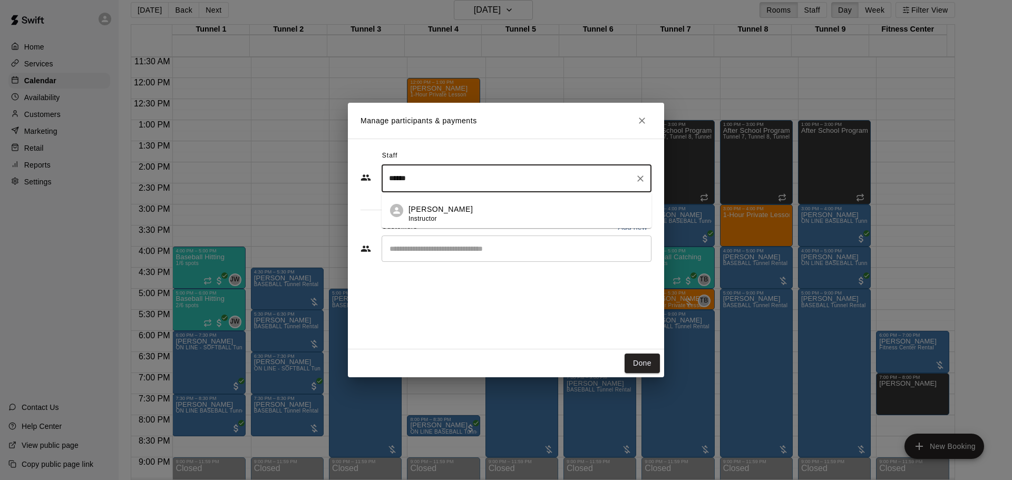
click at [423, 210] on p "[PERSON_NAME]" at bounding box center [440, 209] width 64 height 11
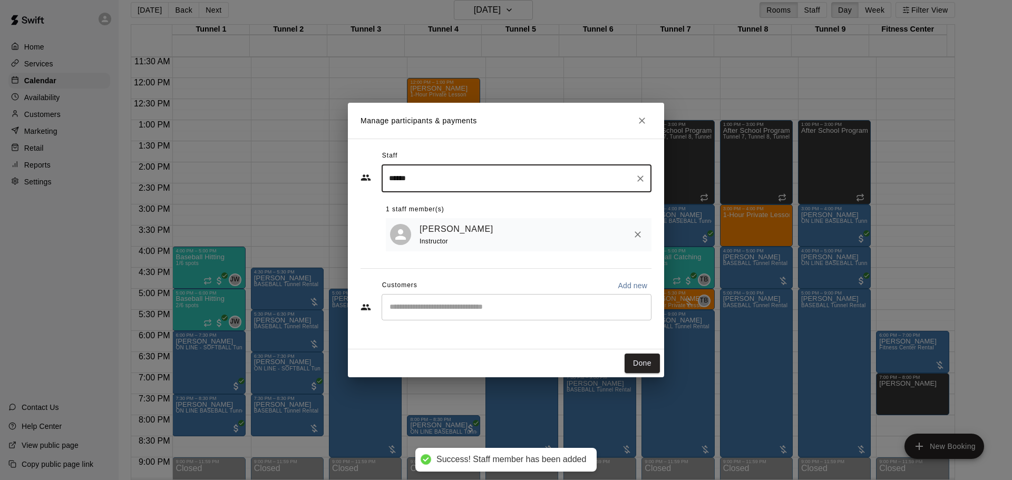
type input "******"
click at [415, 310] on input "Start typing to search customers..." at bounding box center [516, 307] width 260 height 11
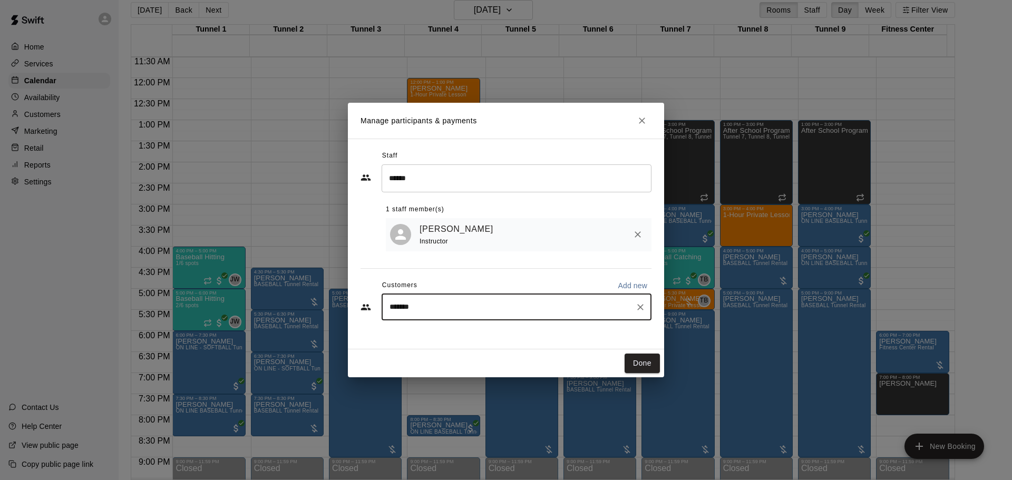
type input "********"
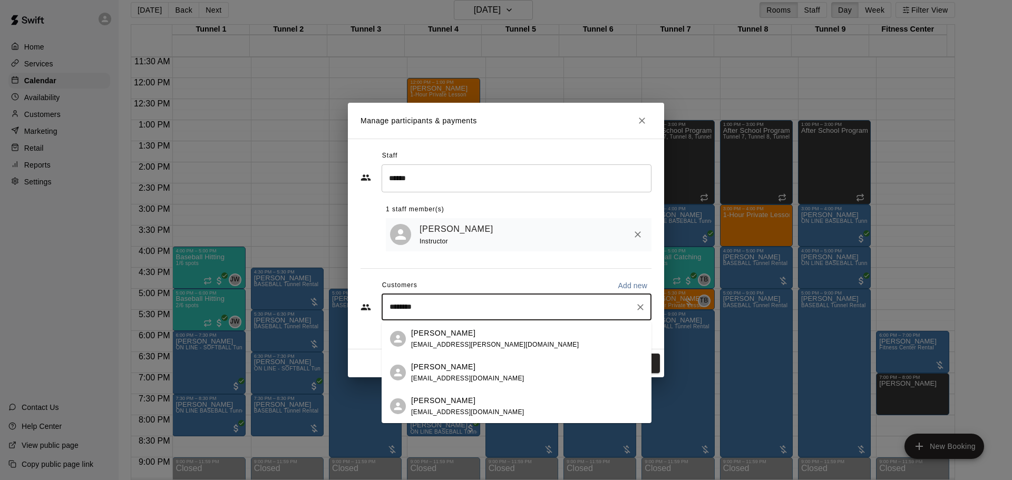
click at [452, 365] on p "[PERSON_NAME]" at bounding box center [443, 367] width 64 height 11
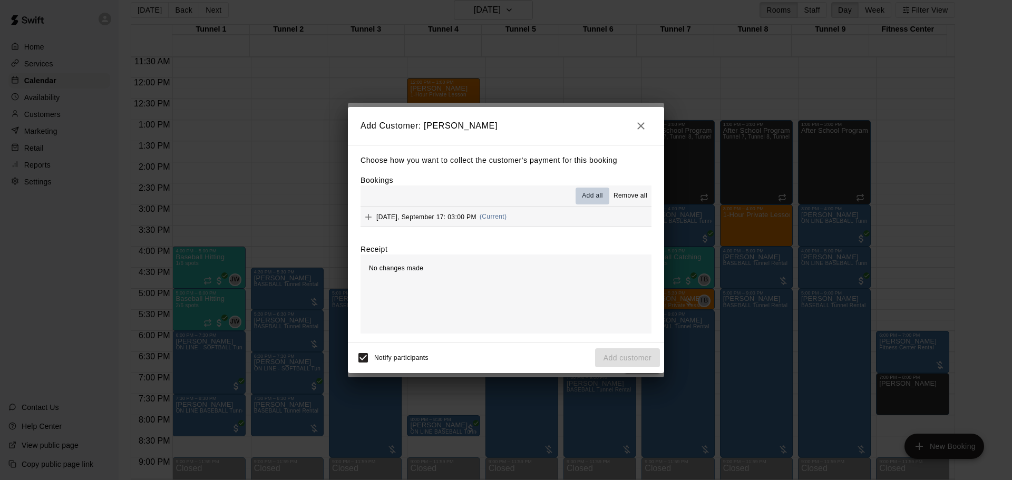
click at [591, 197] on span "Add all" at bounding box center [592, 196] width 21 height 11
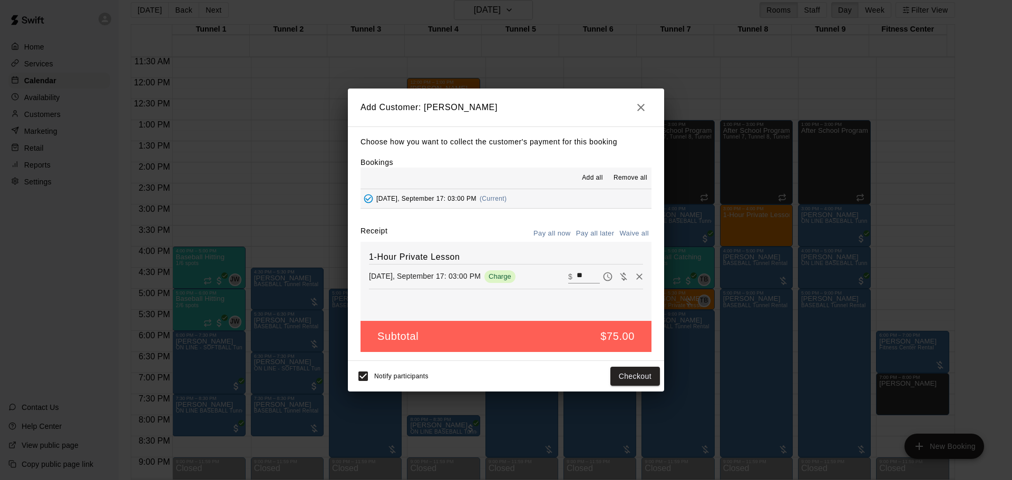
click at [608, 231] on button "Pay all later" at bounding box center [595, 234] width 44 height 16
click at [614, 374] on button "Add customer" at bounding box center [627, 376] width 65 height 19
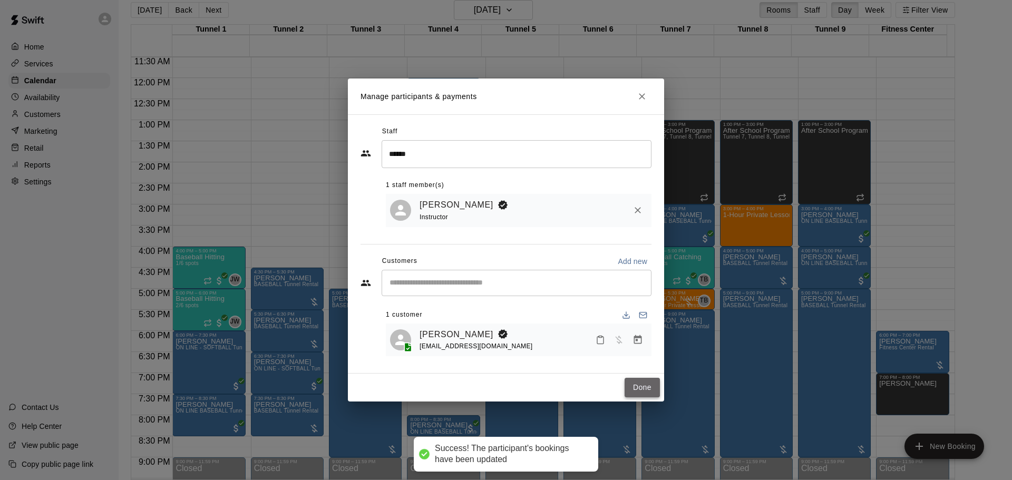
click at [656, 389] on button "Done" at bounding box center [641, 387] width 35 height 19
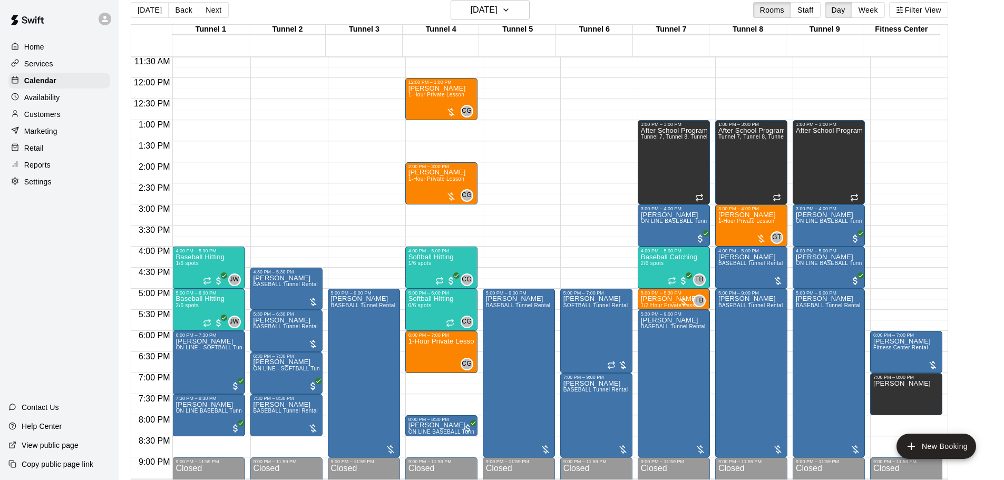
click at [613, 253] on div "12:00 AM – 10:00 AM Closed 5:00 PM – 7:00 PM [PERSON_NAME] SOFTBALL Tunnel Rent…" at bounding box center [596, 78] width 72 height 1012
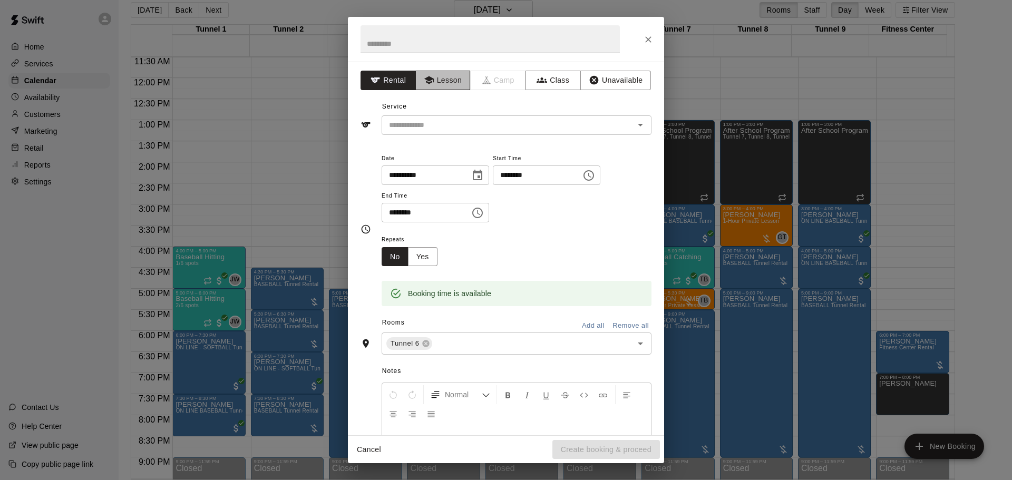
click at [461, 85] on button "Lesson" at bounding box center [442, 80] width 55 height 19
click at [634, 122] on icon "Open" at bounding box center [640, 125] width 13 height 13
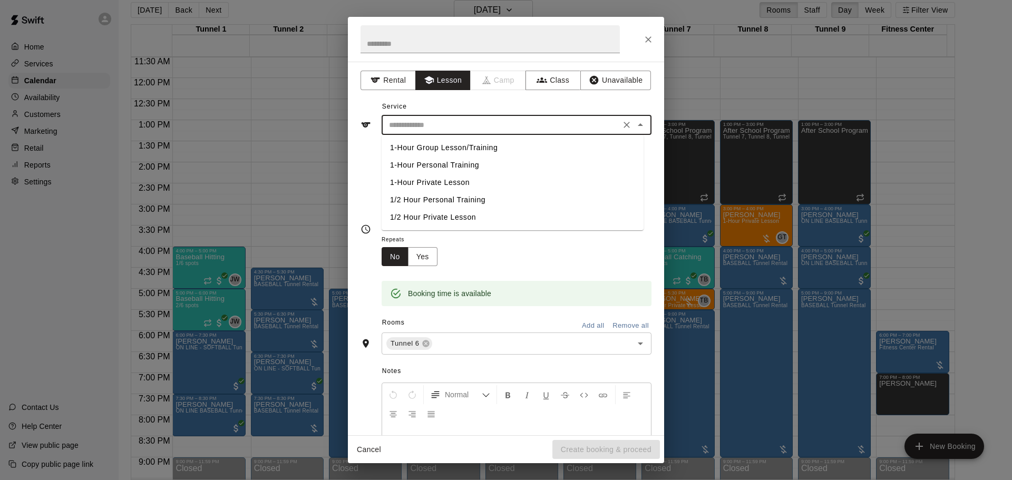
click at [425, 222] on li "1/2 Hour Private Lesson" at bounding box center [513, 217] width 262 height 17
type input "**********"
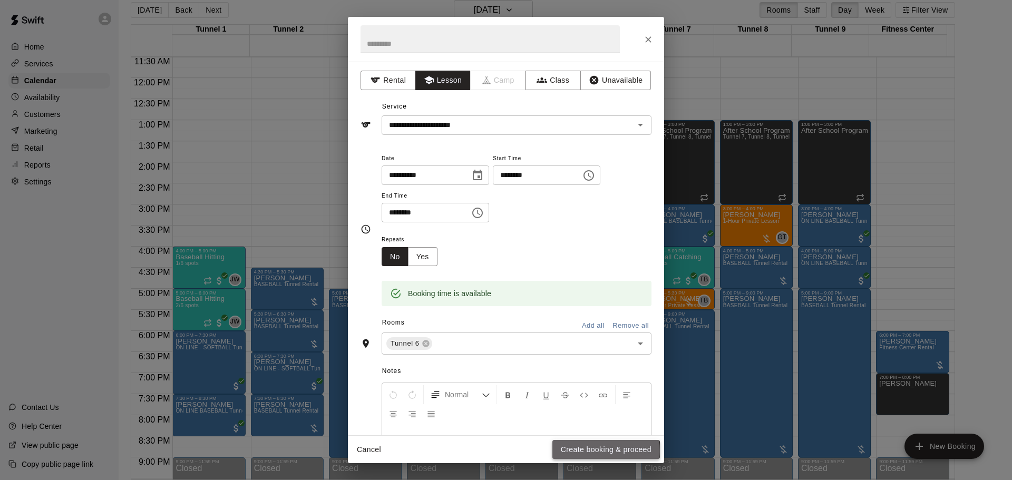
click at [582, 451] on button "Create booking & proceed" at bounding box center [606, 449] width 108 height 19
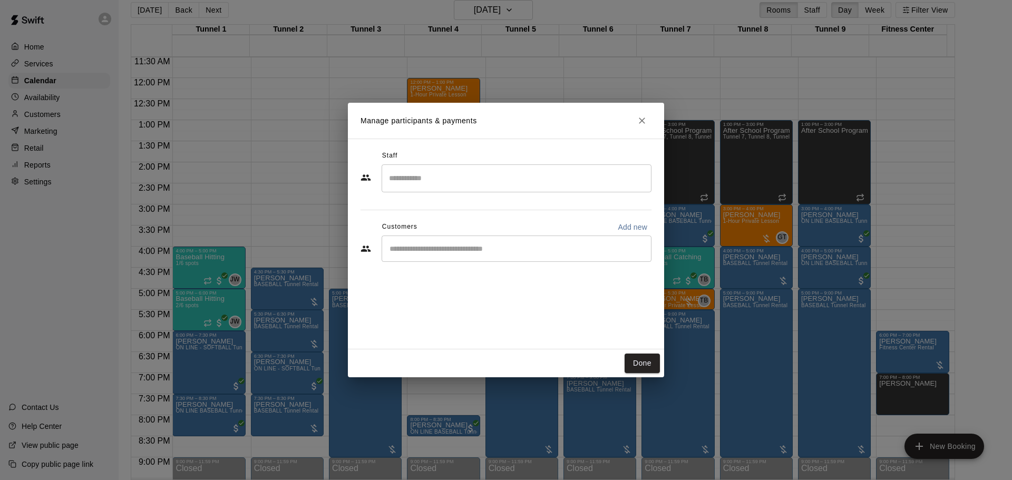
click at [487, 182] on input "Search staff" at bounding box center [516, 178] width 260 height 18
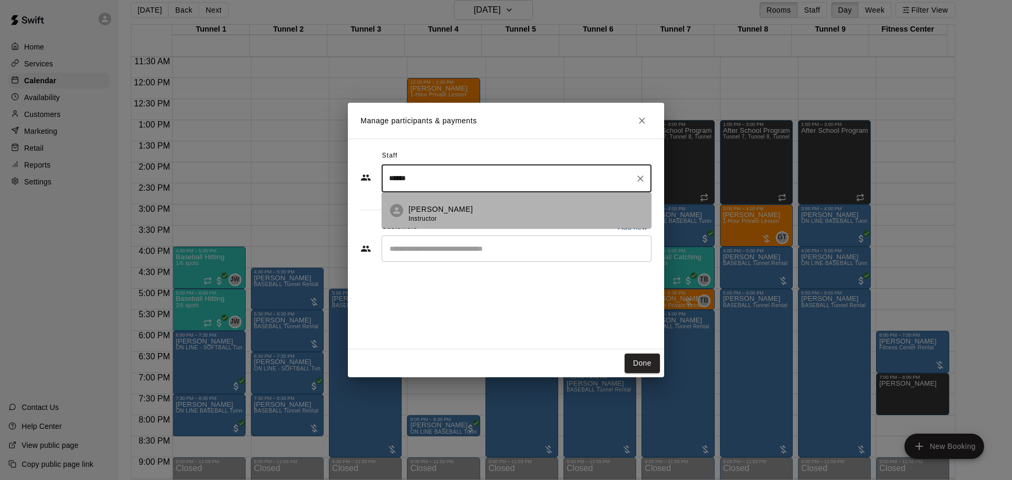
click at [421, 217] on span "Instructor" at bounding box center [422, 218] width 28 height 7
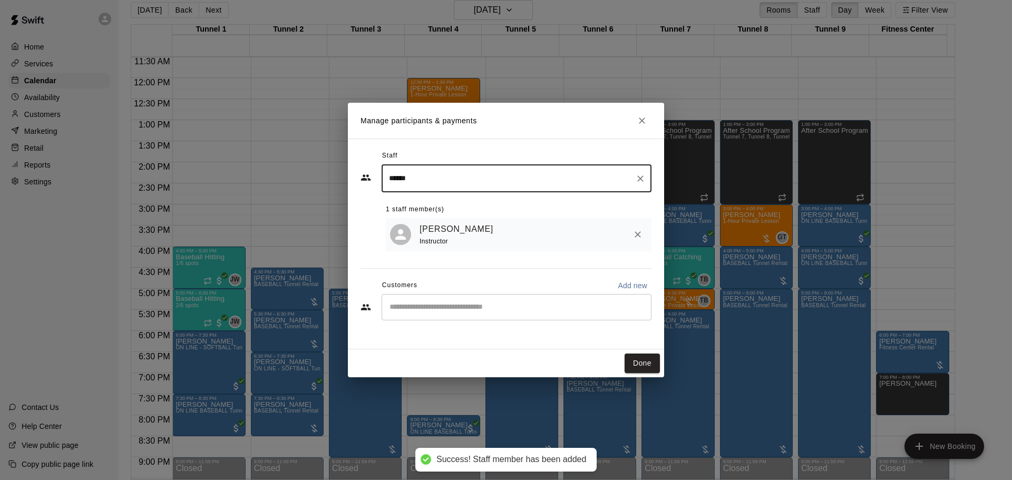
click at [420, 317] on div "​" at bounding box center [517, 307] width 270 height 26
type input "******"
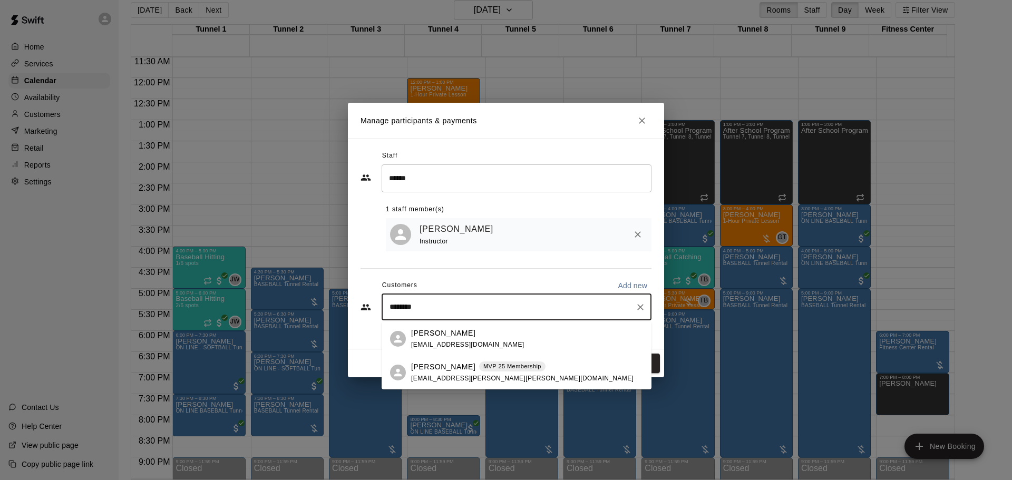
type input "*********"
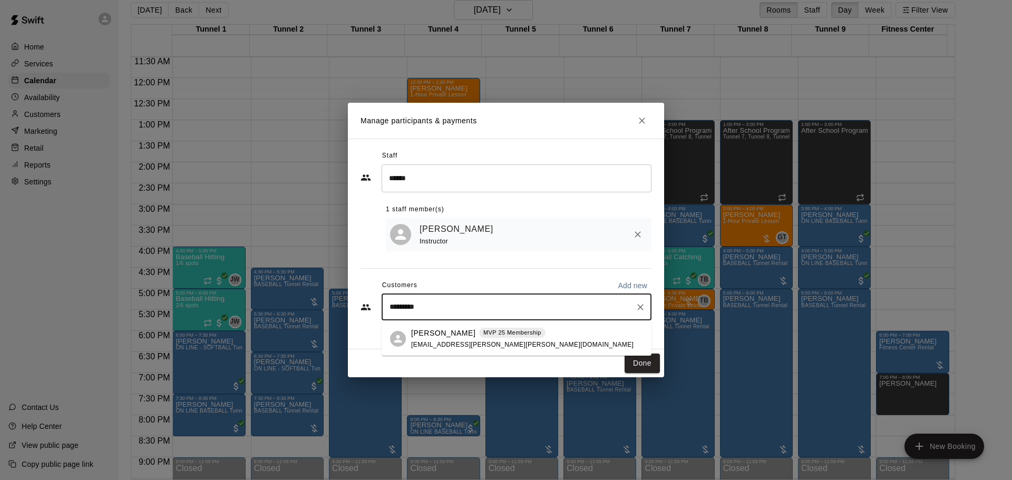
click at [445, 334] on p "[PERSON_NAME]" at bounding box center [443, 333] width 64 height 11
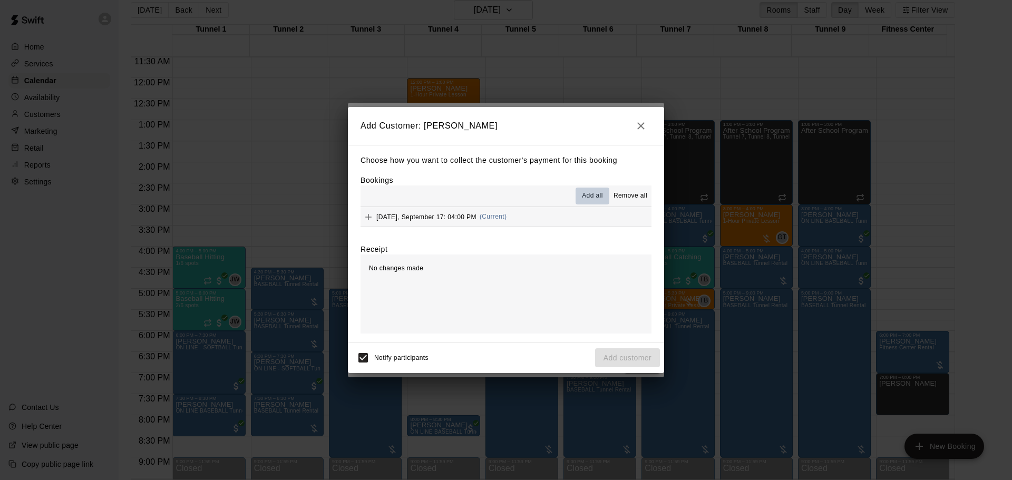
click at [589, 193] on span "Add all" at bounding box center [592, 196] width 21 height 11
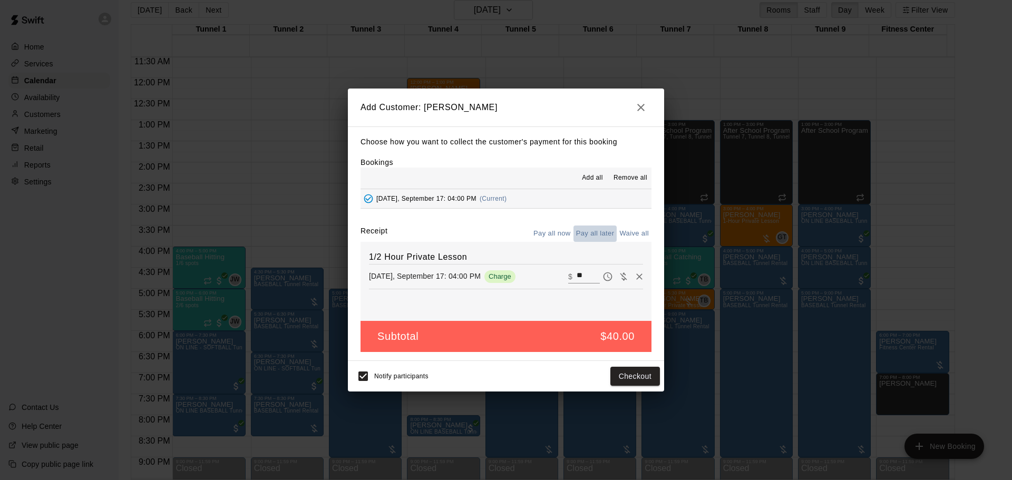
click at [603, 238] on button "Pay all later" at bounding box center [595, 234] width 44 height 16
click at [618, 377] on button "Add customer" at bounding box center [627, 376] width 65 height 19
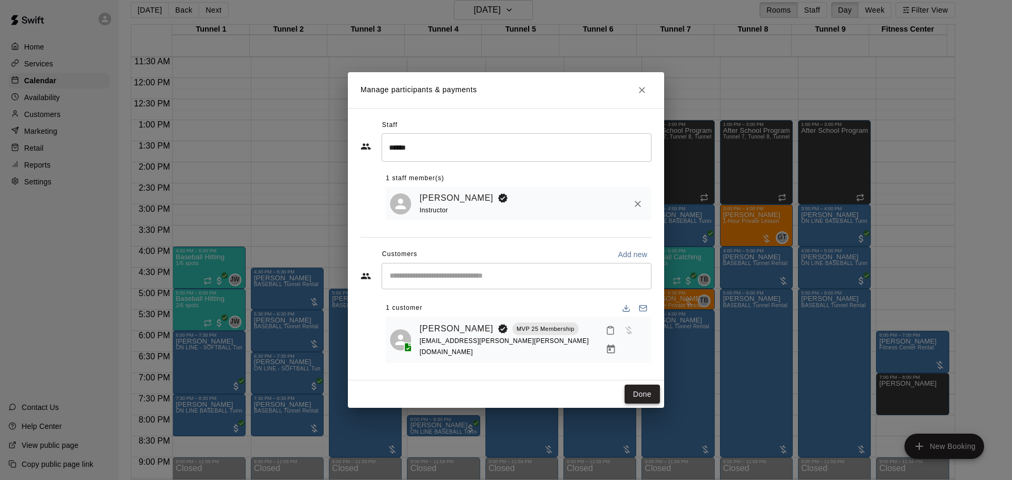
click at [633, 387] on button "Done" at bounding box center [641, 394] width 35 height 19
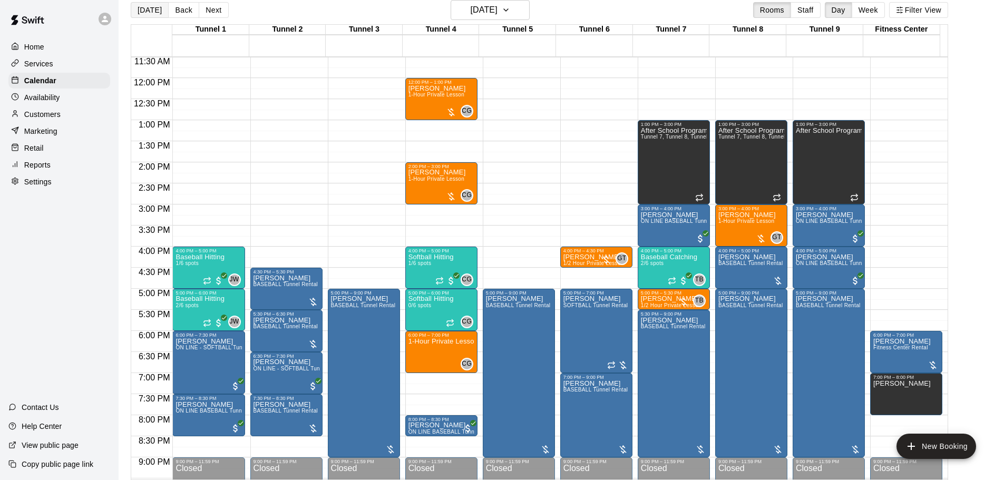
click at [155, 15] on button "[DATE]" at bounding box center [150, 10] width 38 height 16
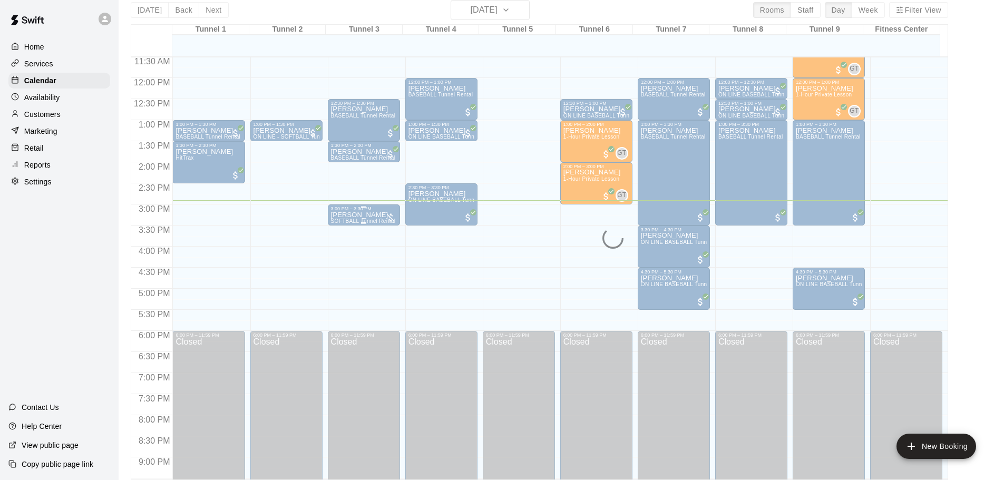
click at [391, 220] on div at bounding box center [390, 217] width 11 height 11
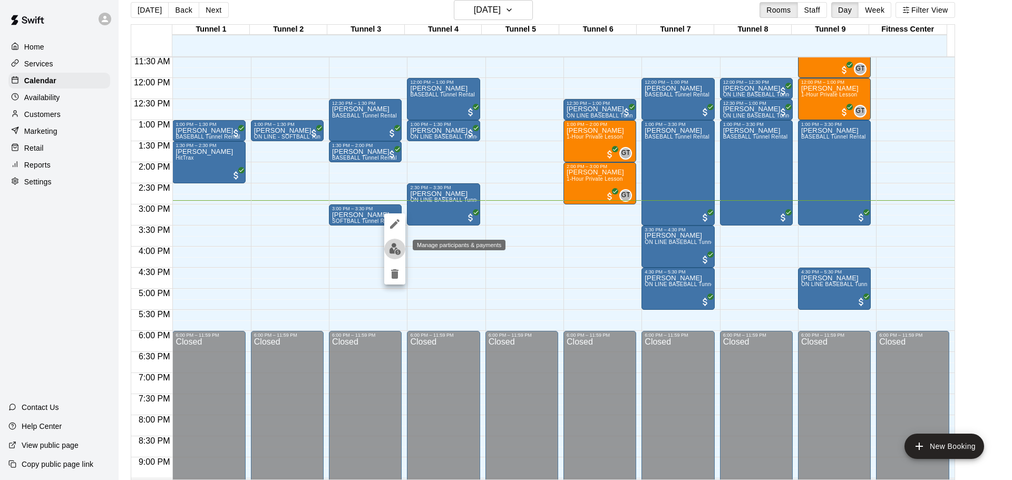
click at [399, 249] on img "edit" at bounding box center [395, 249] width 12 height 12
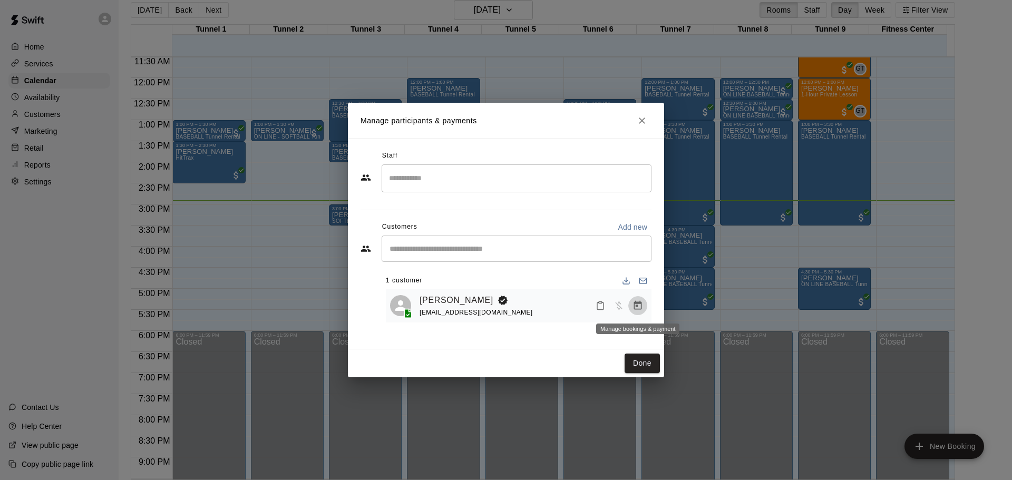
click at [636, 299] on button "Manage bookings & payment" at bounding box center [637, 305] width 19 height 19
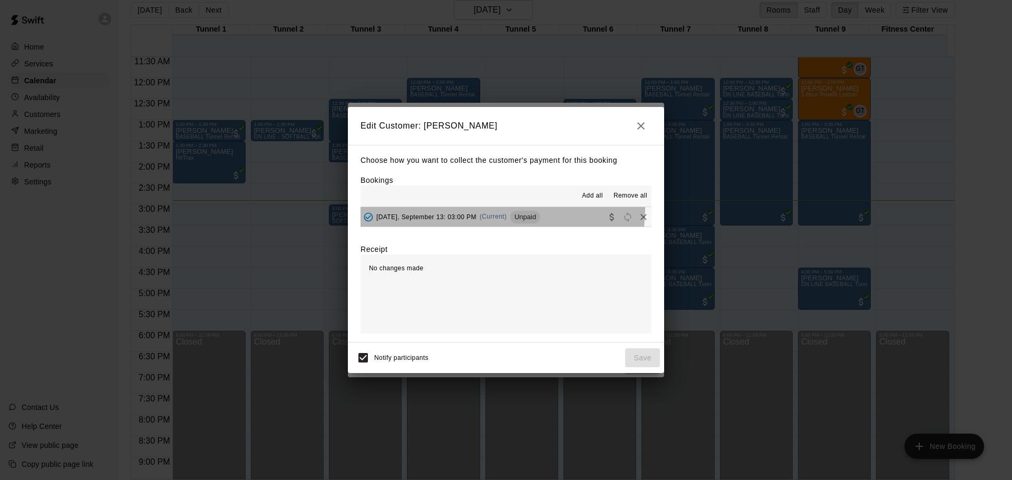
click at [483, 210] on div "[DATE], September 13: 03:00 PM (Current) Unpaid" at bounding box center [450, 217] width 180 height 16
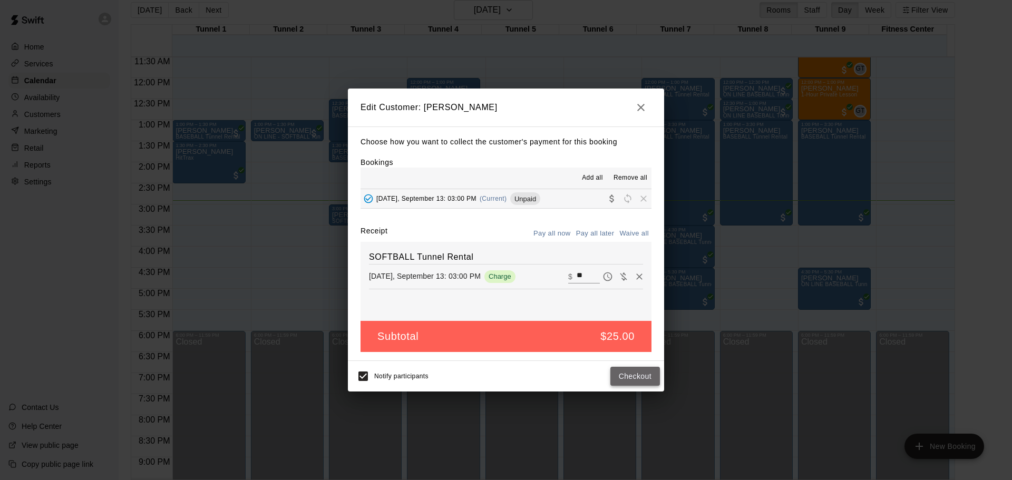
click at [629, 377] on button "Checkout" at bounding box center [635, 376] width 50 height 19
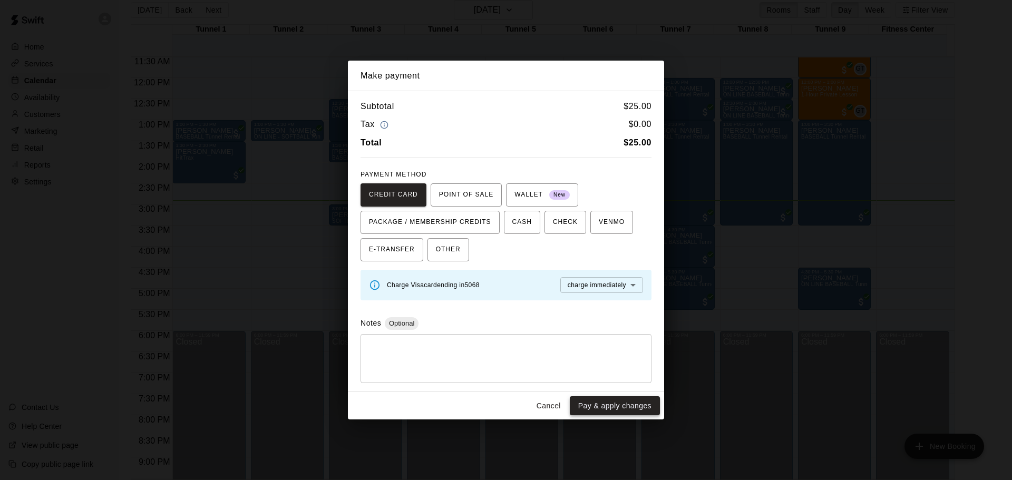
click at [626, 409] on button "Pay & apply changes" at bounding box center [615, 405] width 90 height 19
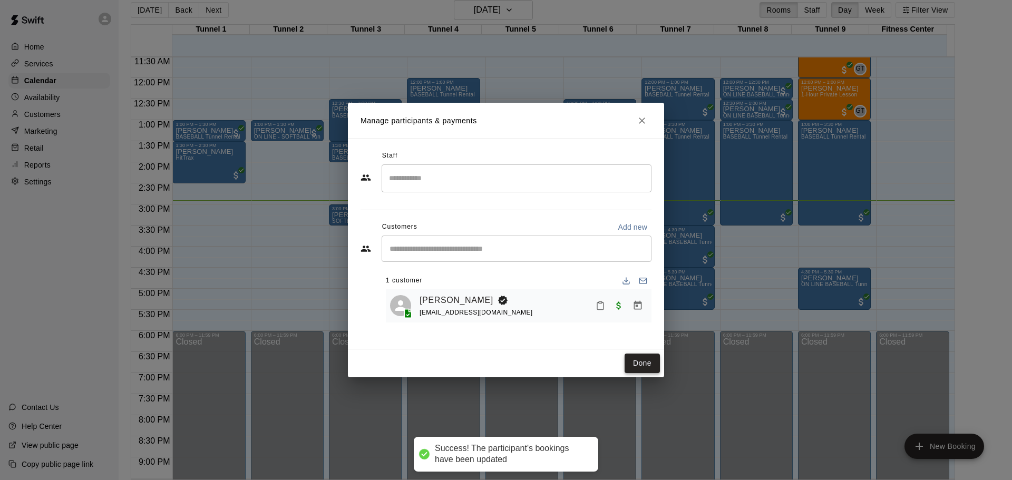
click at [643, 365] on button "Done" at bounding box center [641, 363] width 35 height 19
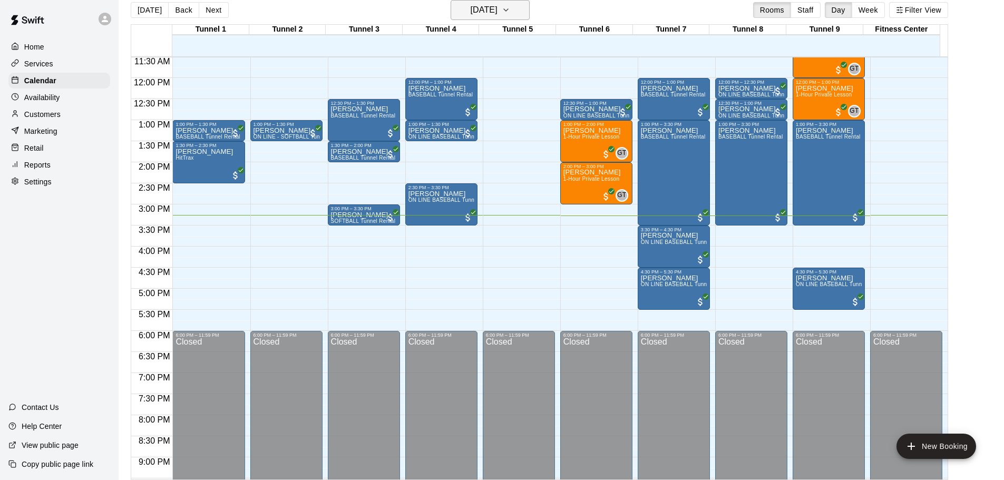
click at [520, 7] on button "[DATE]" at bounding box center [490, 10] width 79 height 20
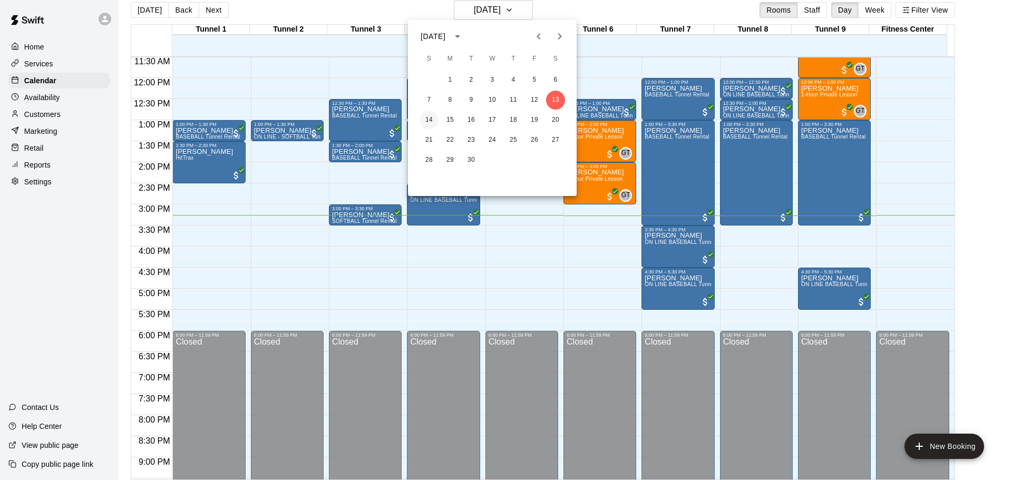
click at [431, 119] on button "14" at bounding box center [428, 120] width 19 height 19
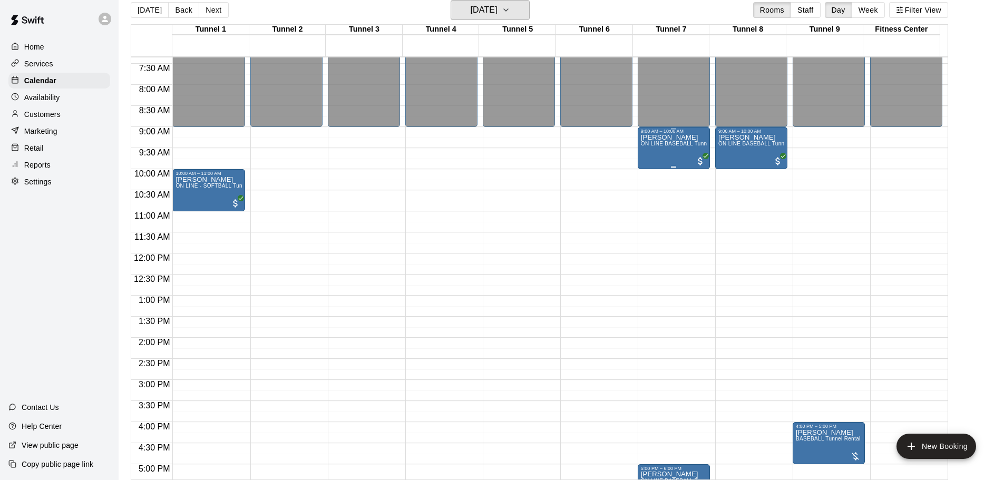
scroll to position [327, 0]
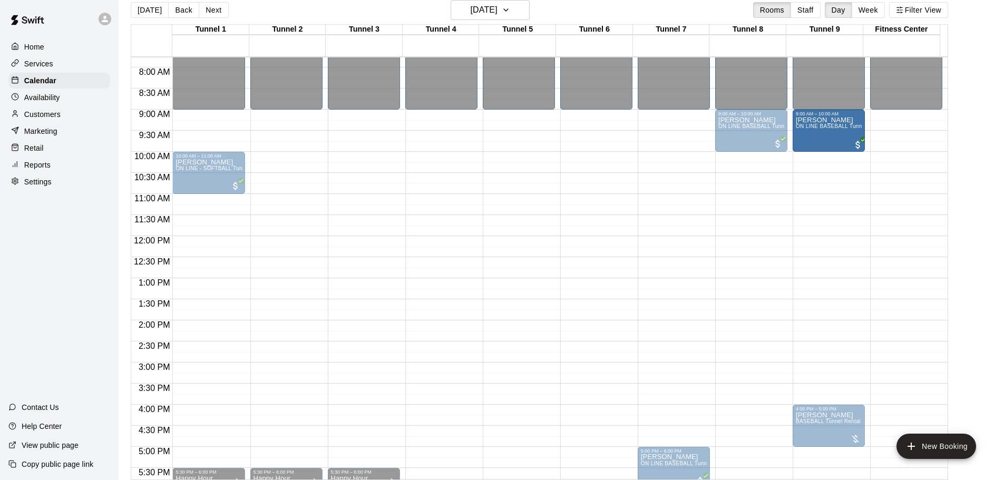
drag, startPoint x: 667, startPoint y: 133, endPoint x: 809, endPoint y: 142, distance: 142.6
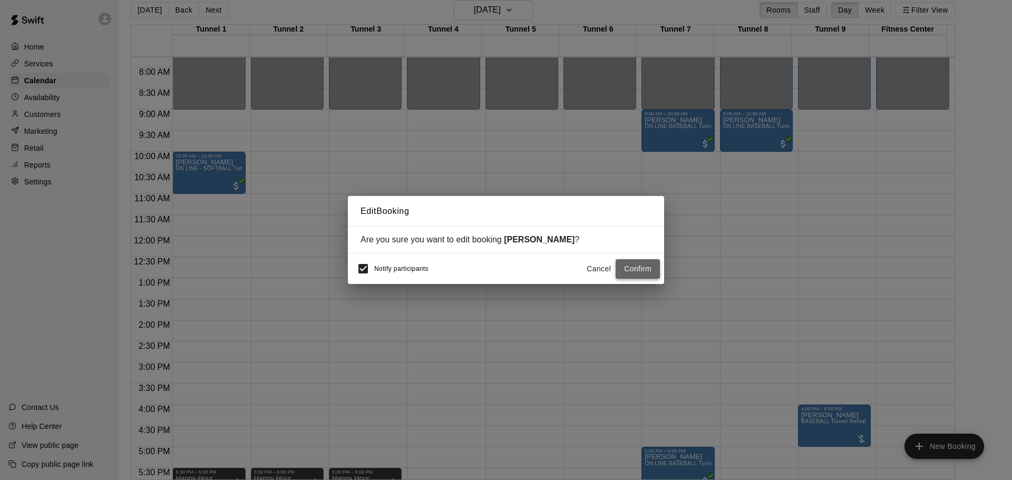
click at [643, 270] on button "Confirm" at bounding box center [638, 268] width 44 height 19
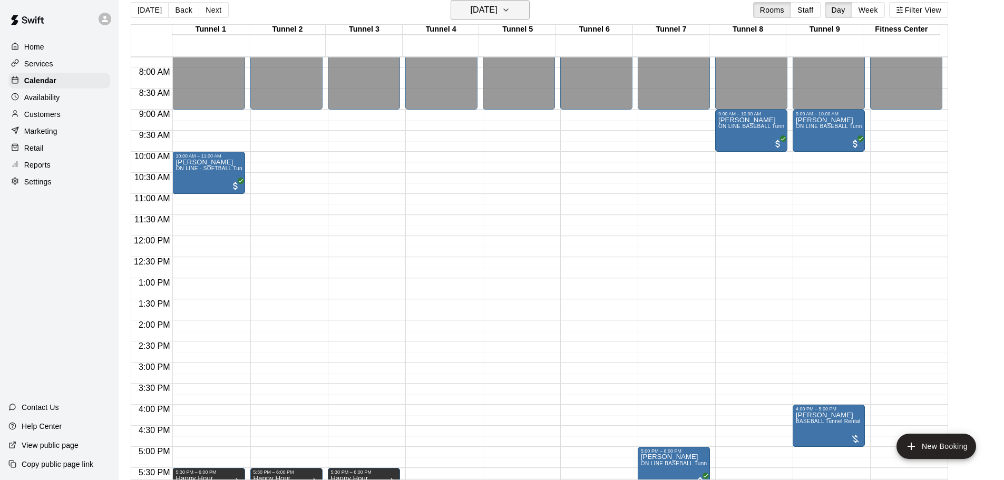
click at [508, 11] on icon "button" at bounding box center [506, 10] width 4 height 2
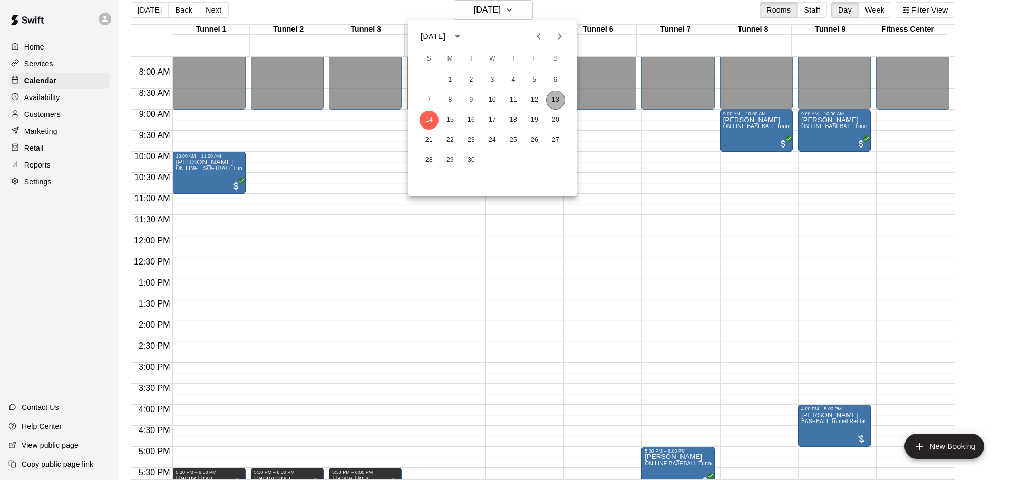
click at [548, 100] on button "13" at bounding box center [555, 100] width 19 height 19
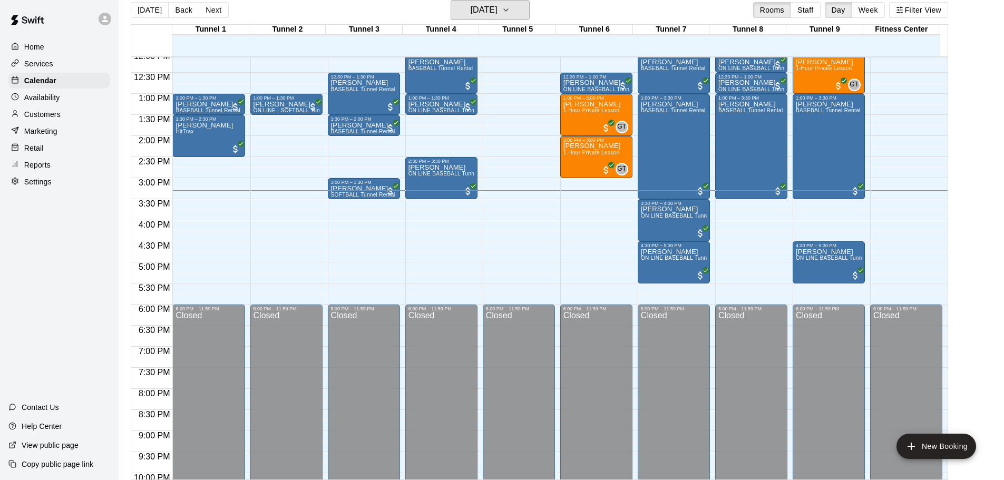
scroll to position [538, 0]
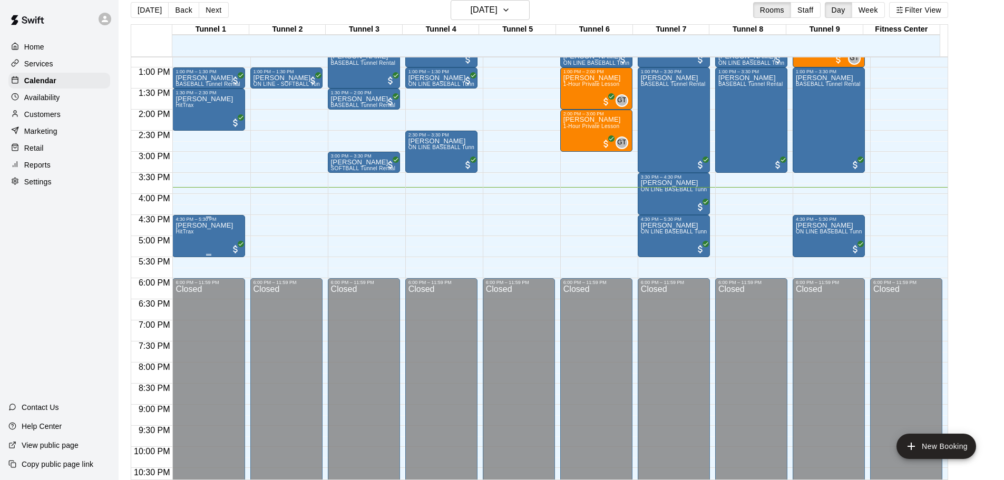
click at [207, 234] on div "[PERSON_NAME] HitTrax" at bounding box center [203, 462] width 57 height 480
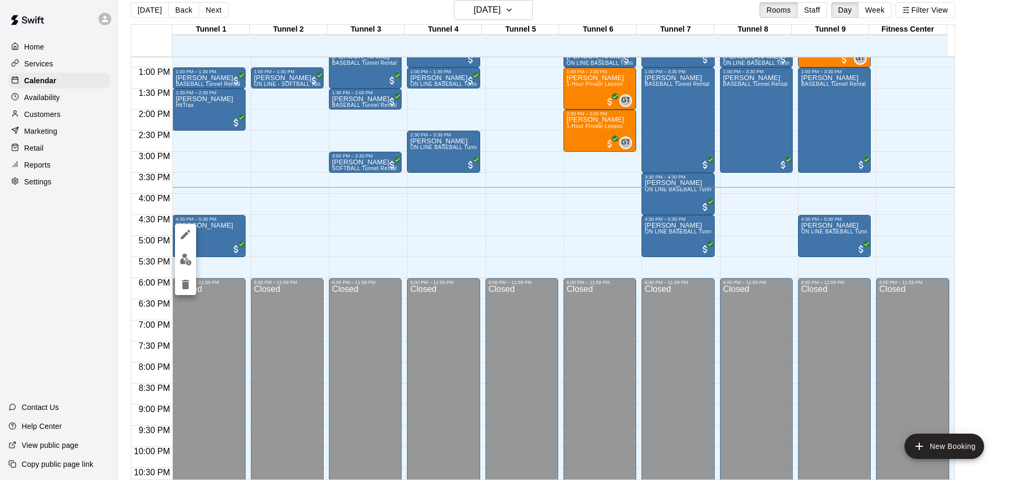
click at [992, 292] on div at bounding box center [506, 240] width 1012 height 480
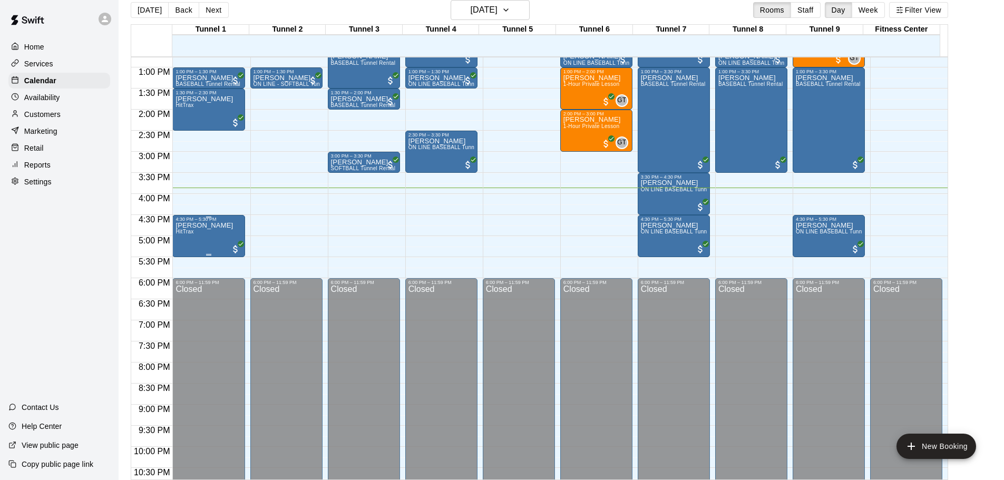
click at [210, 232] on div "[PERSON_NAME] HitTrax" at bounding box center [203, 462] width 57 height 480
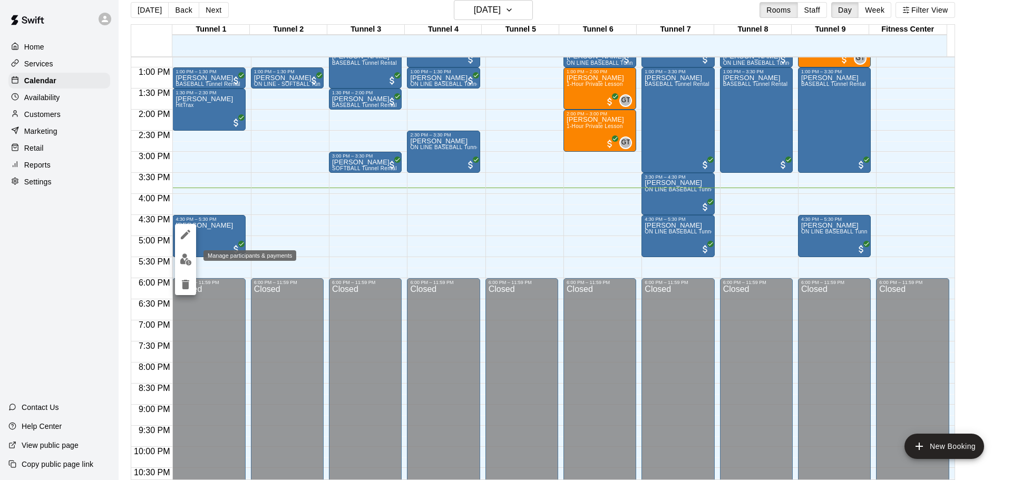
click at [182, 249] on button "edit" at bounding box center [185, 259] width 21 height 21
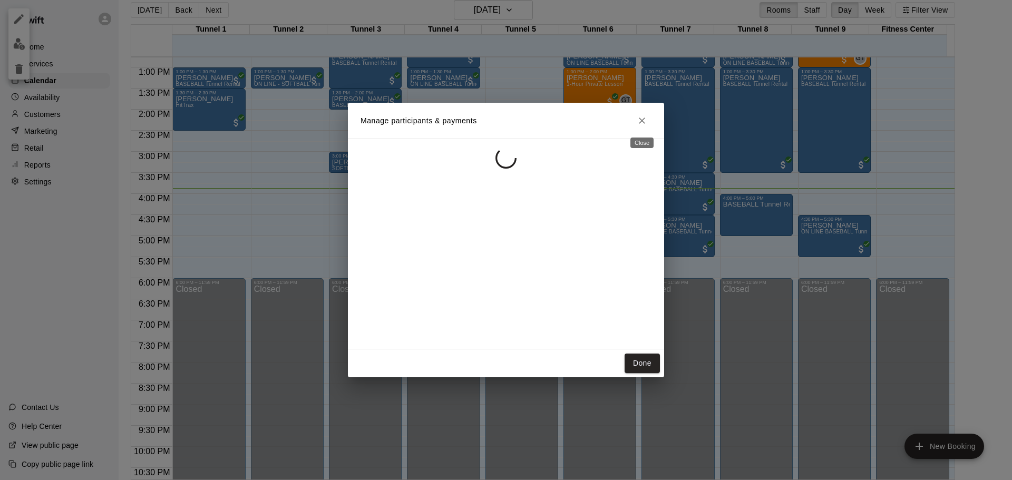
click at [644, 122] on icon "Close" at bounding box center [642, 120] width 11 height 11
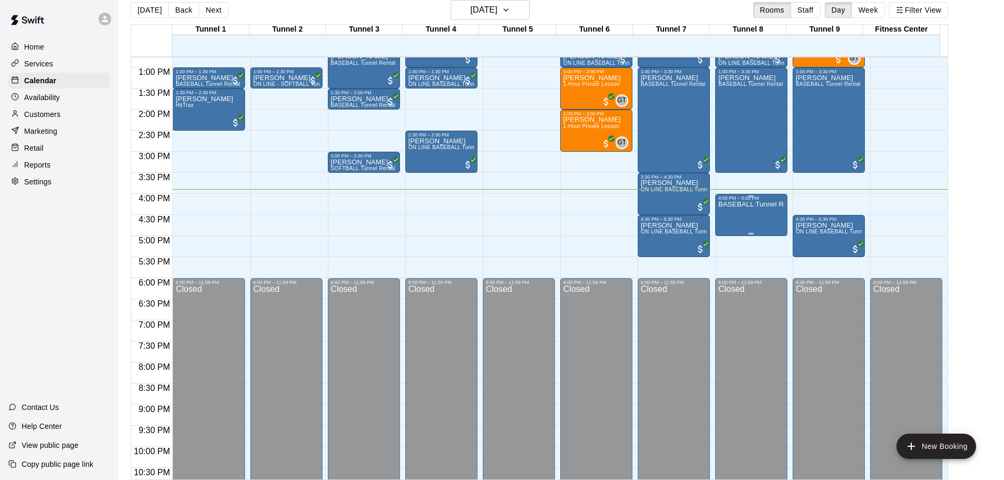
click at [757, 220] on div "BASEBALL Tunnel Rental" at bounding box center [751, 441] width 66 height 480
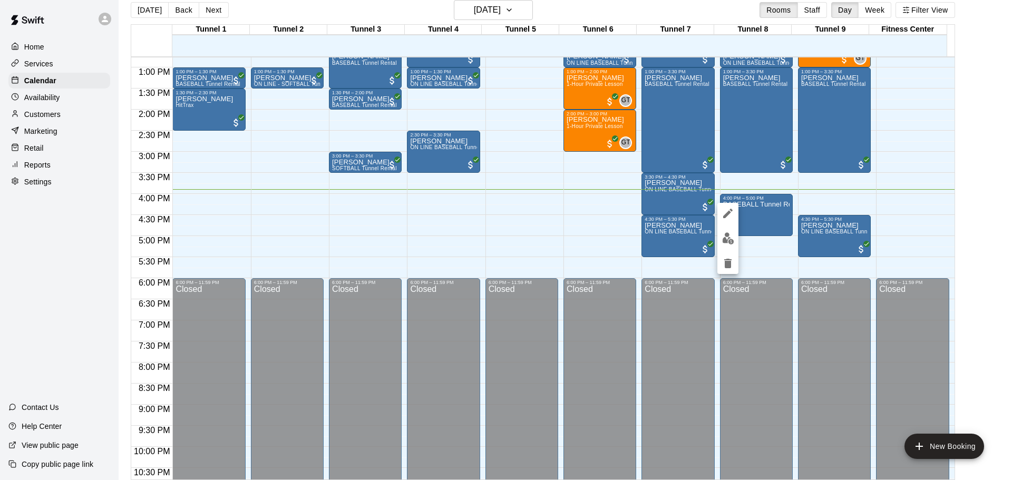
click at [62, 9] on div at bounding box center [506, 240] width 1012 height 480
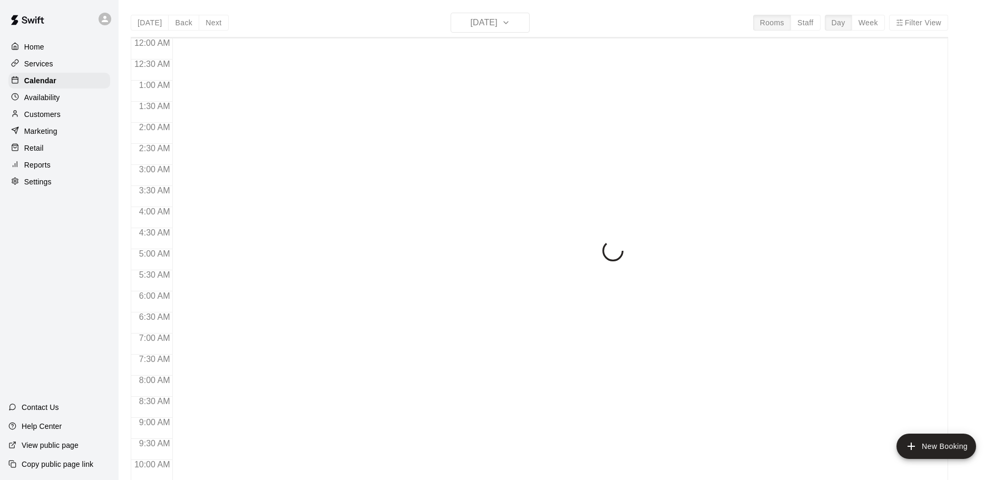
scroll to position [558, 0]
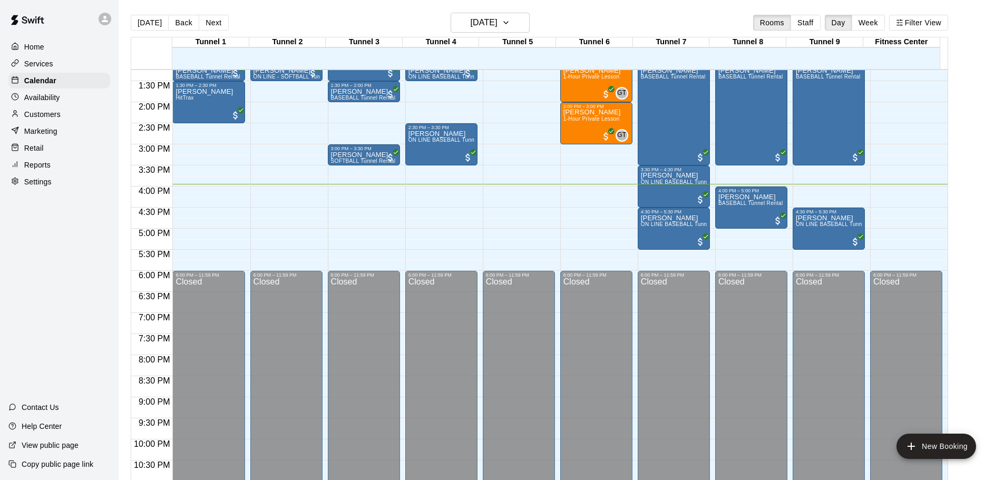
click at [44, 170] on p "Reports" at bounding box center [37, 165] width 26 height 11
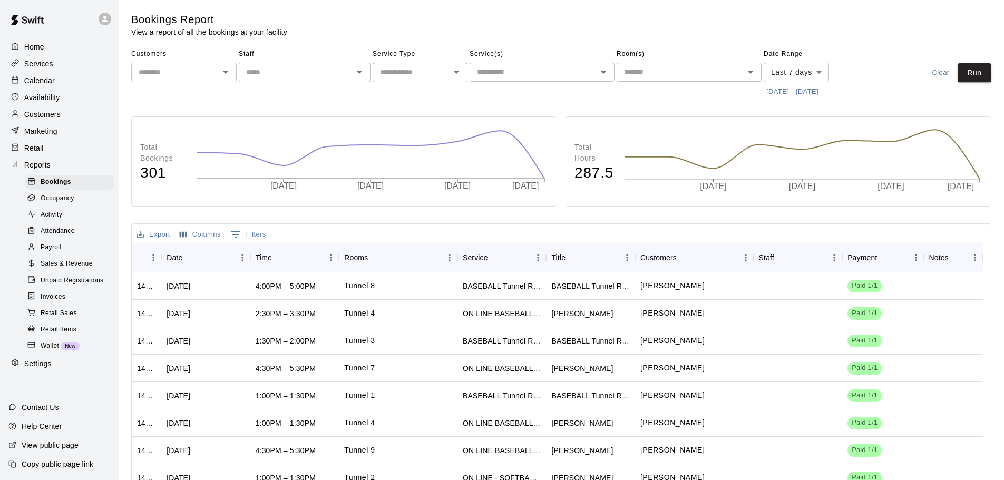
click at [45, 74] on div "Calendar" at bounding box center [59, 81] width 102 height 16
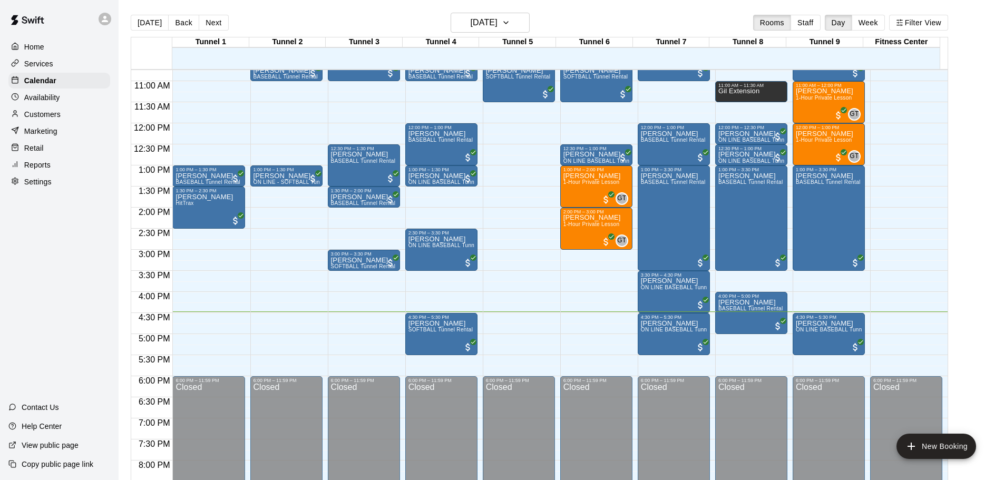
scroll to position [558, 0]
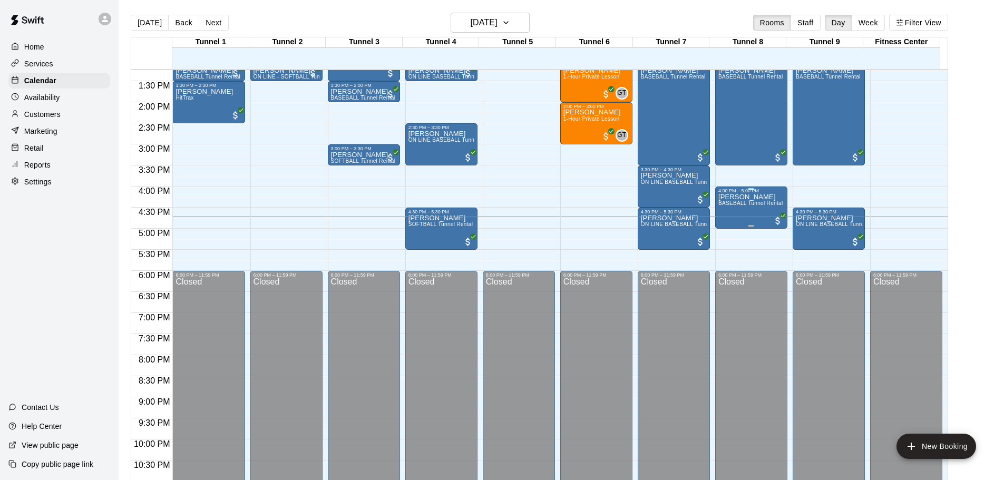
click at [749, 197] on p "[PERSON_NAME]" at bounding box center [750, 197] width 65 height 0
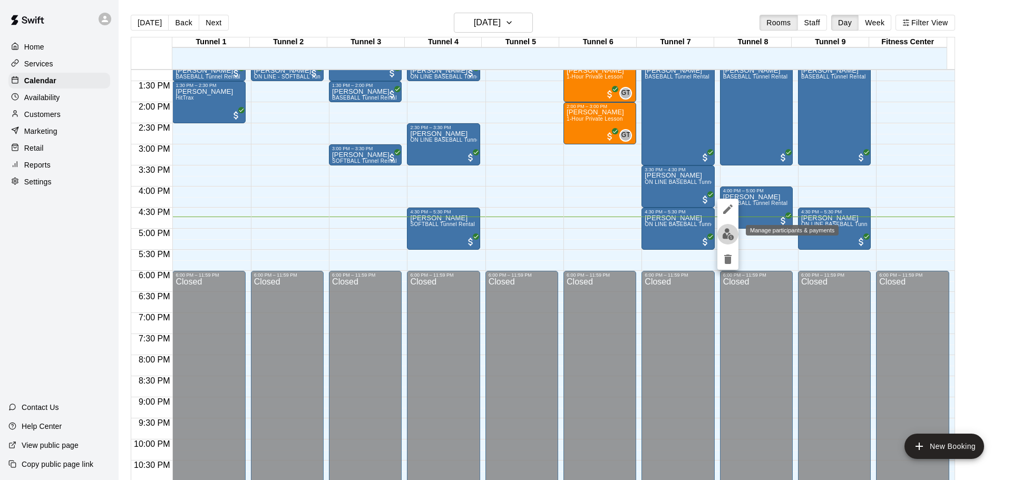
click at [727, 240] on img "edit" at bounding box center [728, 234] width 12 height 12
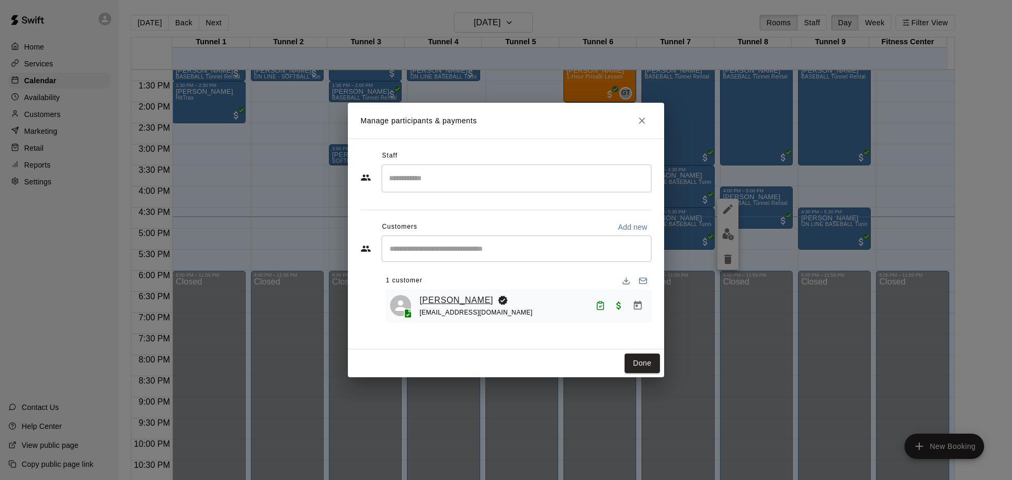
click at [437, 298] on link "[PERSON_NAME]" at bounding box center [456, 301] width 74 height 14
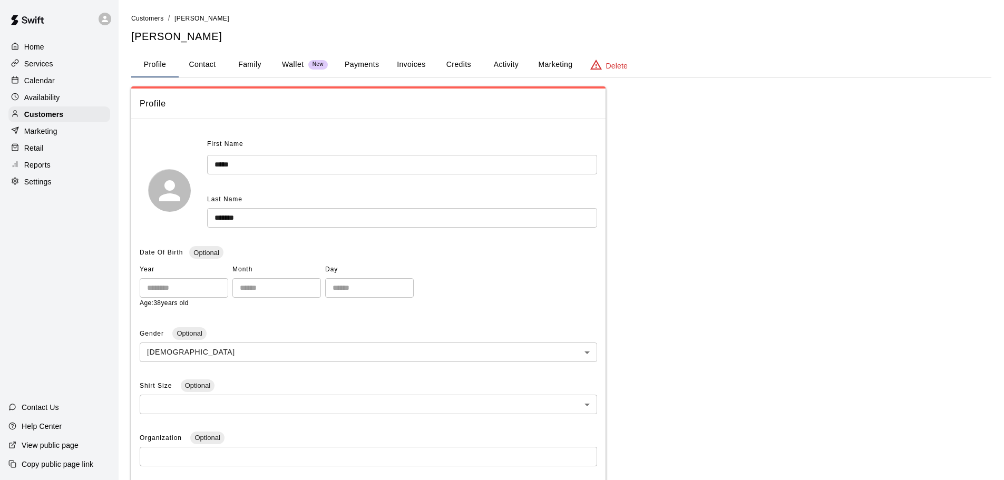
click at [368, 64] on button "Payments" at bounding box center [361, 64] width 51 height 25
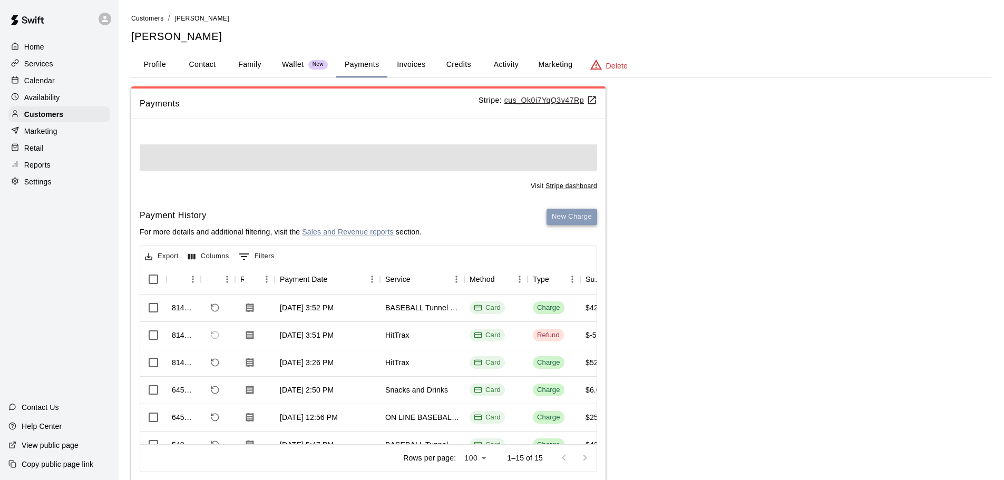
click at [570, 213] on button "New Charge" at bounding box center [571, 217] width 51 height 16
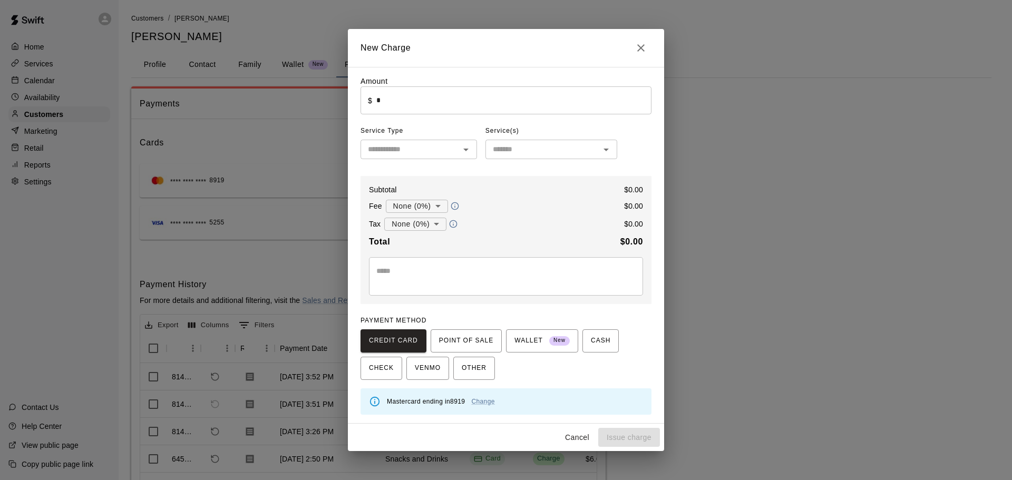
click at [388, 101] on input "*" at bounding box center [513, 100] width 275 height 28
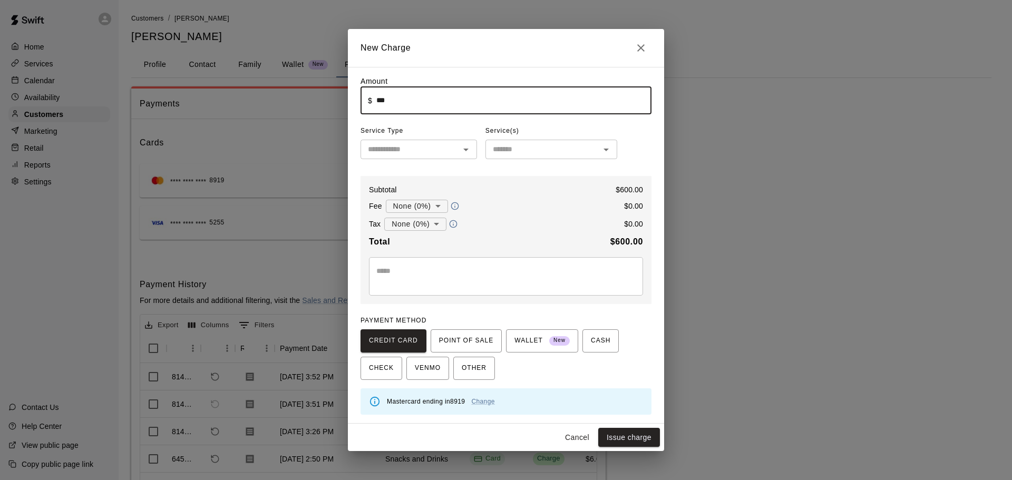
click at [380, 103] on input "***" at bounding box center [513, 100] width 275 height 28
type input "****"
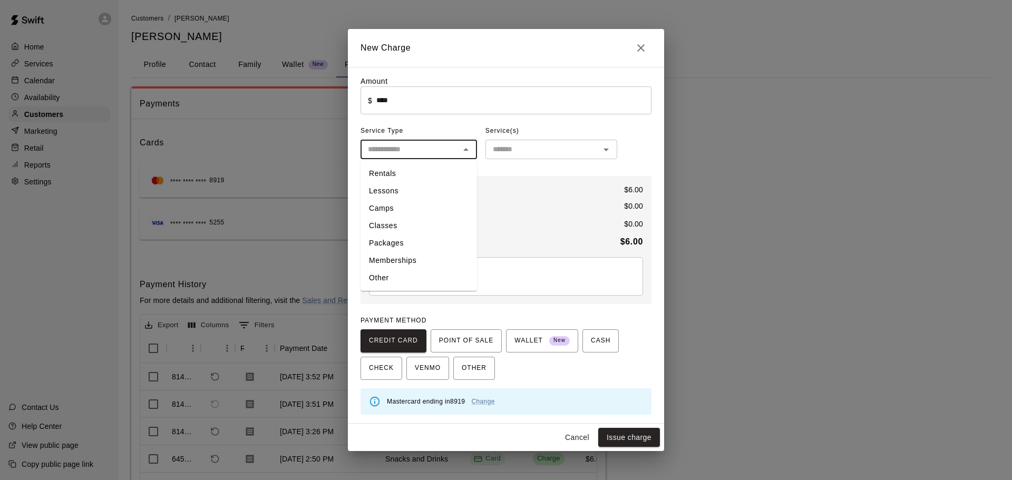
click at [428, 151] on input "text" at bounding box center [410, 149] width 93 height 13
click at [387, 272] on li "Other" at bounding box center [418, 277] width 116 height 17
type input "*****"
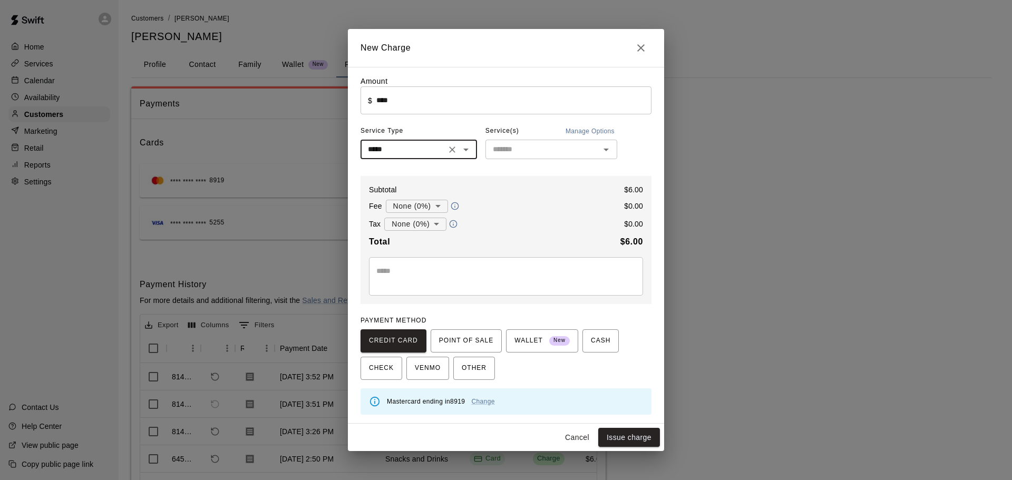
click at [527, 149] on input "text" at bounding box center [543, 149] width 108 height 13
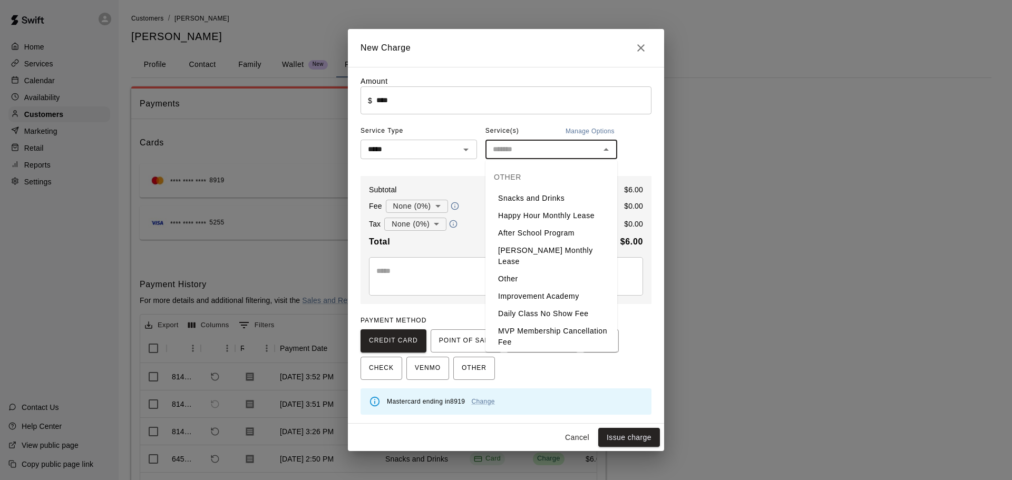
click at [515, 196] on li "Snacks and Drinks" at bounding box center [551, 198] width 132 height 17
type input "**********"
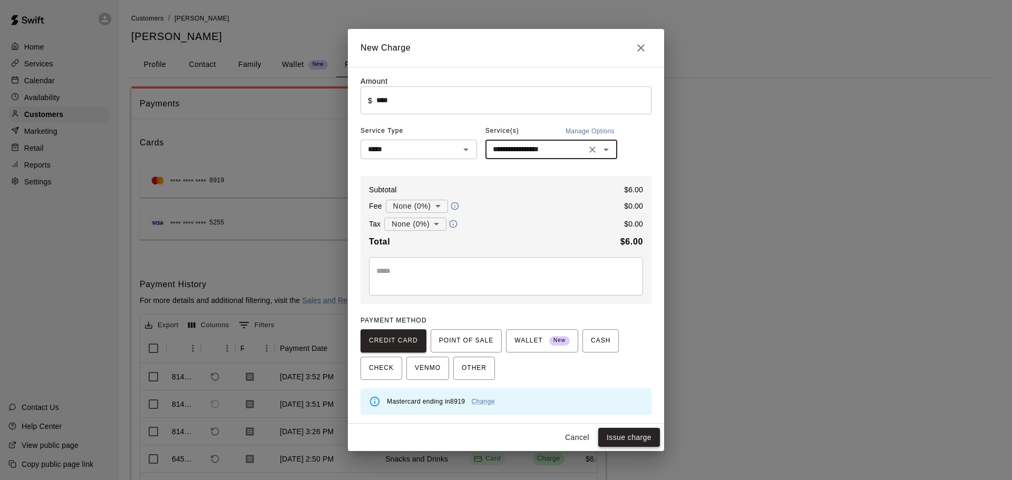
click at [630, 433] on button "Issue charge" at bounding box center [629, 437] width 62 height 19
type input "*"
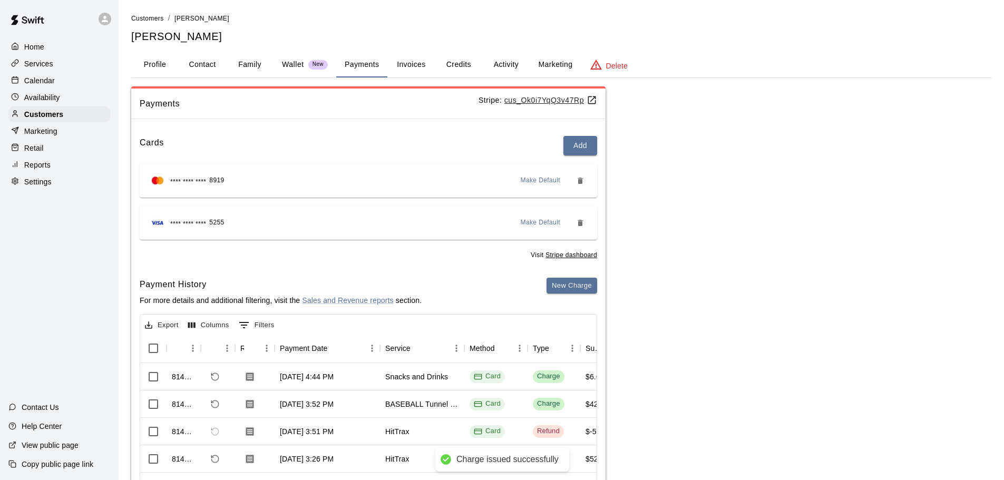
click at [46, 76] on p "Calendar" at bounding box center [39, 80] width 31 height 11
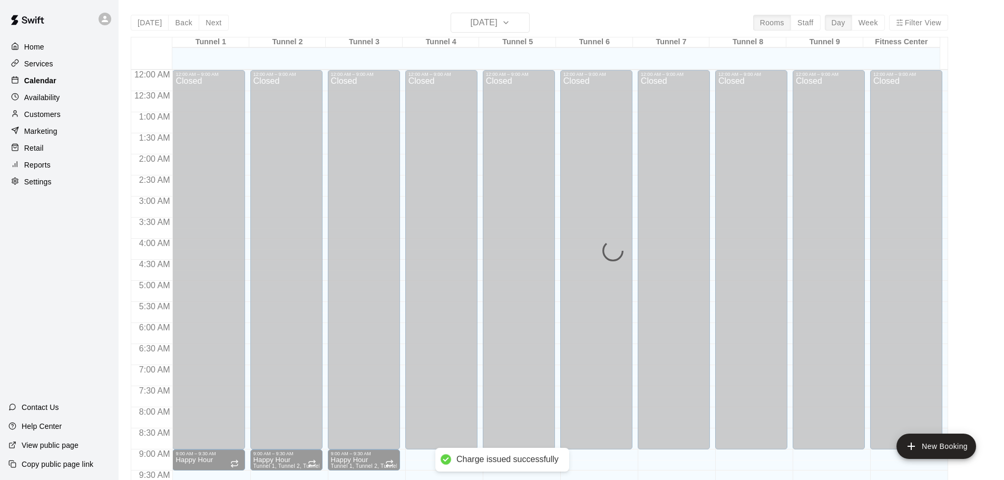
scroll to position [558, 0]
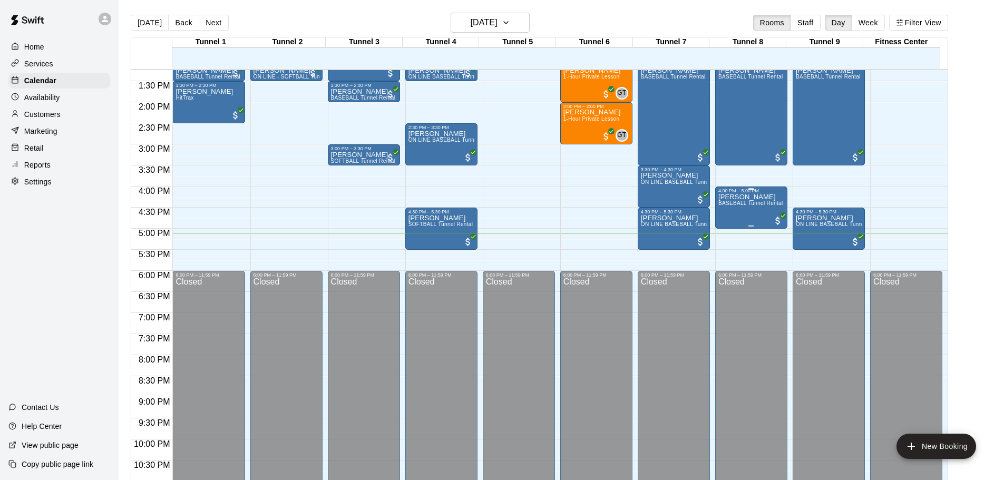
click at [751, 206] on span "BASEBALL Tunnel Rental" at bounding box center [750, 203] width 65 height 6
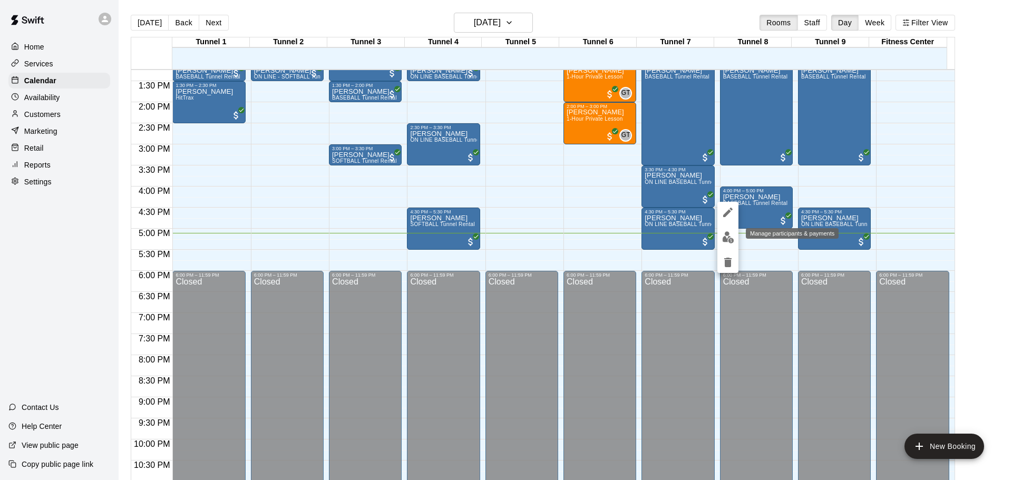
click at [719, 241] on button "edit" at bounding box center [727, 237] width 21 height 21
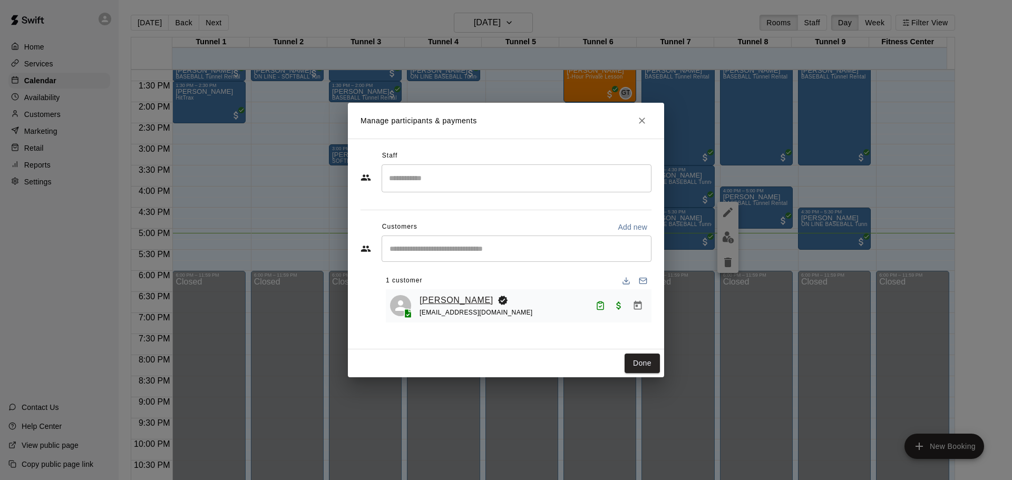
click at [453, 299] on link "[PERSON_NAME]" at bounding box center [456, 301] width 74 height 14
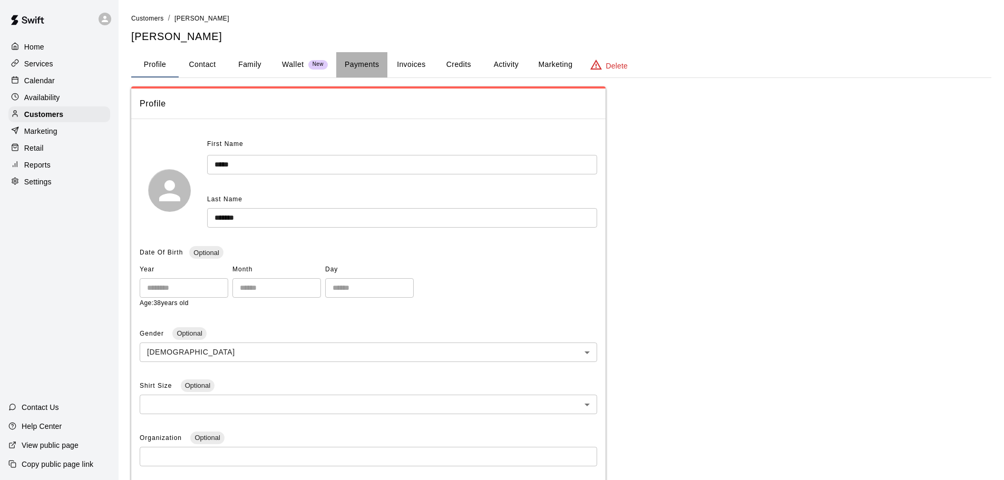
click at [364, 72] on button "Payments" at bounding box center [361, 64] width 51 height 25
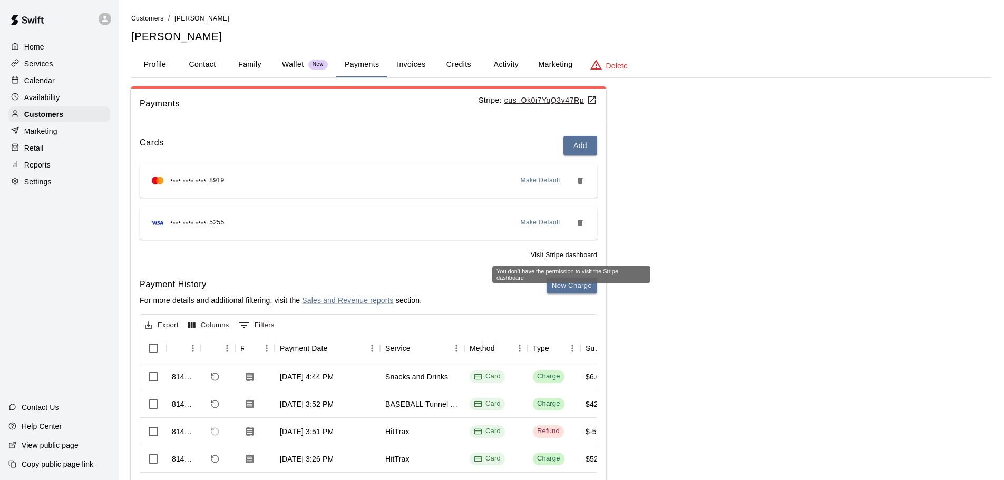
click at [577, 284] on div "You don't have the permission to visit the Stripe dashboard" at bounding box center [571, 271] width 160 height 25
click at [557, 280] on button "New Charge" at bounding box center [571, 286] width 51 height 16
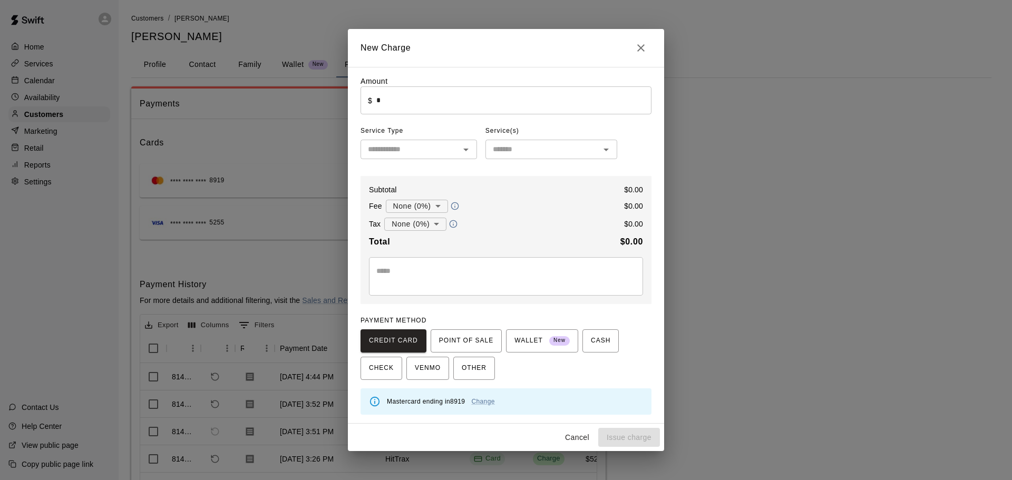
click at [424, 108] on input "*" at bounding box center [513, 100] width 275 height 28
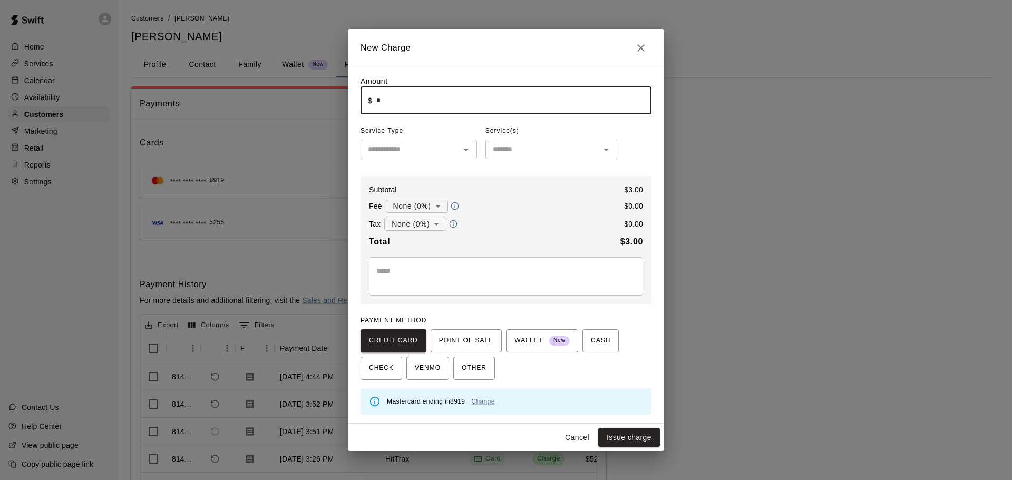
type input "****"
click at [416, 149] on input "text" at bounding box center [410, 149] width 93 height 13
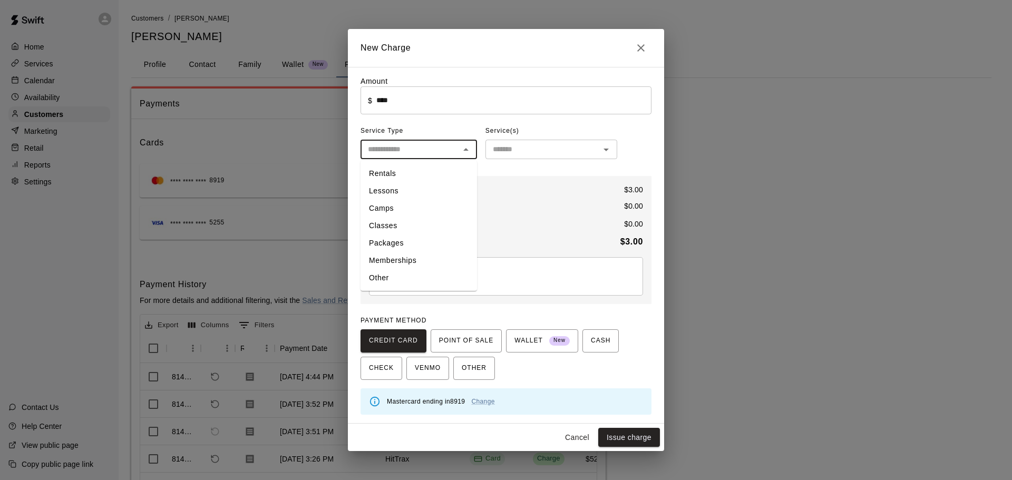
click at [395, 285] on li "Other" at bounding box center [418, 277] width 116 height 17
type input "*****"
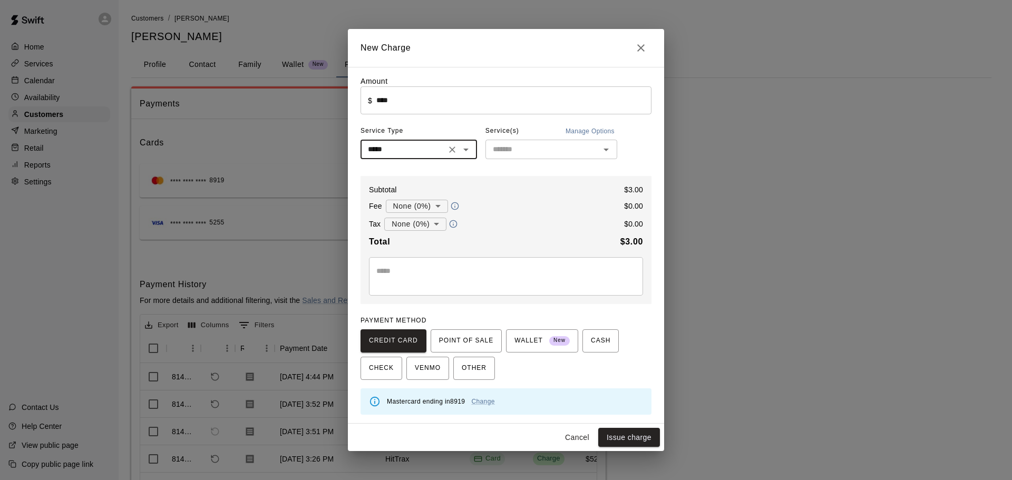
click at [557, 150] on input "text" at bounding box center [543, 149] width 108 height 13
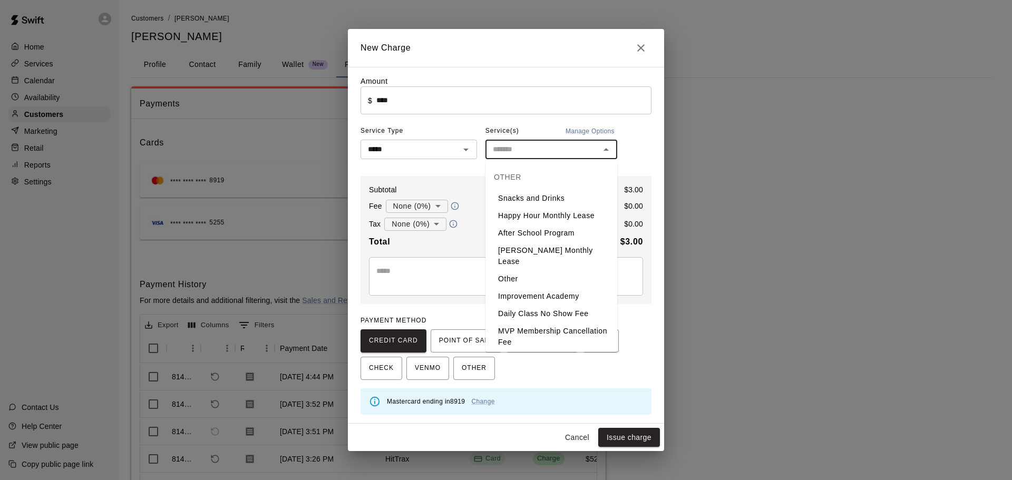
click at [521, 203] on li "Snacks and Drinks" at bounding box center [551, 198] width 132 height 17
type input "**********"
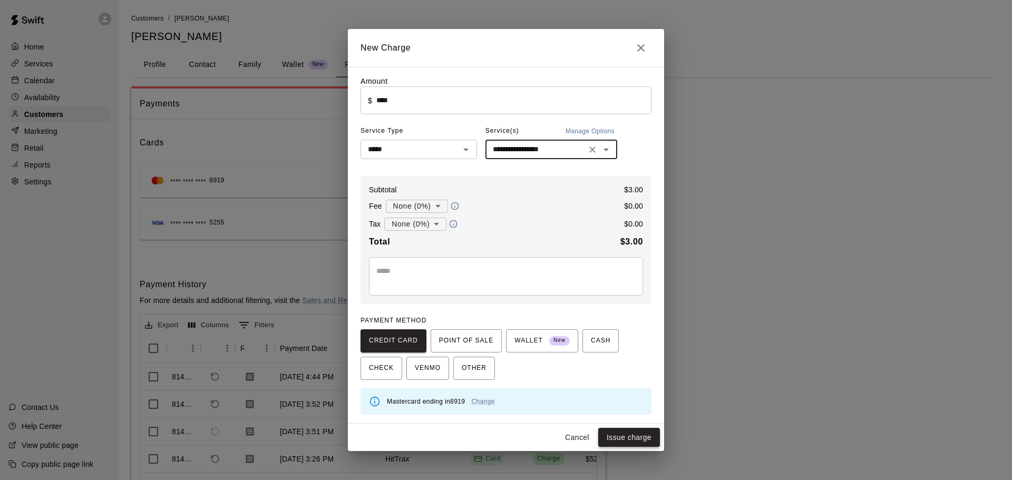
click at [607, 433] on button "Issue charge" at bounding box center [629, 437] width 62 height 19
type input "*"
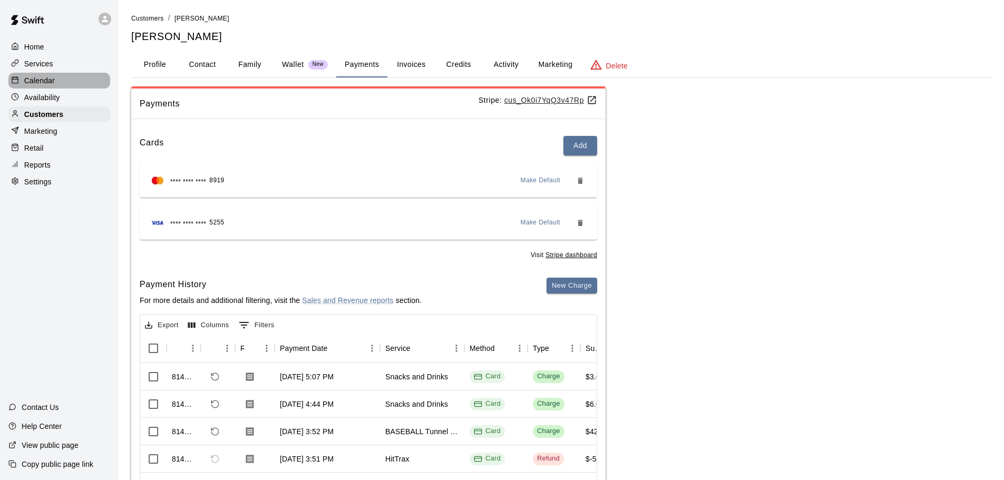
click at [45, 81] on p "Calendar" at bounding box center [39, 80] width 31 height 11
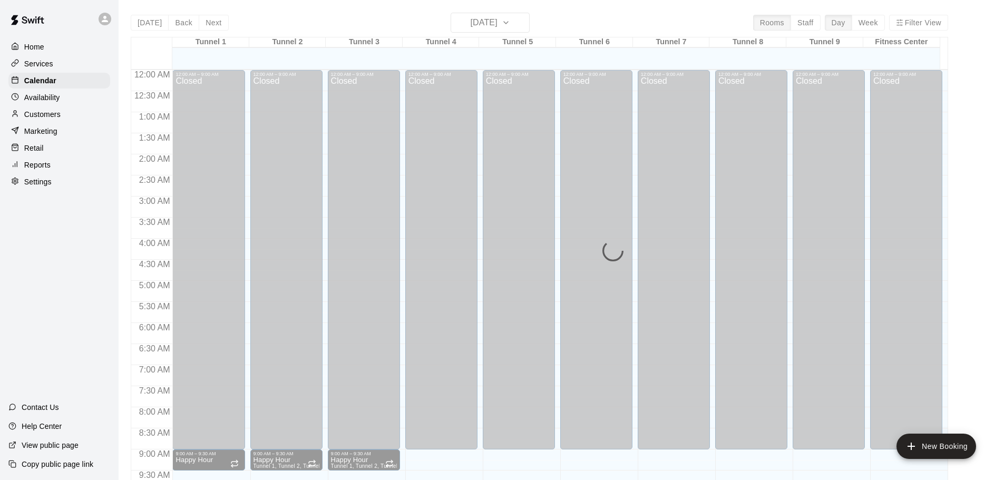
scroll to position [558, 0]
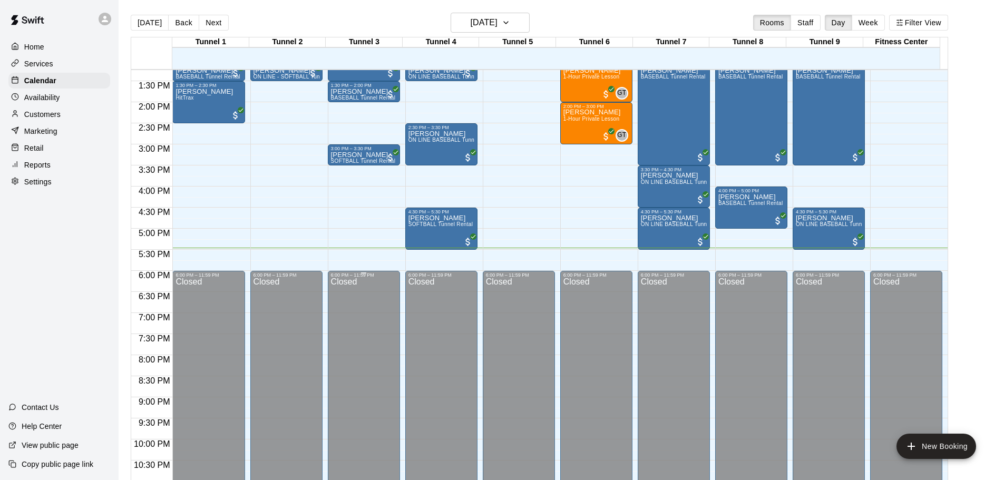
drag, startPoint x: 504, startPoint y: 192, endPoint x: 337, endPoint y: 309, distance: 203.6
drag, startPoint x: 337, startPoint y: 309, endPoint x: 986, endPoint y: 301, distance: 648.8
click at [986, 301] on main "Today Back Next Saturday Sep 13 Rooms Staff Day Week Filter View Tunnel 1 13 Sa…" at bounding box center [561, 253] width 877 height 480
click at [151, 18] on button "[DATE]" at bounding box center [150, 23] width 38 height 16
click at [154, 27] on button "[DATE]" at bounding box center [150, 23] width 38 height 16
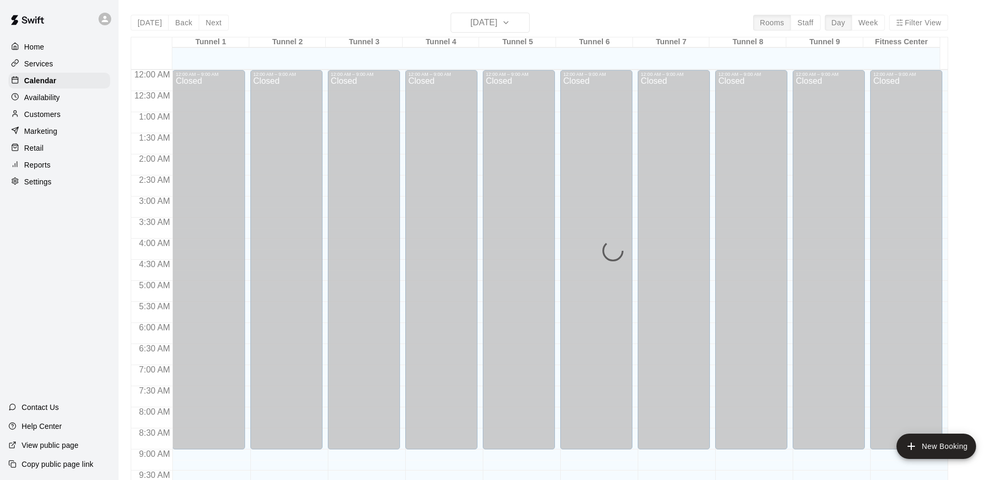
scroll to position [558, 0]
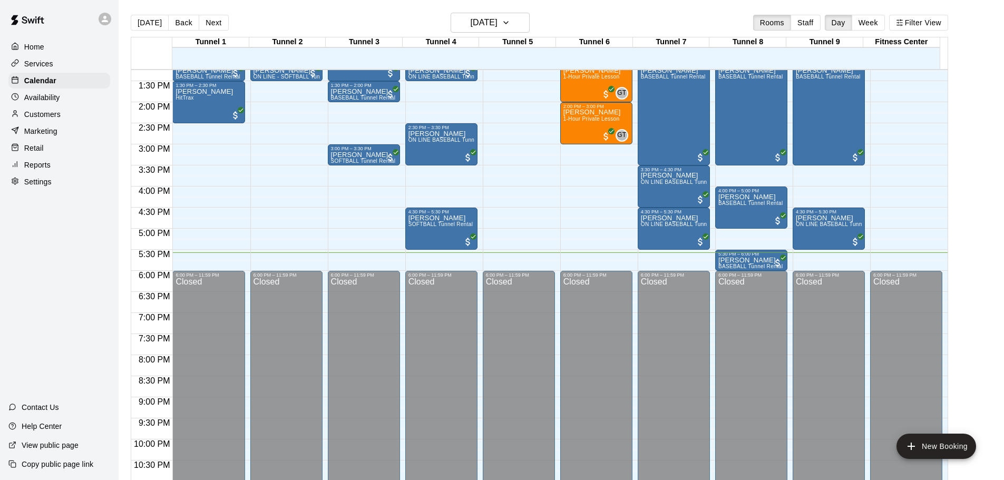
click at [53, 115] on p "Customers" at bounding box center [42, 114] width 36 height 11
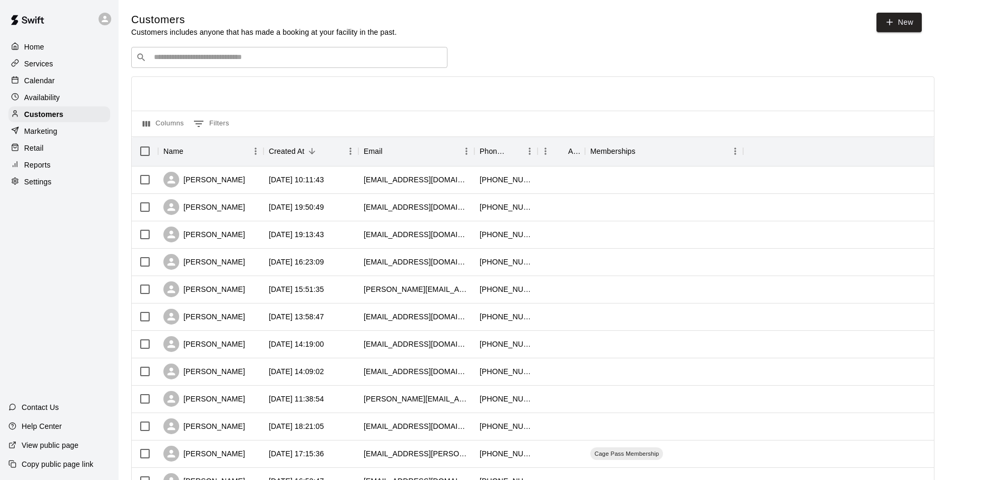
click at [33, 150] on p "Retail" at bounding box center [33, 148] width 19 height 11
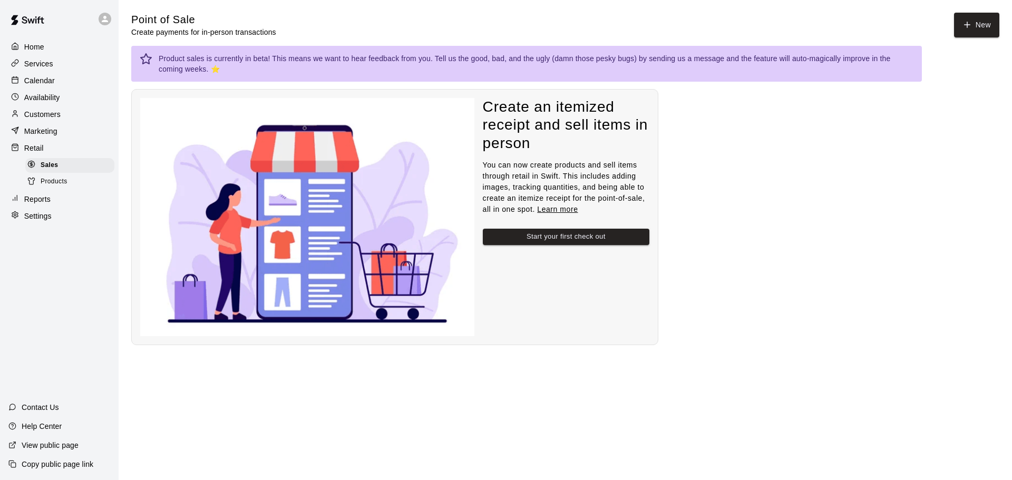
click at [36, 201] on p "Reports" at bounding box center [37, 199] width 26 height 11
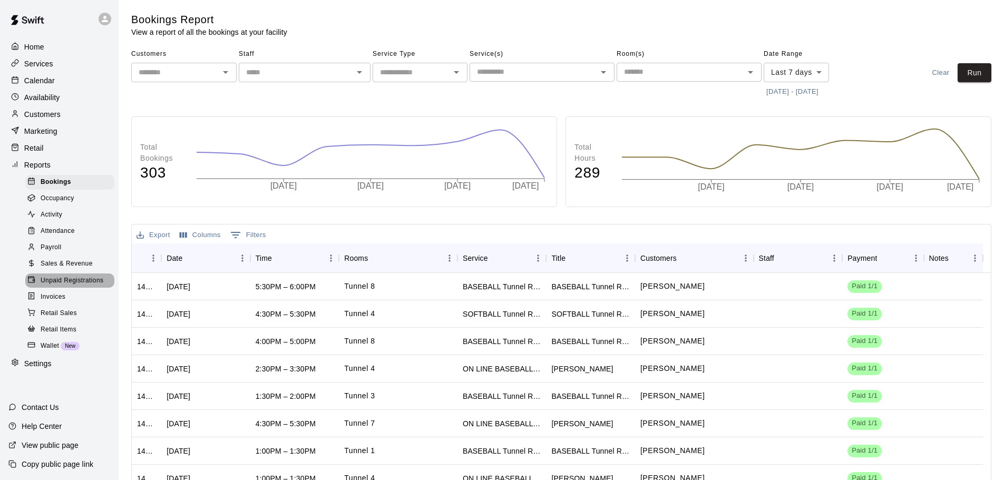
click at [70, 286] on span "Unpaid Registrations" at bounding box center [72, 281] width 63 height 11
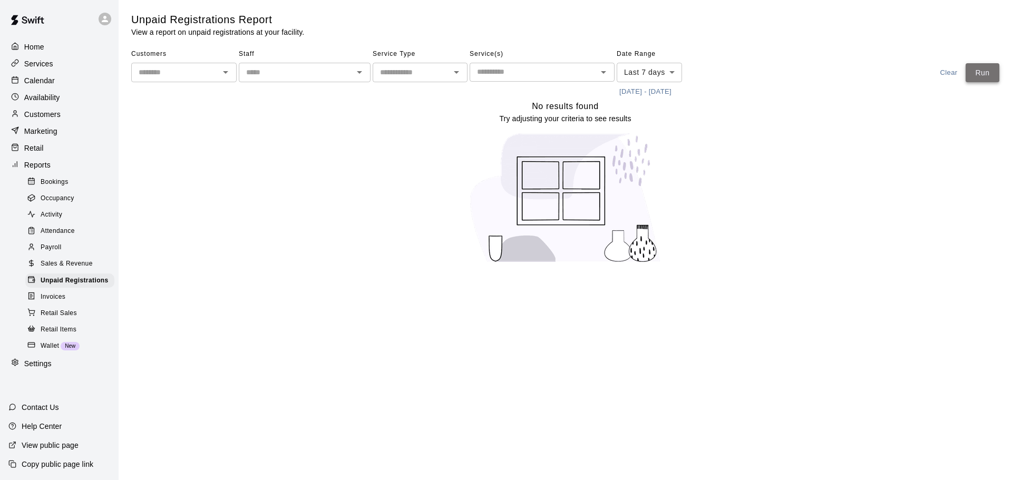
click at [972, 76] on button "Run" at bounding box center [982, 72] width 34 height 19
click at [46, 85] on p "Calendar" at bounding box center [39, 80] width 31 height 11
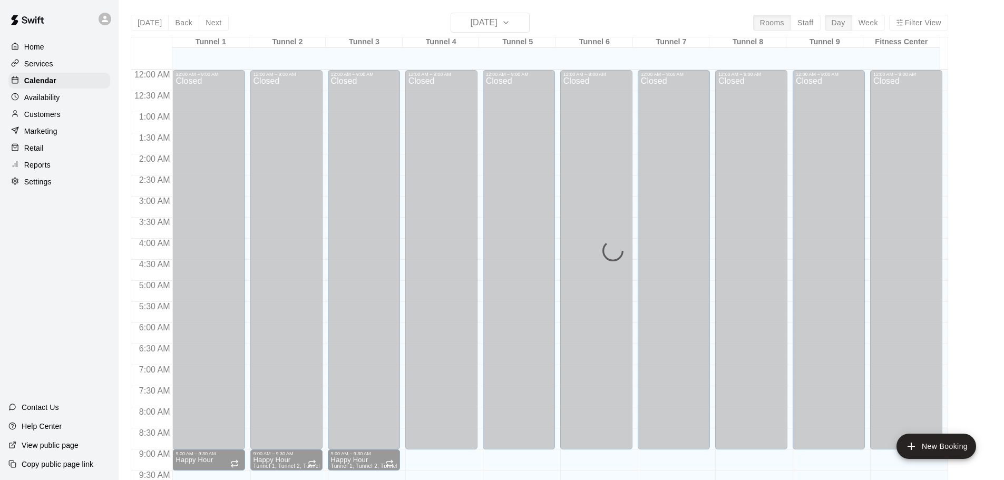
scroll to position [558, 0]
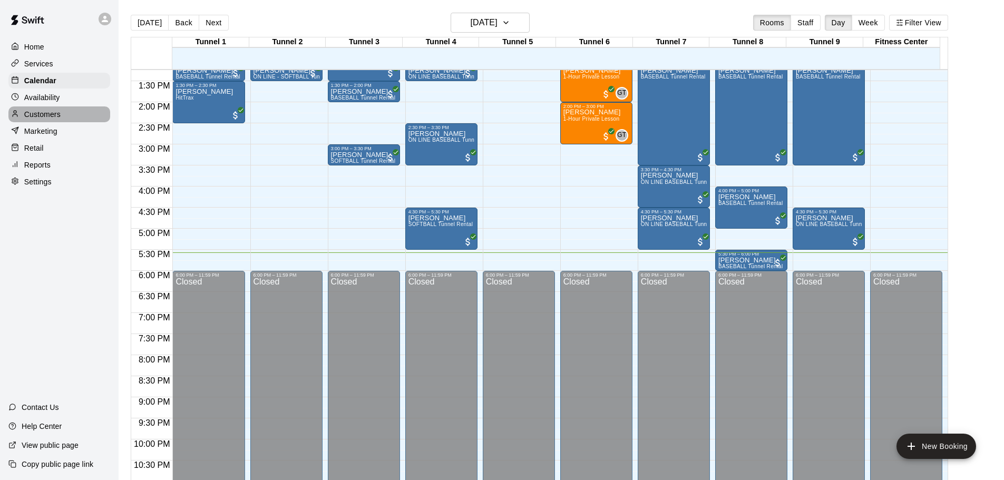
click at [41, 109] on div "Customers" at bounding box center [59, 114] width 102 height 16
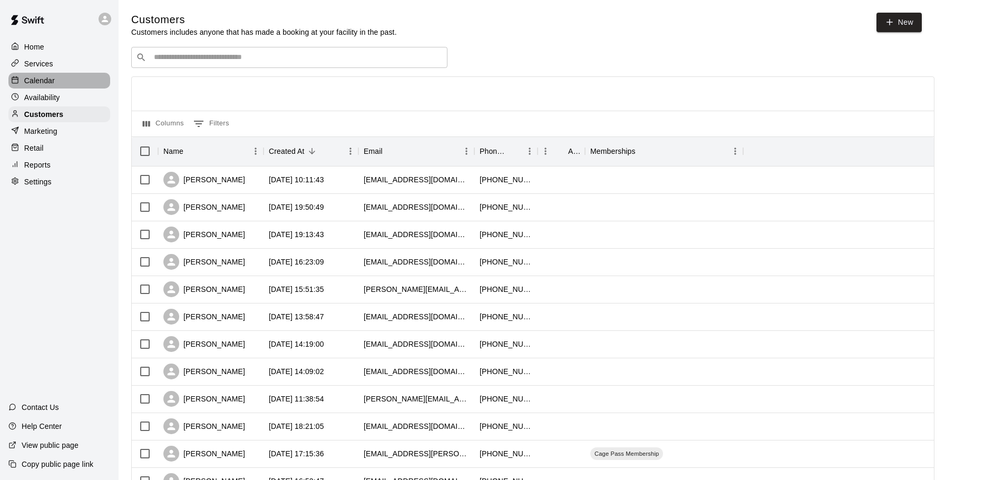
click at [45, 85] on p "Calendar" at bounding box center [39, 80] width 31 height 11
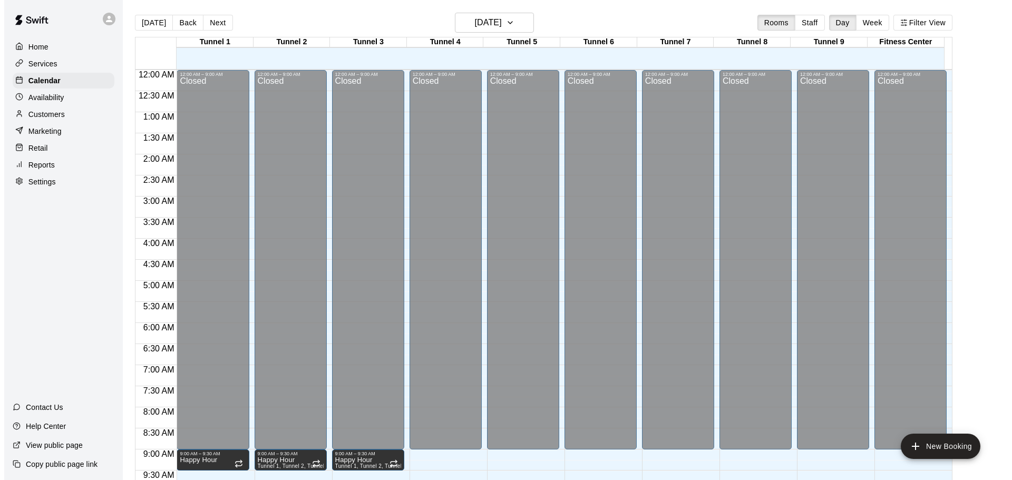
scroll to position [558, 0]
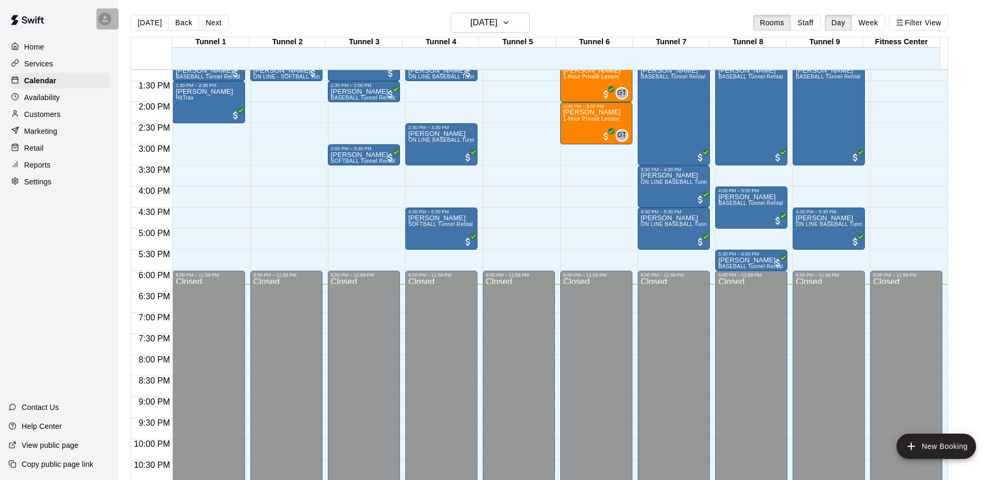
click at [100, 21] on div at bounding box center [105, 19] width 13 height 13
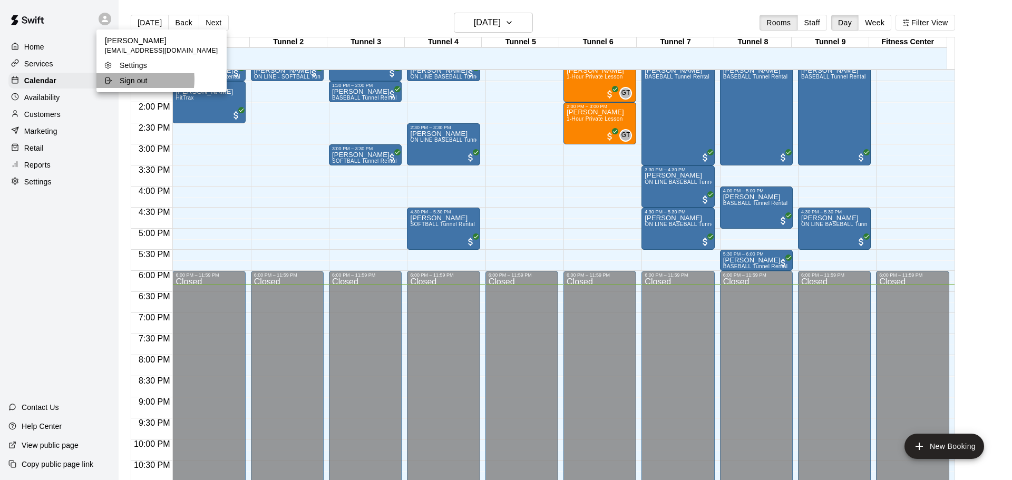
click at [130, 80] on p "Sign out" at bounding box center [134, 80] width 28 height 11
